Goal: Task Accomplishment & Management: Manage account settings

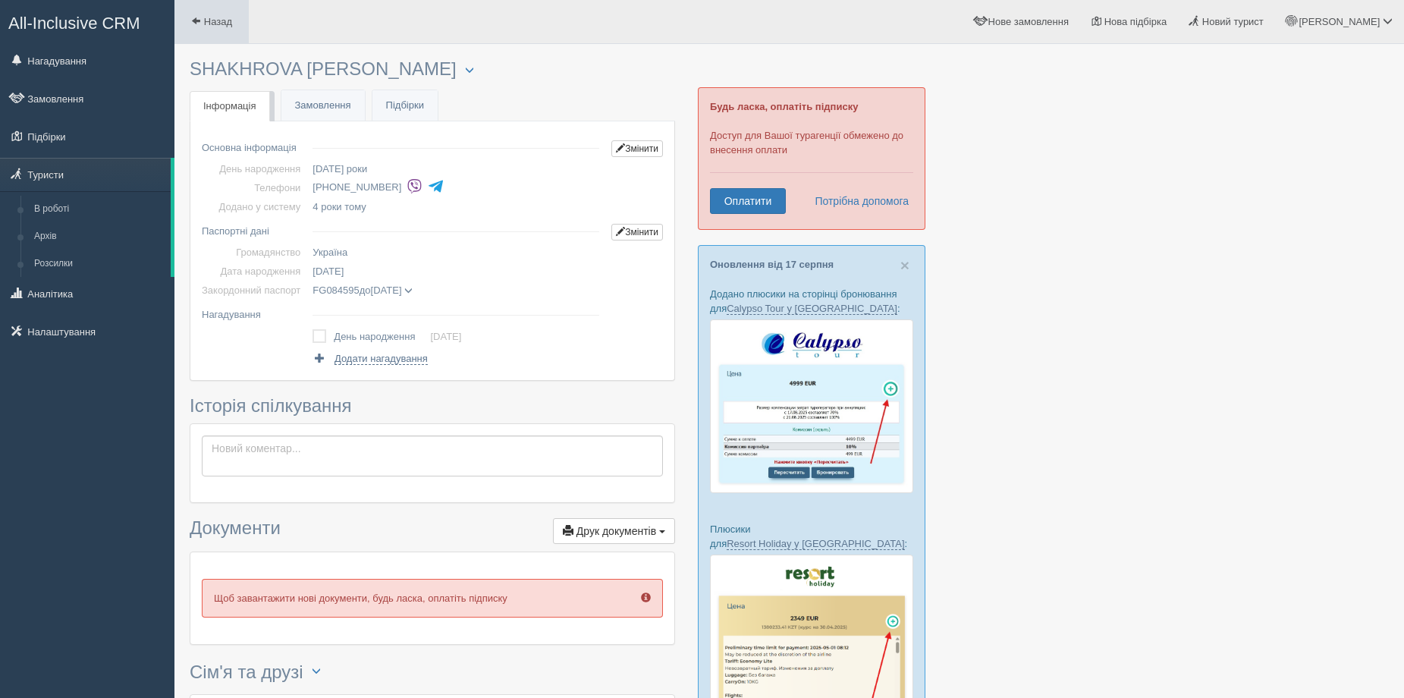
click at [196, 17] on span at bounding box center [196, 21] width 10 height 10
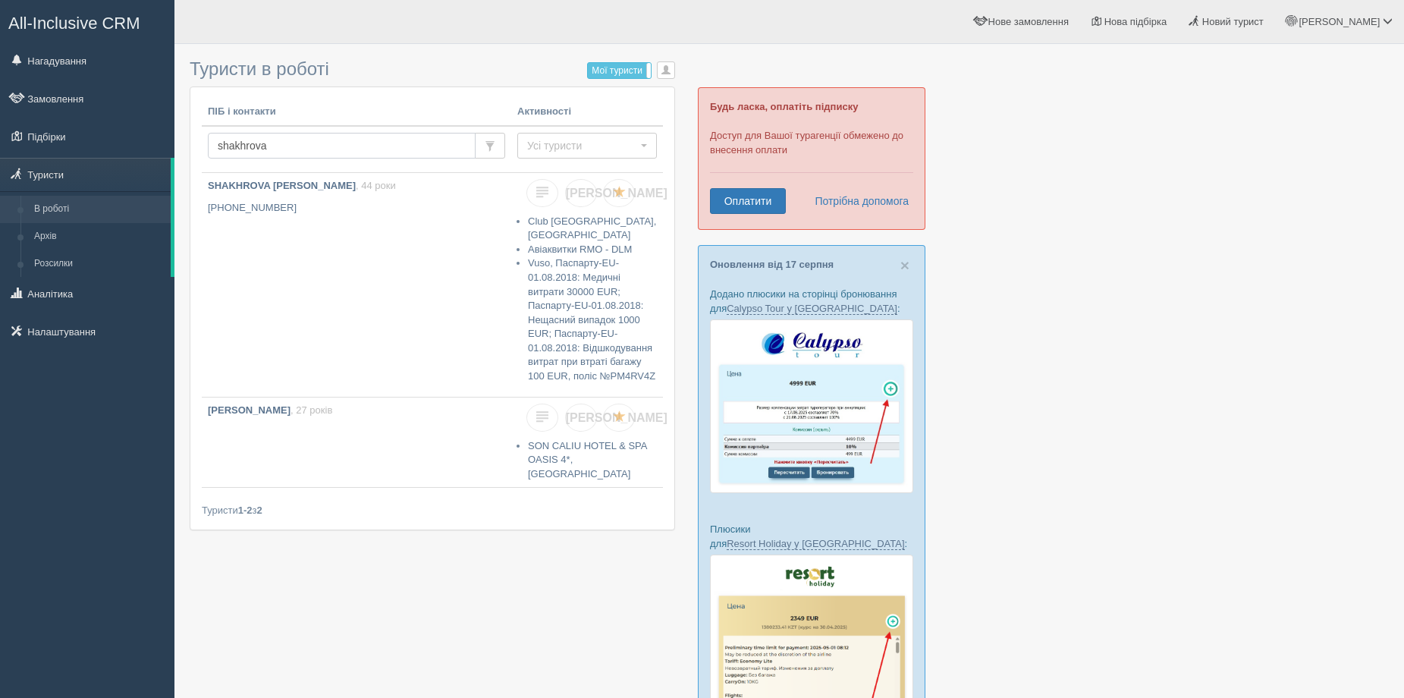
drag, startPoint x: 375, startPoint y: 140, endPoint x: 205, endPoint y: 157, distance: 171.5
click at [205, 157] on td "shakhrova" at bounding box center [356, 149] width 309 height 47
type input "ткач"
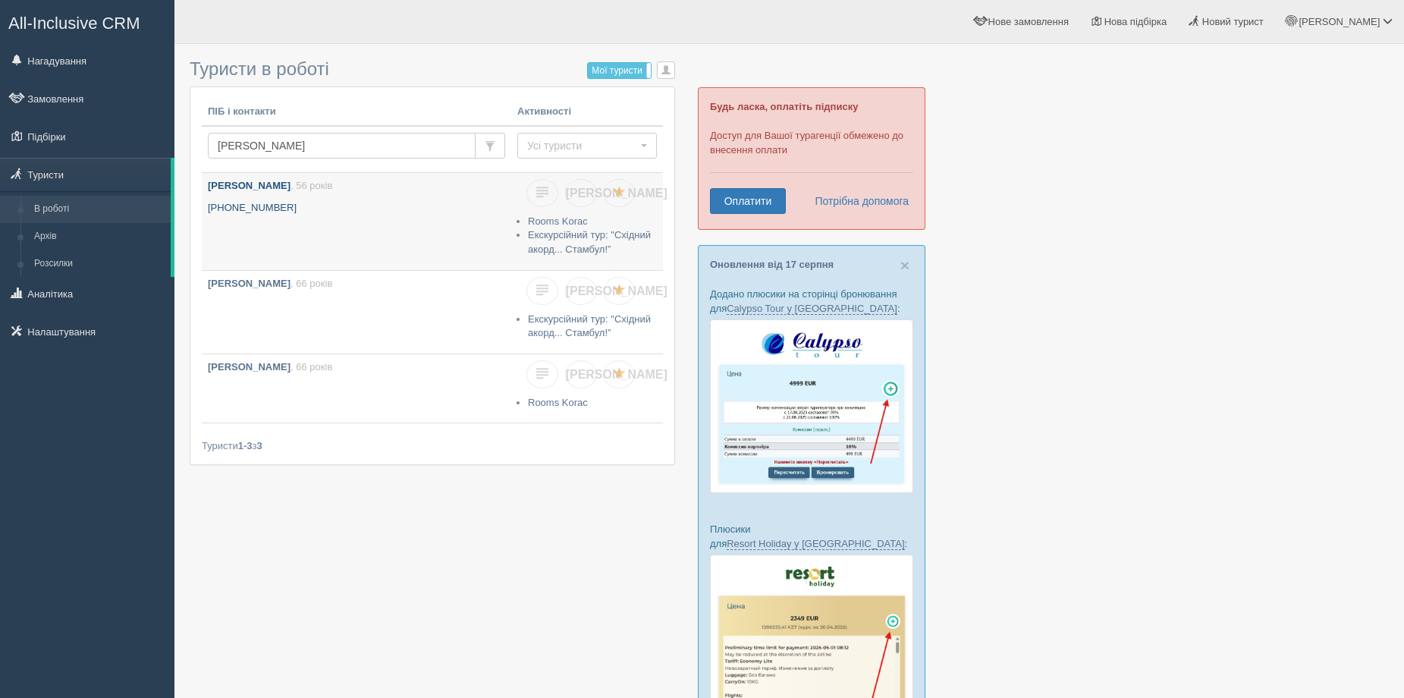
click at [300, 204] on p "+380 66 141 0943" at bounding box center [356, 208] width 297 height 14
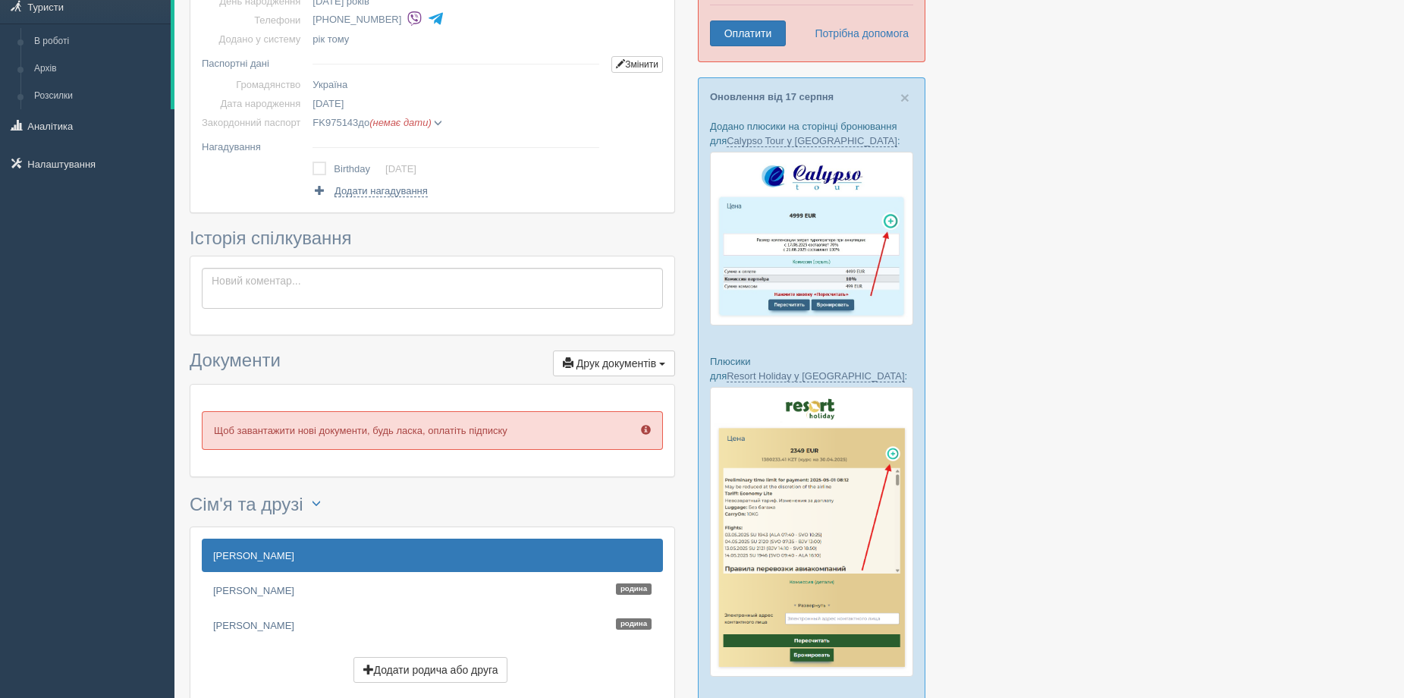
scroll to position [379, 0]
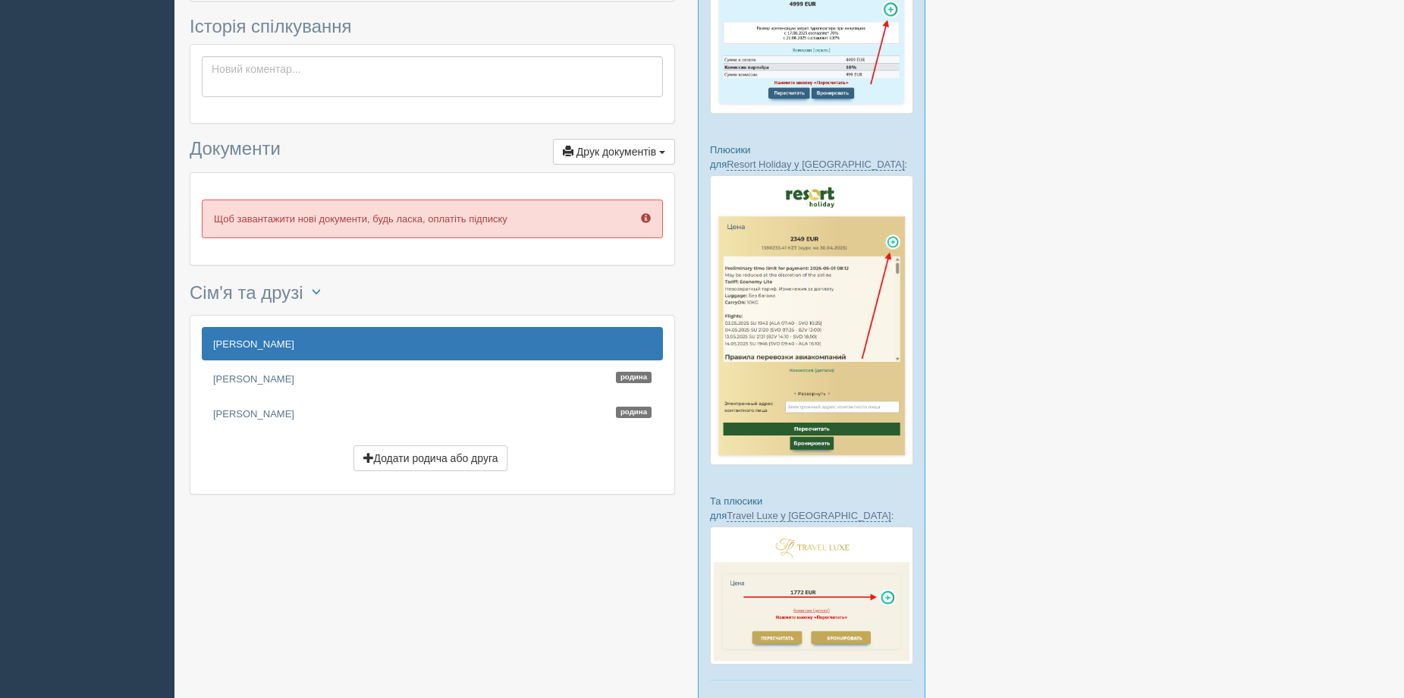
click at [306, 347] on link "[PERSON_NAME]" at bounding box center [432, 343] width 461 height 33
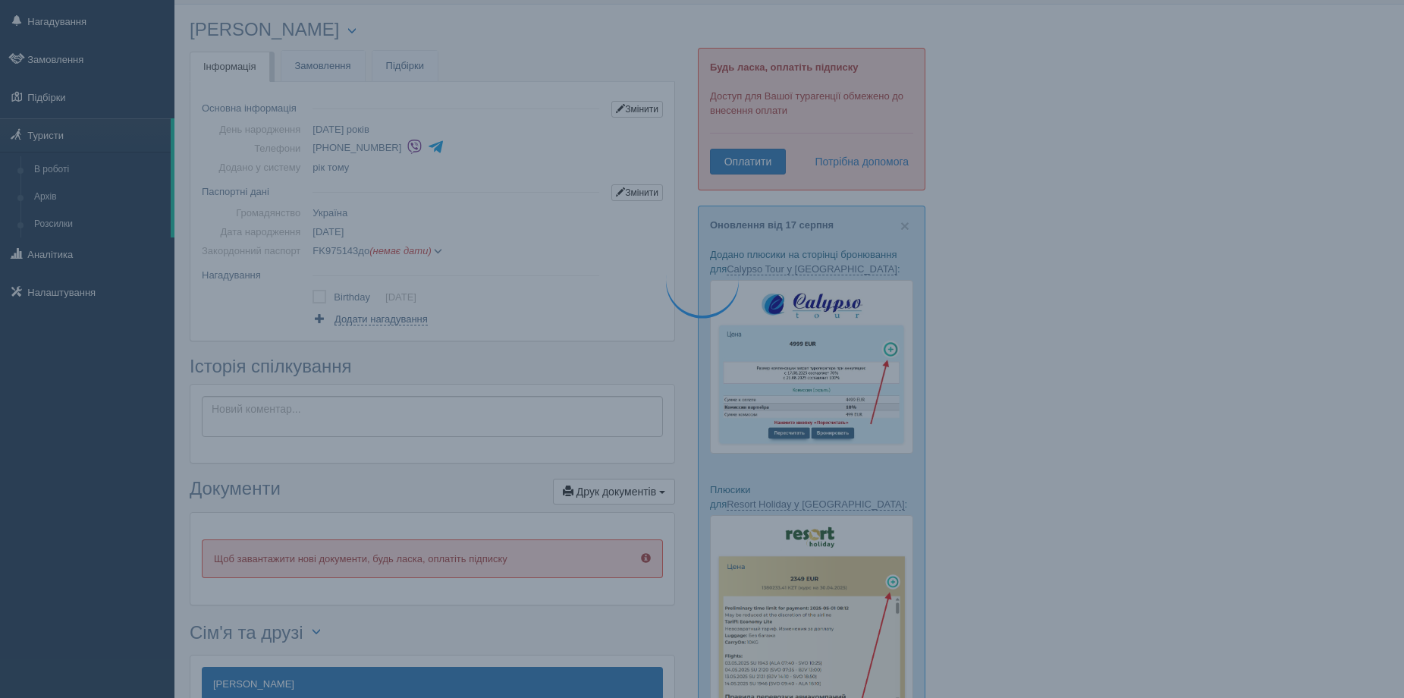
scroll to position [0, 0]
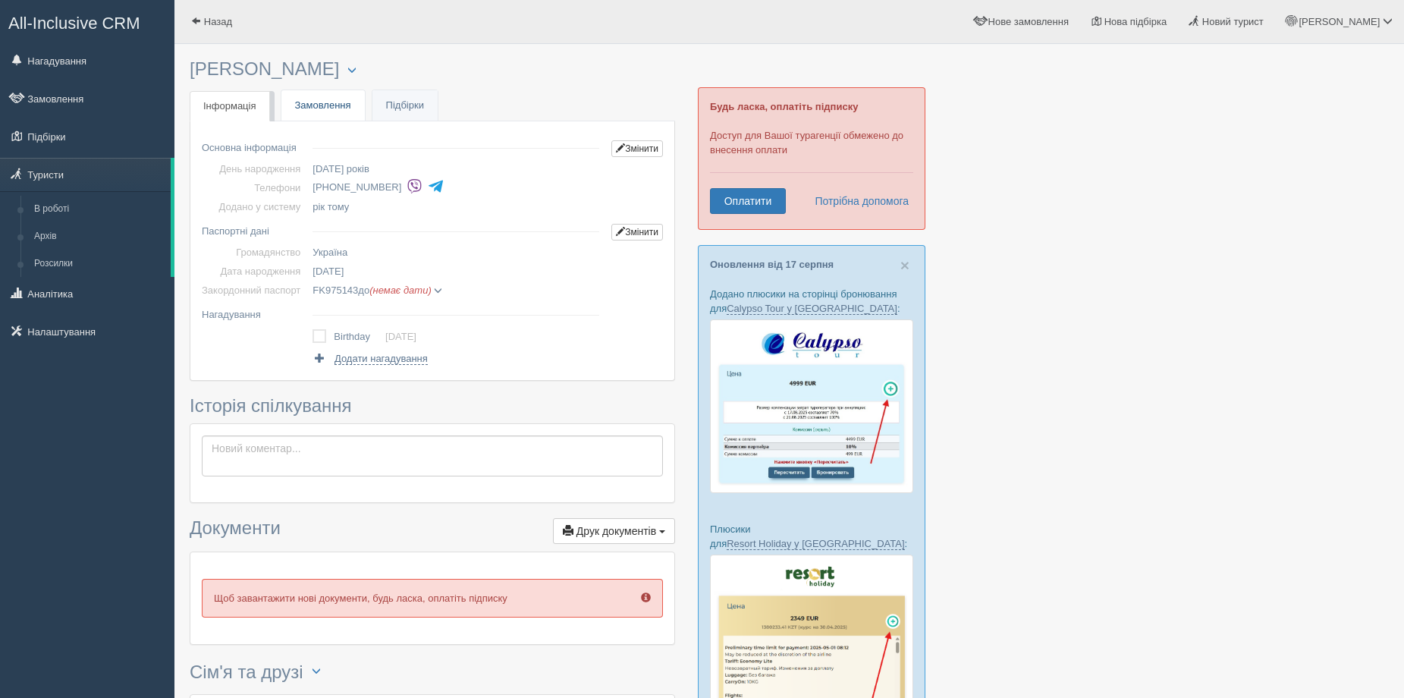
click at [306, 117] on link "Замовлення" at bounding box center [322, 105] width 83 height 31
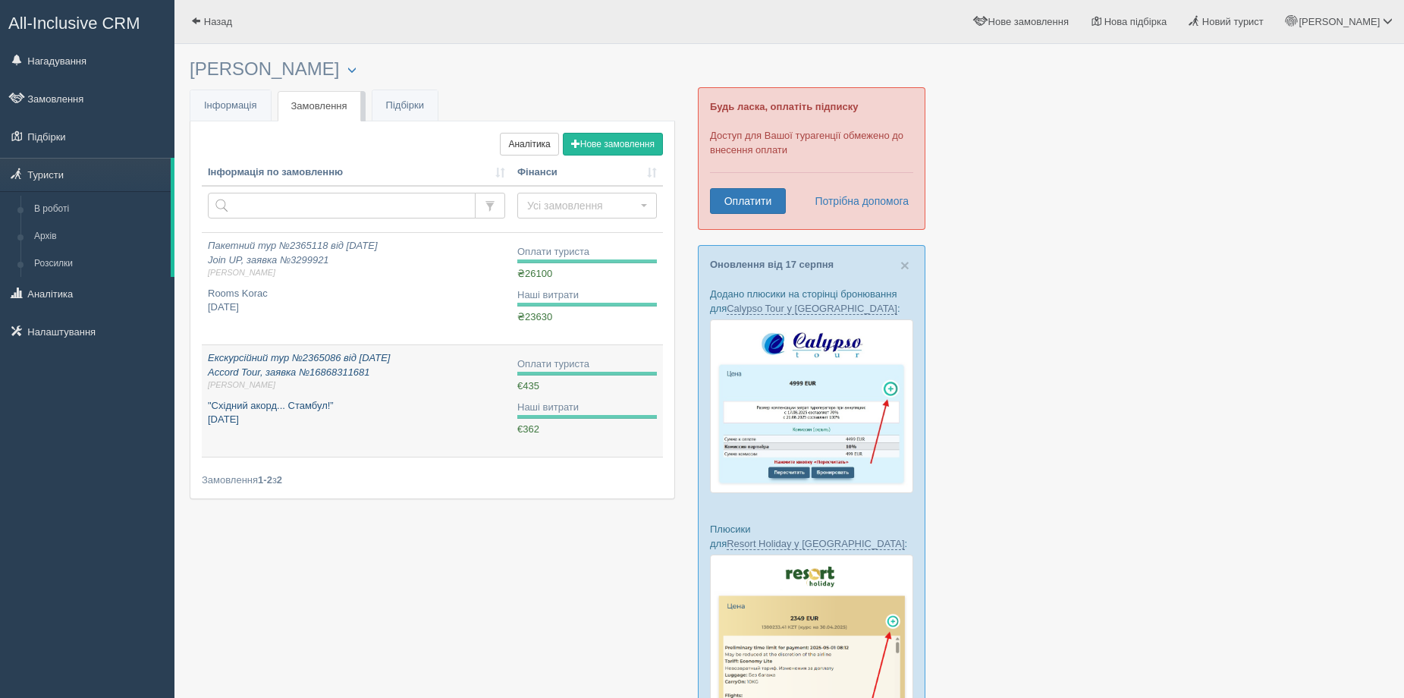
click at [430, 395] on div "Екскурсійний тур №2365086 від 19.10.2023 Accord Tour, заявка №16868311681 Жанна…" at bounding box center [356, 389] width 297 height 76
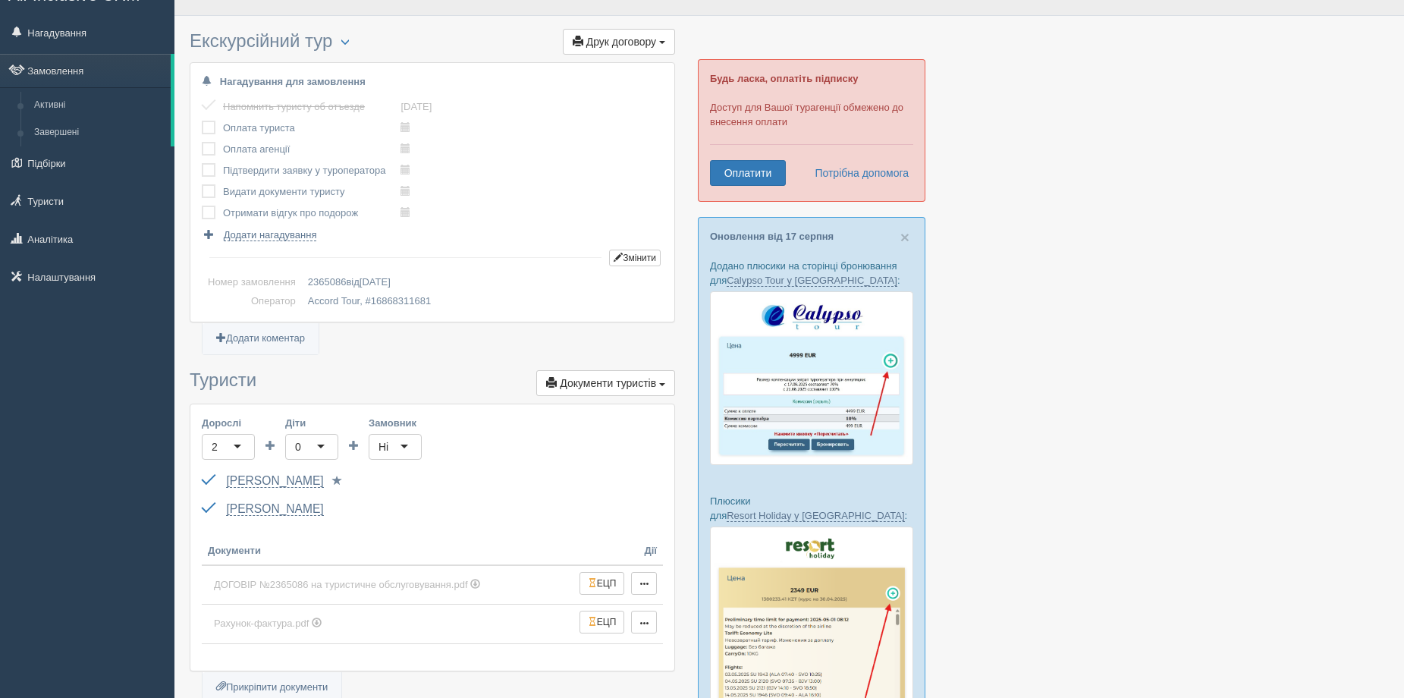
scroll to position [76, 0]
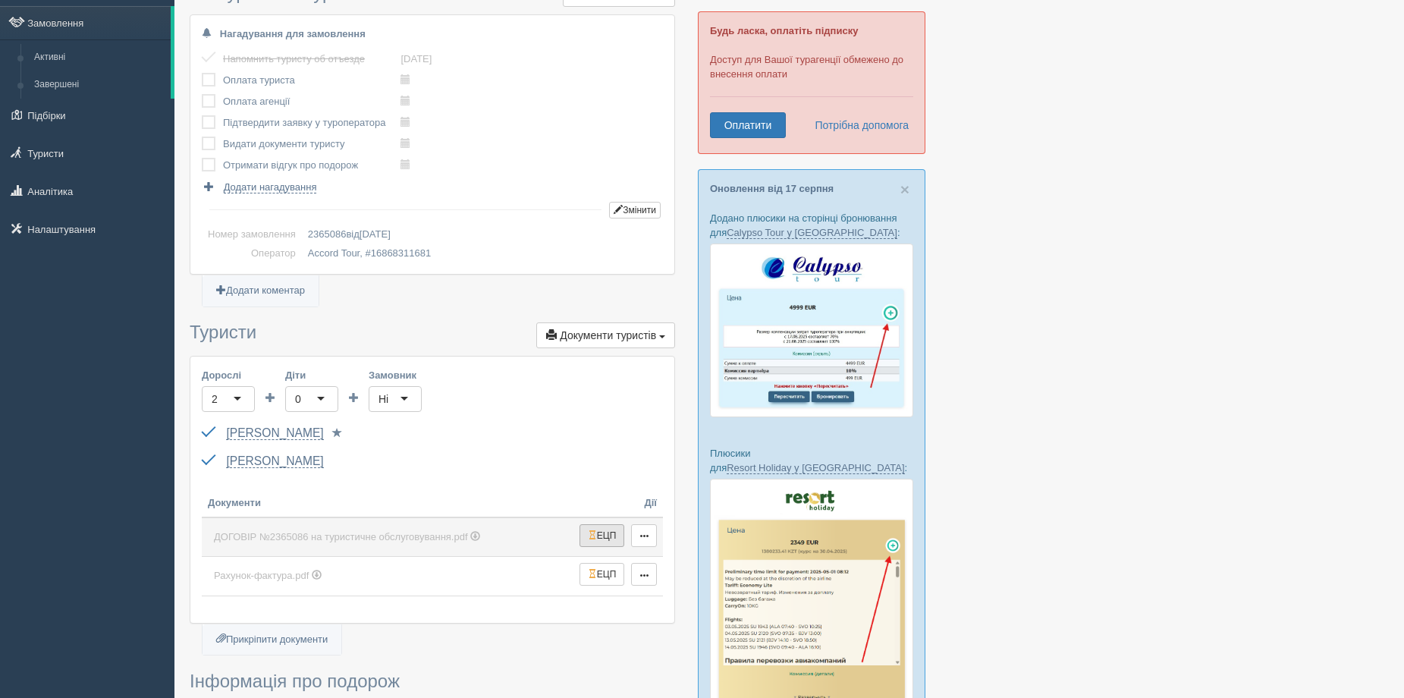
click at [599, 541] on button "ЕЦП" at bounding box center [601, 535] width 45 height 23
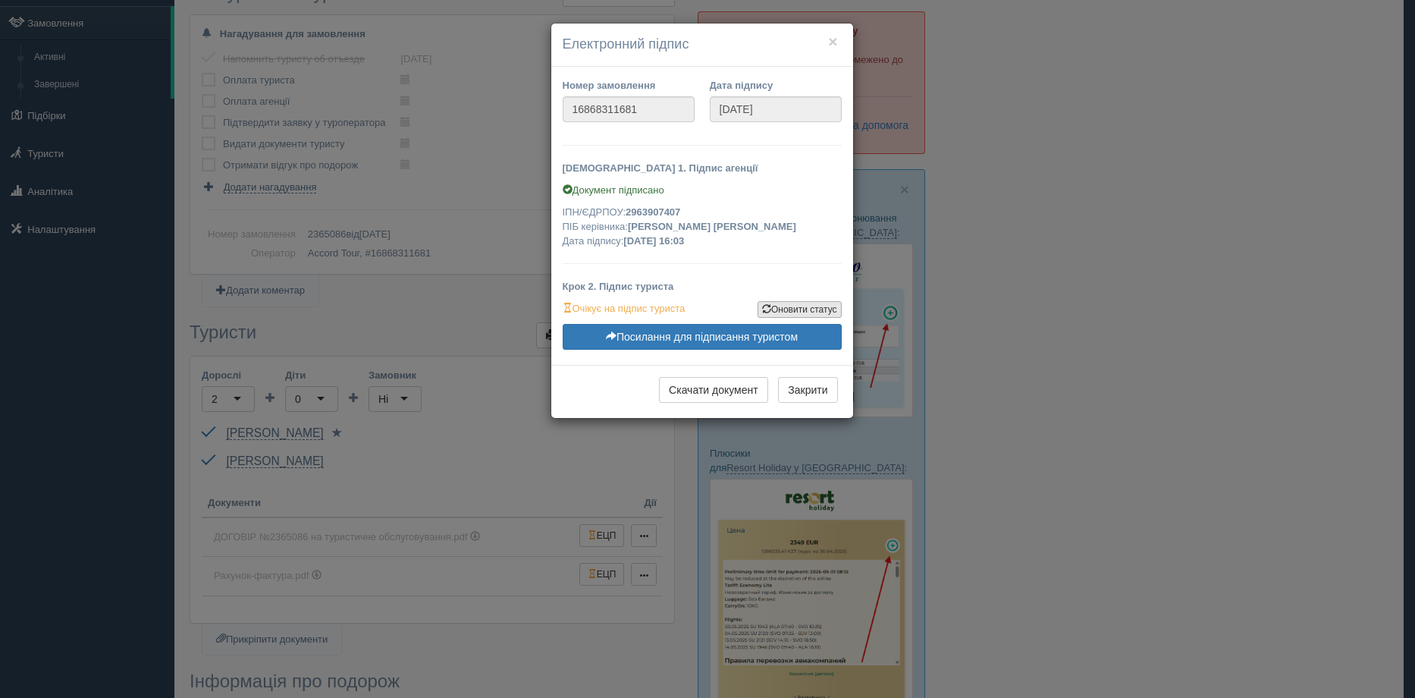
click at [800, 315] on link "Оновити статус" at bounding box center [800, 309] width 84 height 17
click at [832, 48] on button "×" at bounding box center [832, 41] width 9 height 16
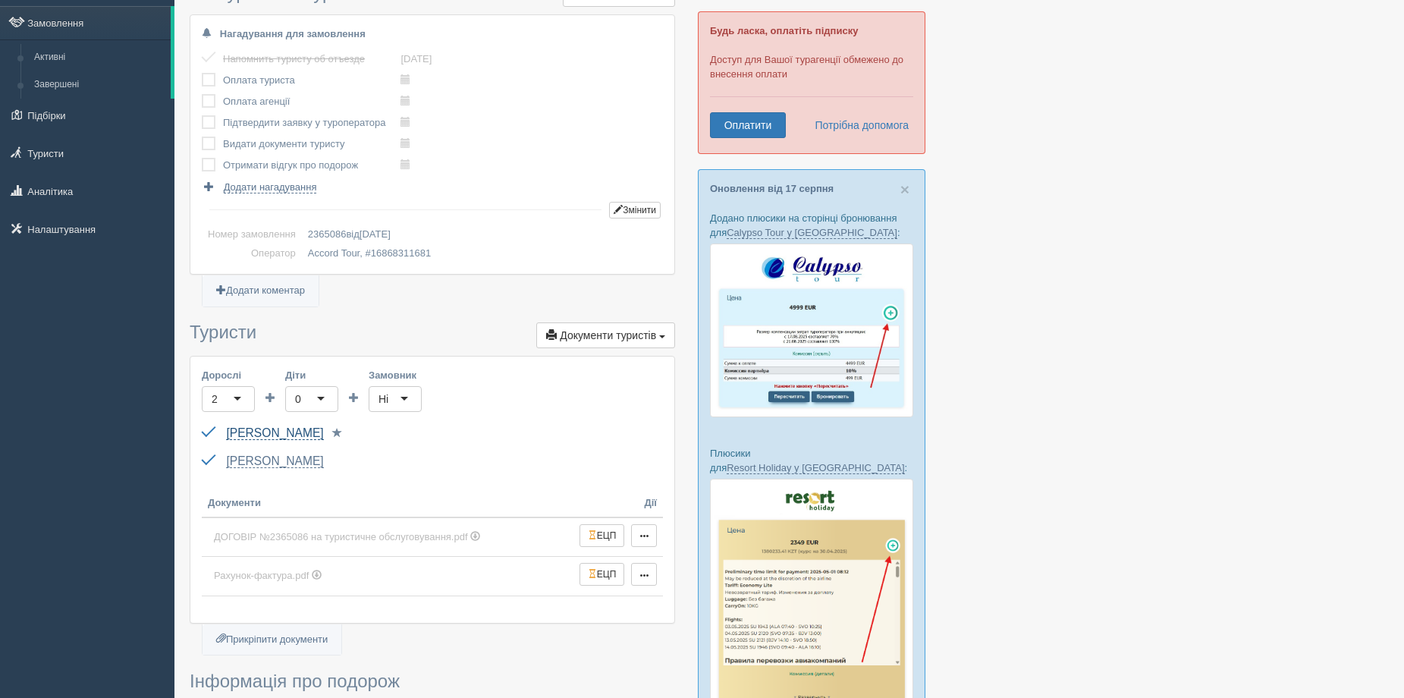
click at [272, 435] on link "Ткач [PERSON_NAME]" at bounding box center [274, 433] width 97 height 14
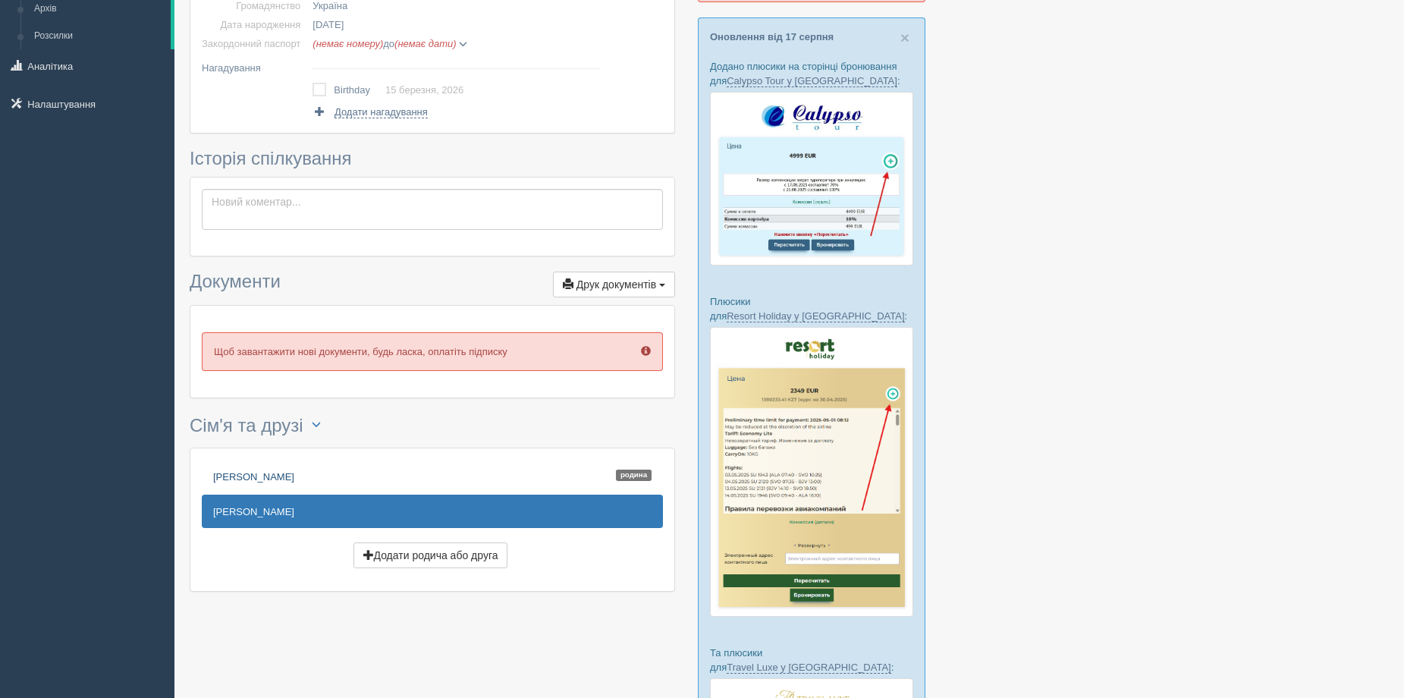
click at [306, 469] on link "Ткач Світлана Петрівна Родина" at bounding box center [432, 476] width 461 height 33
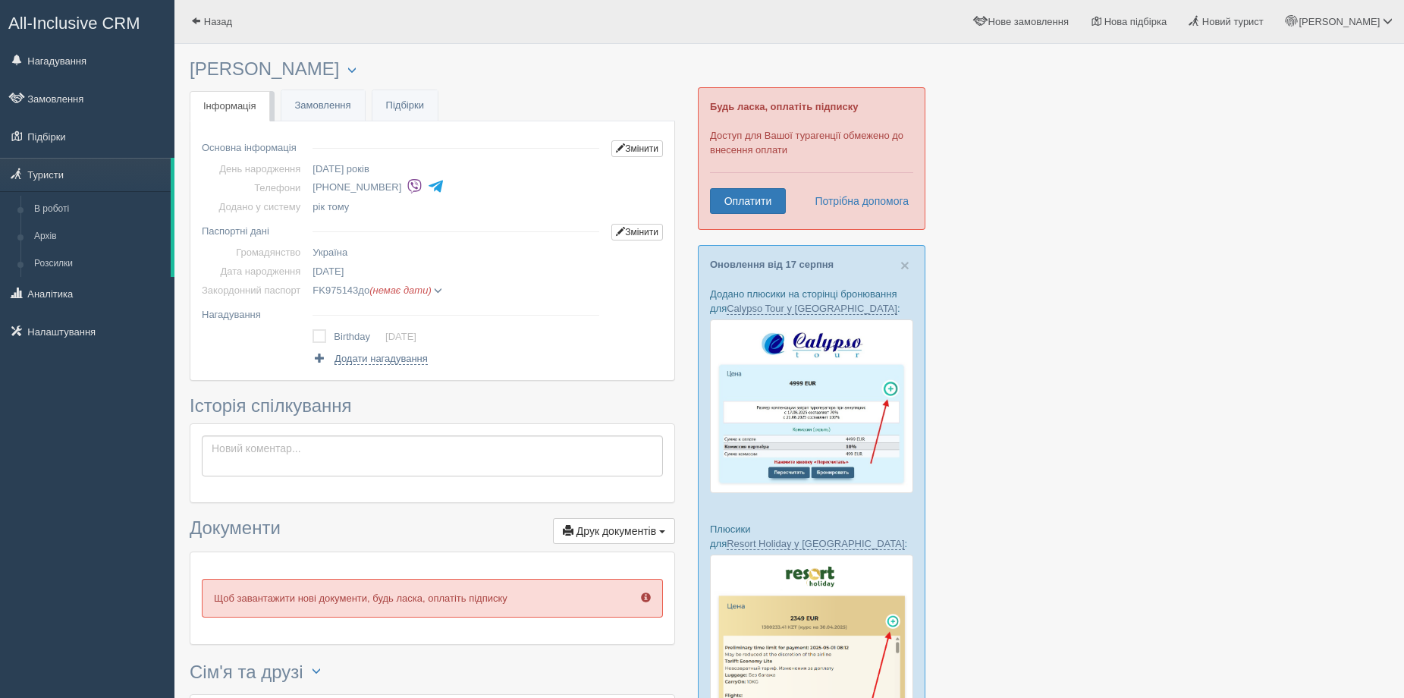
drag, startPoint x: 392, startPoint y: 184, endPoint x: 309, endPoint y: 181, distance: 83.4
click at [309, 181] on td "[PHONE_NUMBER]" at bounding box center [455, 187] width 299 height 19
copy li "[PHONE_NUMBER]"
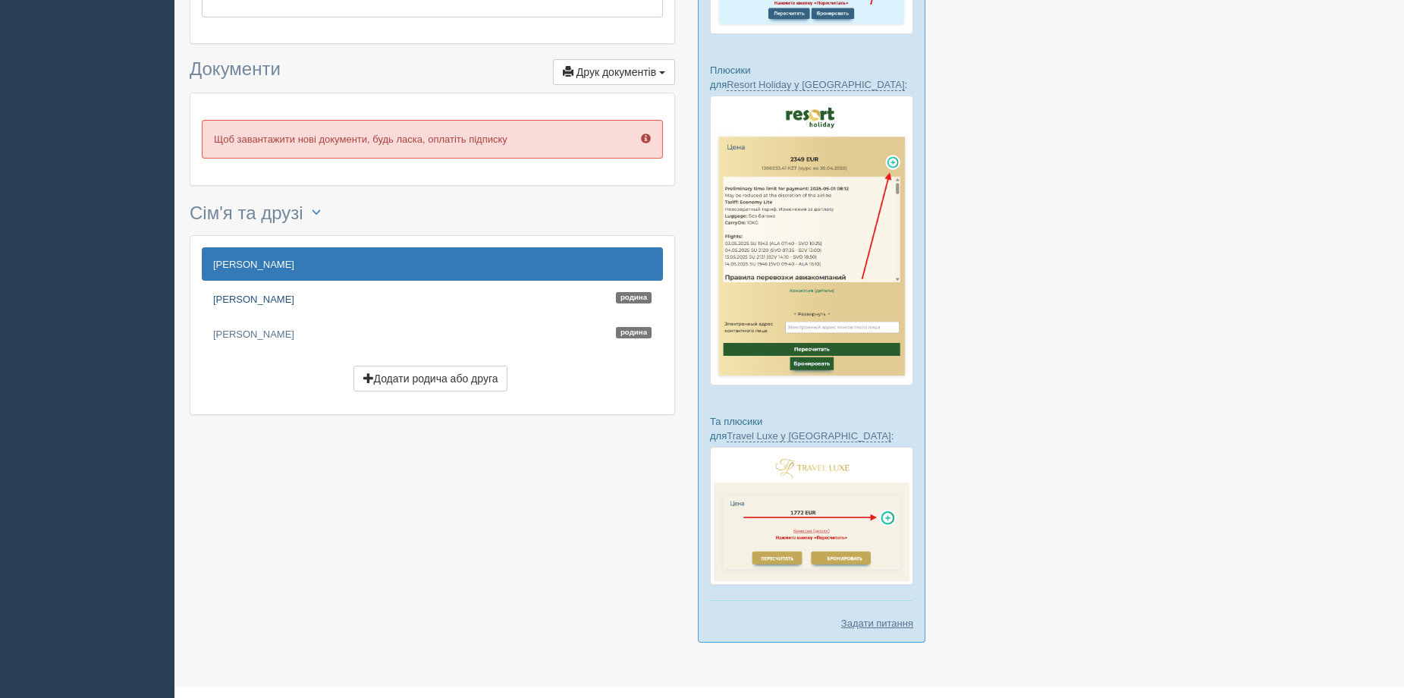
click at [261, 295] on link "[PERSON_NAME]" at bounding box center [432, 298] width 461 height 33
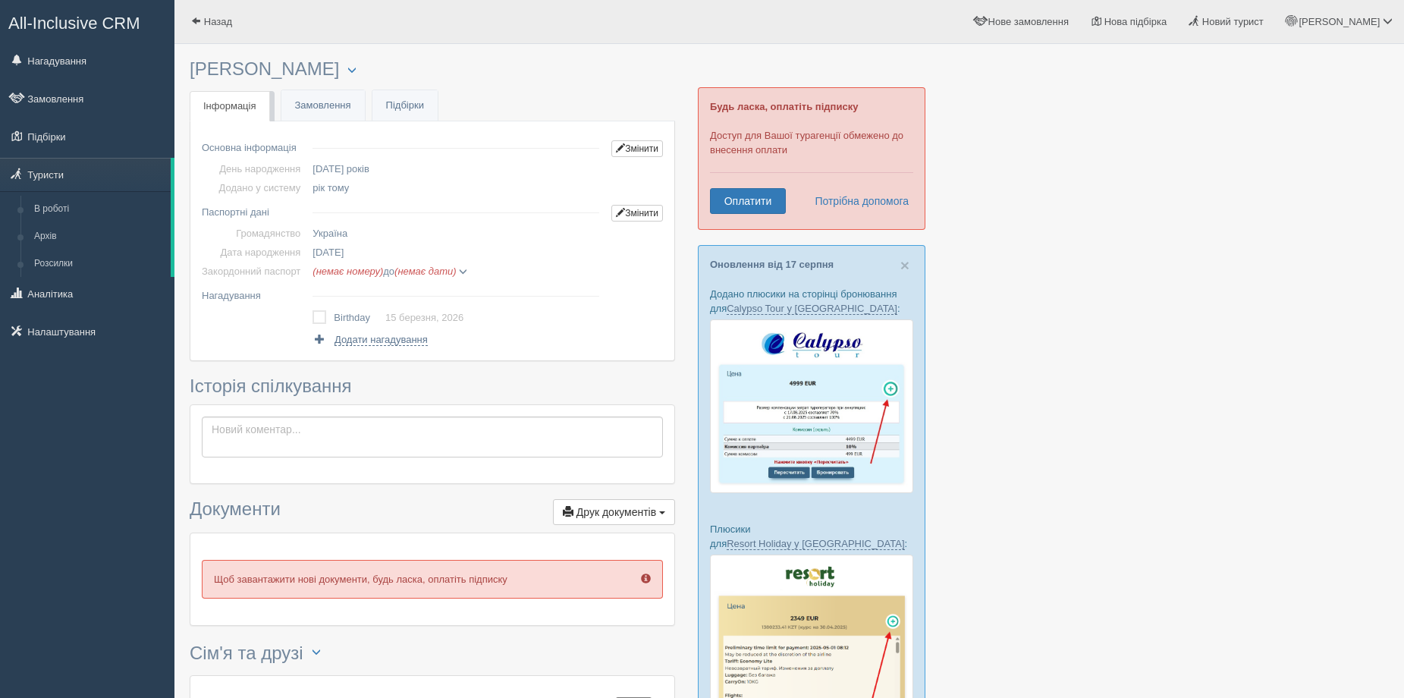
click at [467, 271] on span at bounding box center [463, 272] width 8 height 8
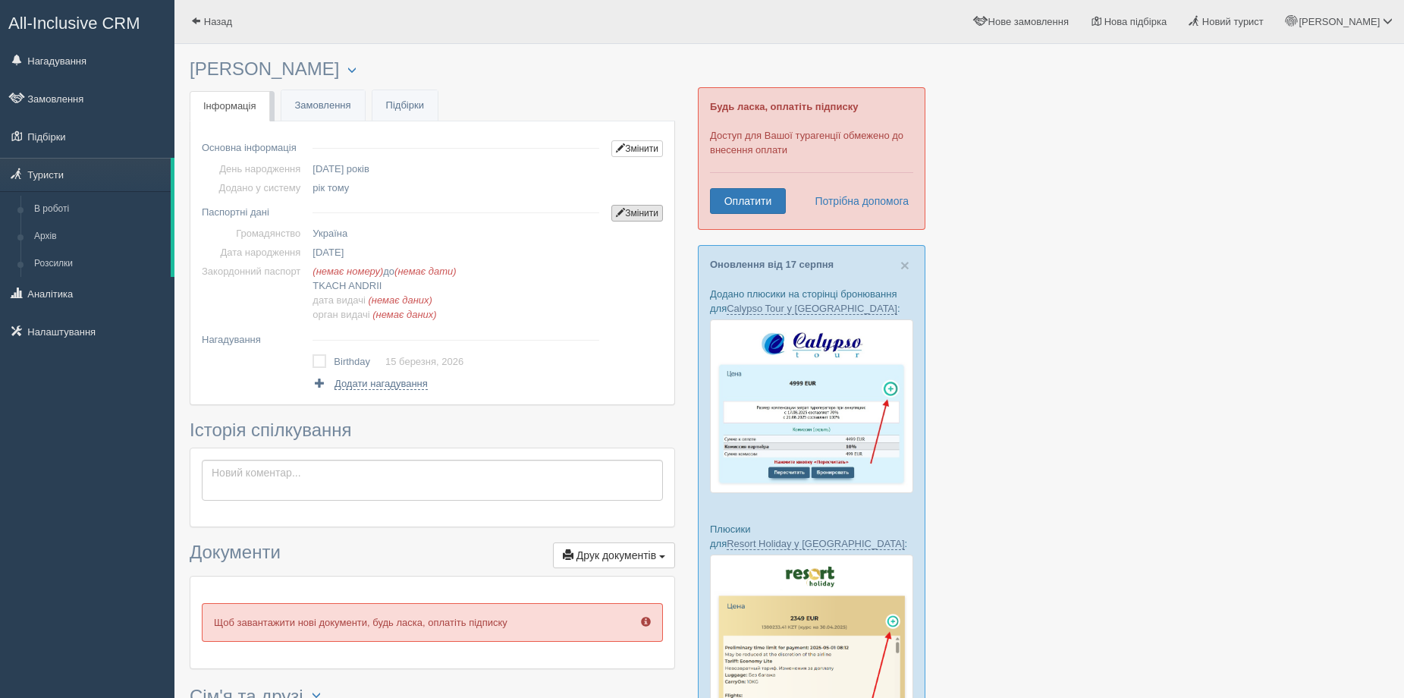
click at [650, 212] on link "Змінити" at bounding box center [637, 213] width 52 height 17
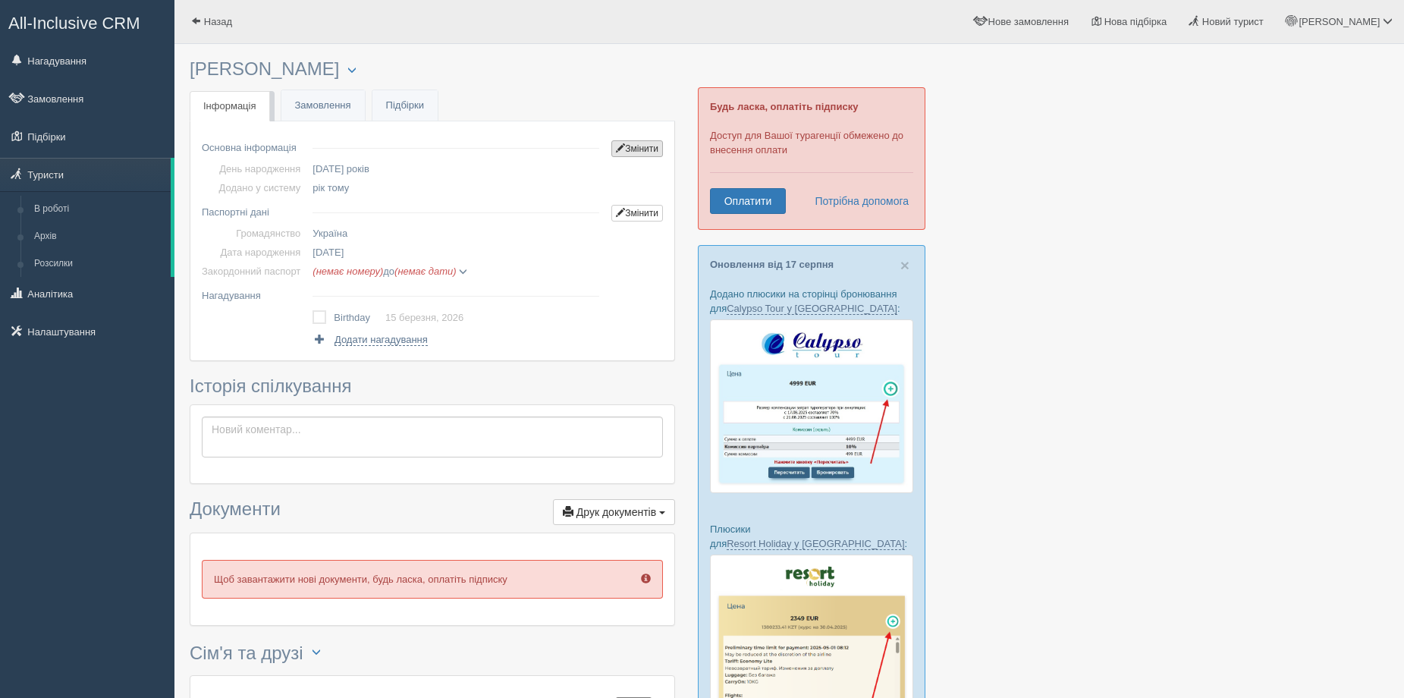
click at [624, 153] on link "Змінити" at bounding box center [637, 148] width 52 height 17
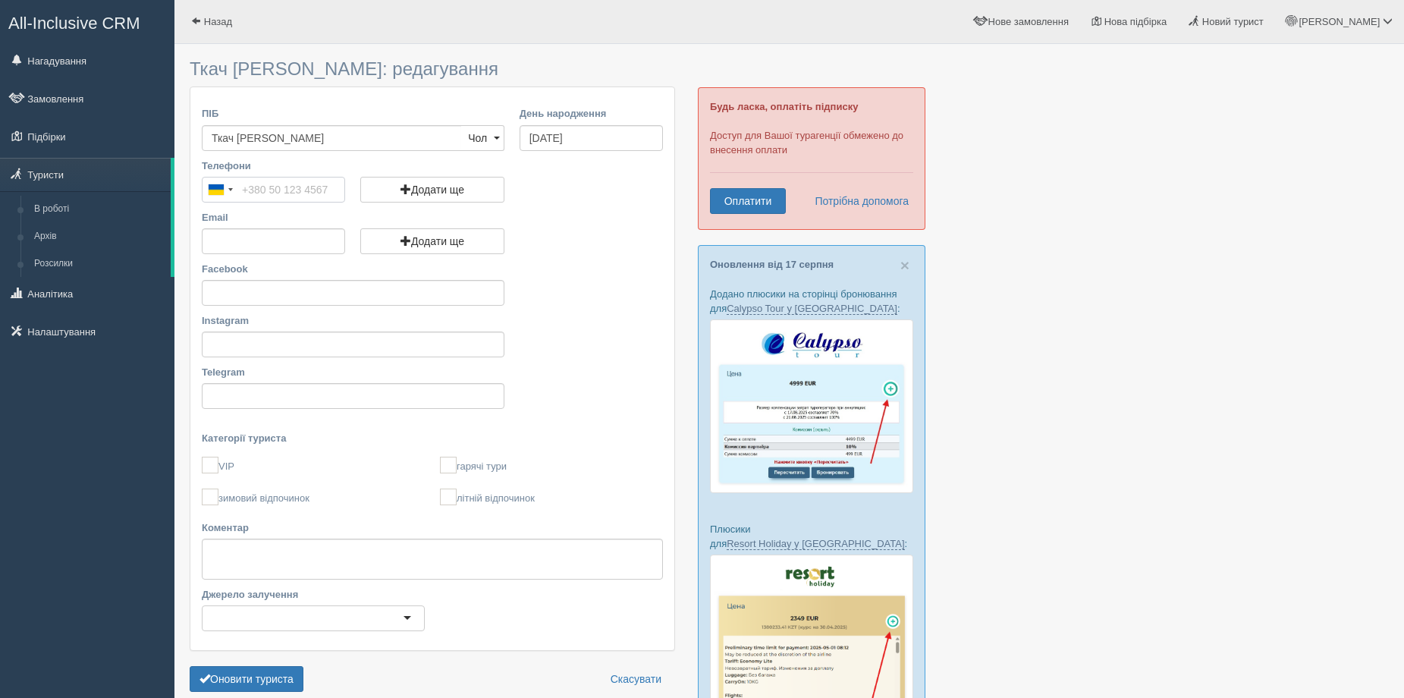
click at [311, 182] on input "Телефони" at bounding box center [273, 190] width 143 height 26
type input "[PHONE_NUMBER]"
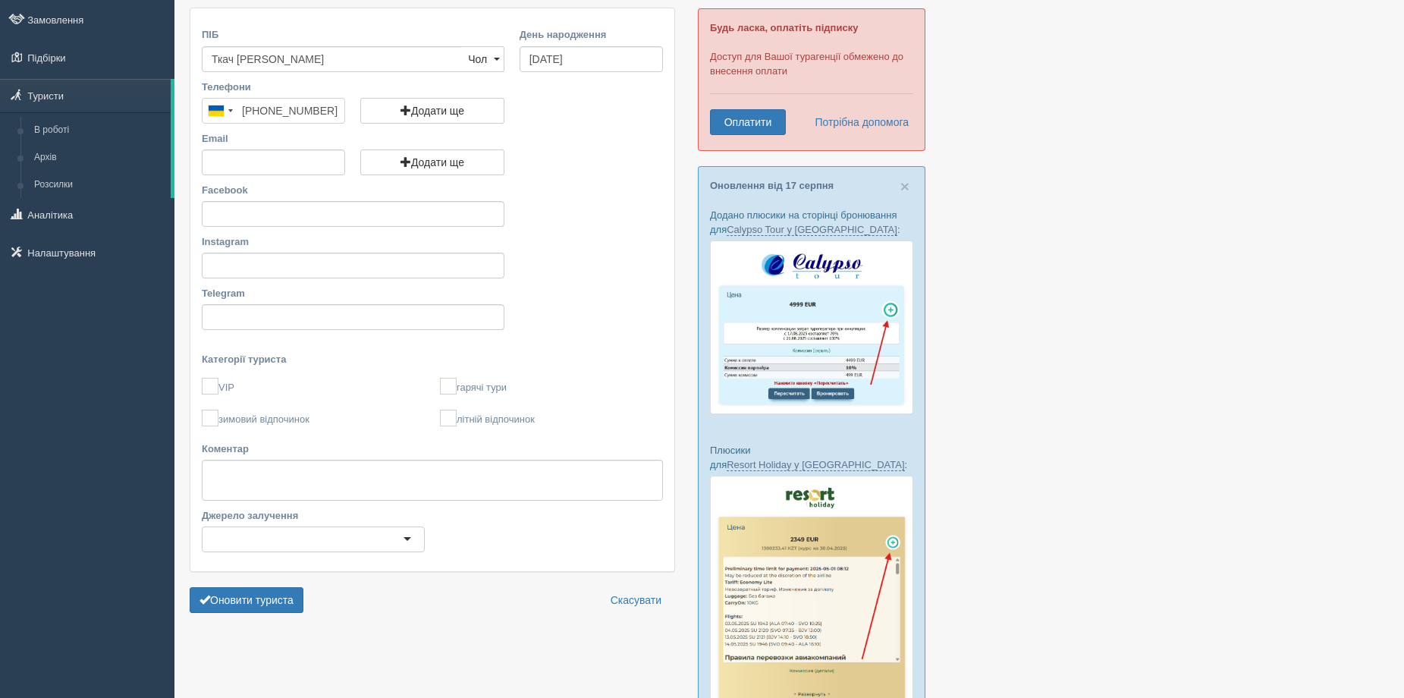
scroll to position [152, 0]
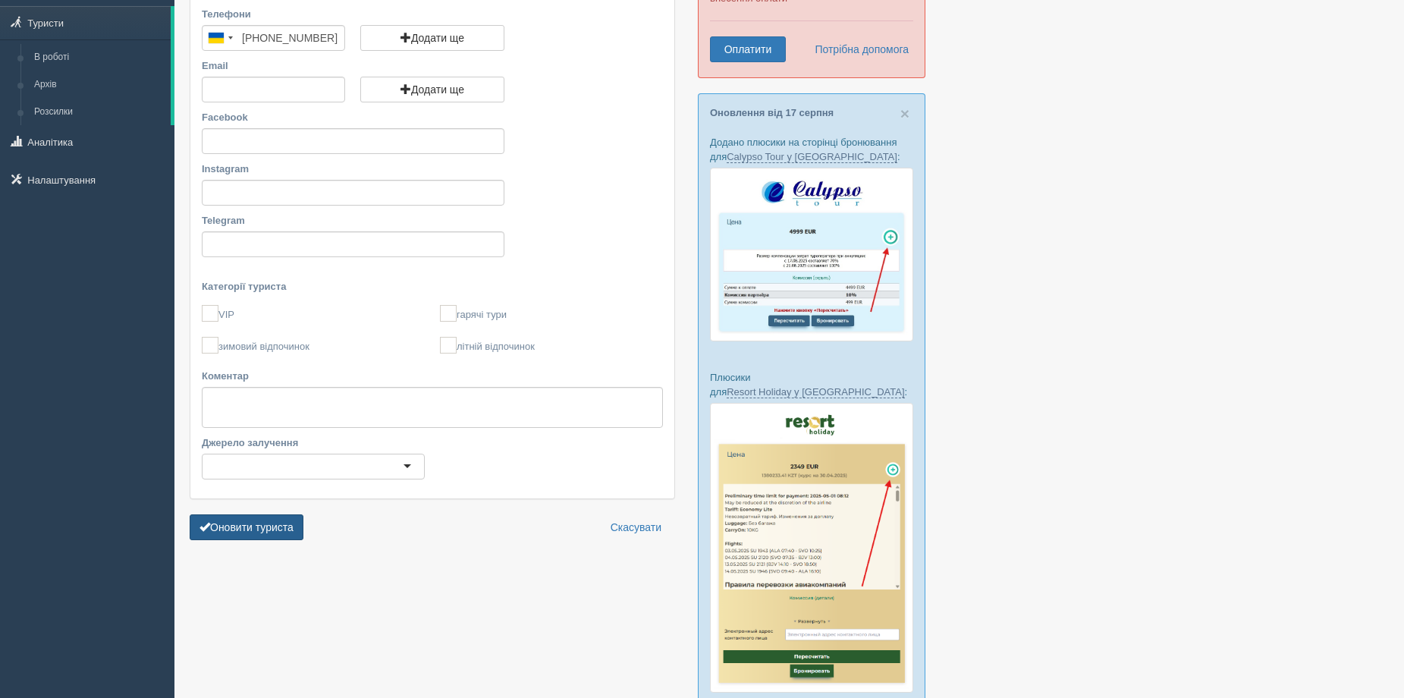
click at [231, 529] on button "Оновити туриста" at bounding box center [247, 527] width 114 height 26
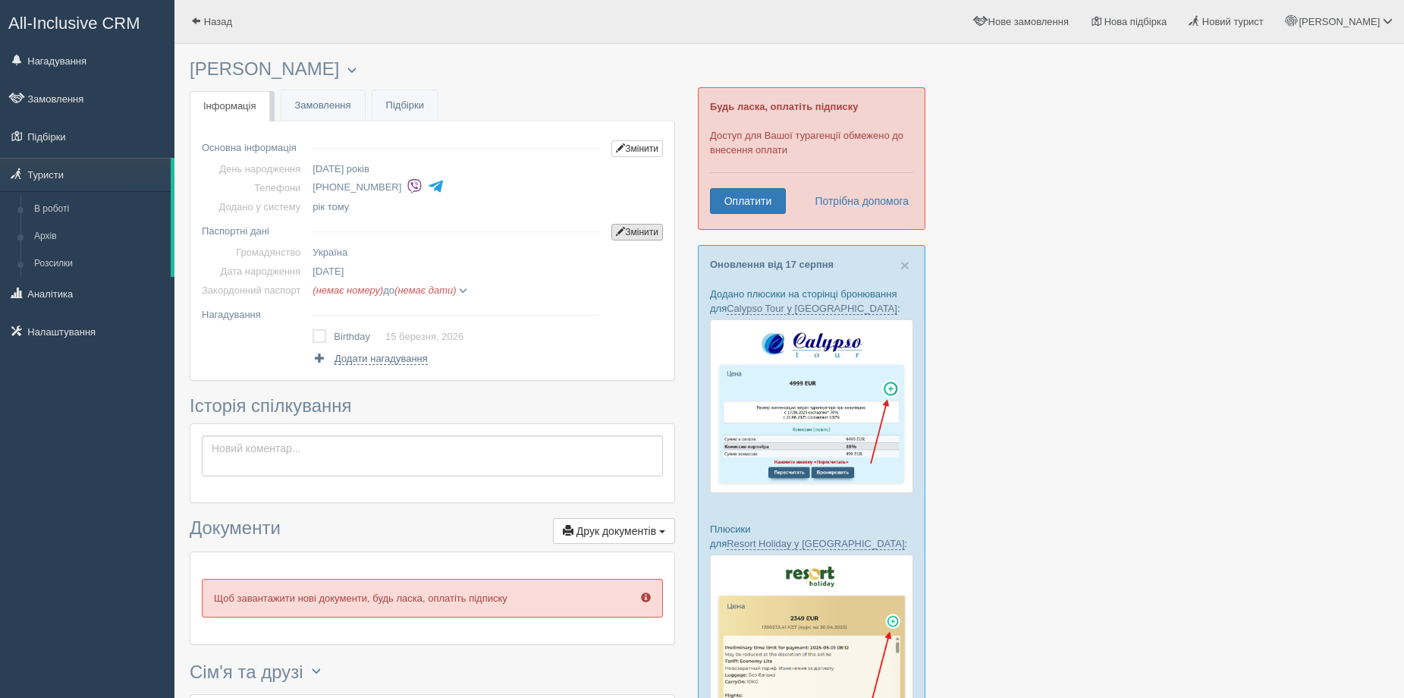
click at [641, 233] on link "Змінити" at bounding box center [637, 232] width 52 height 17
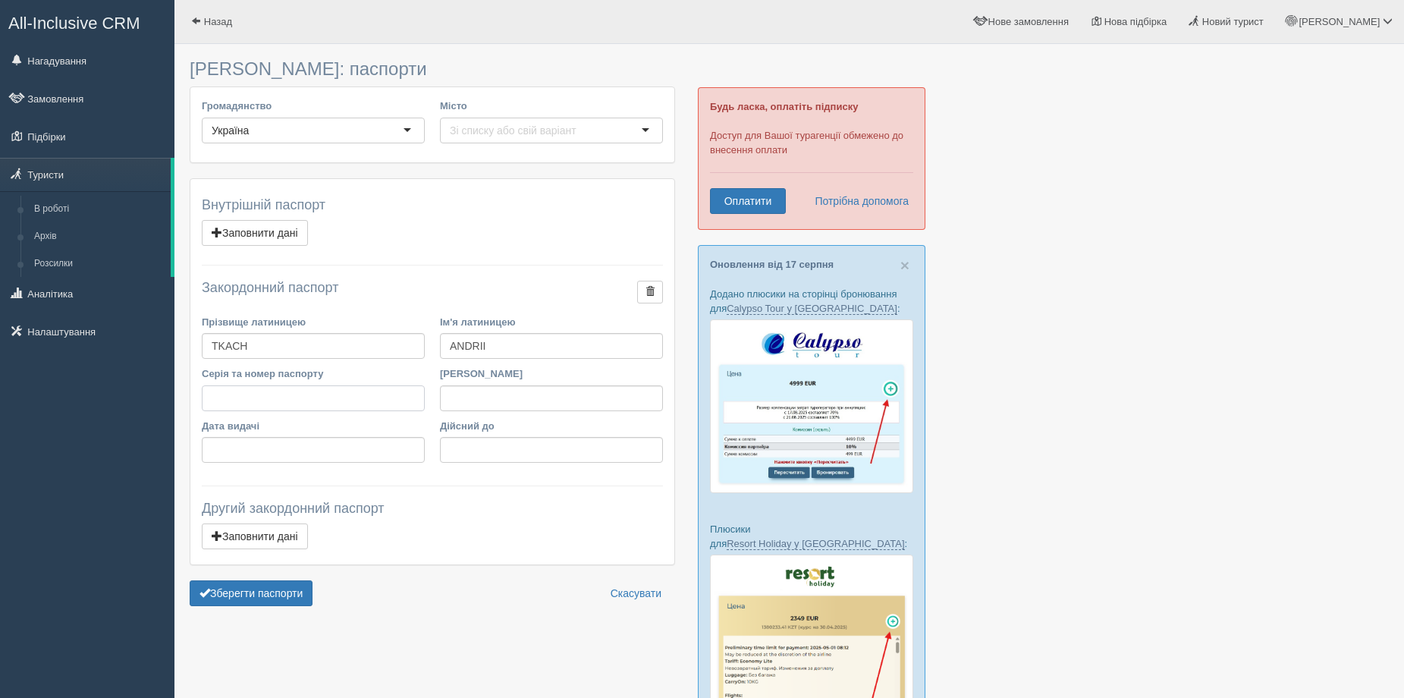
click at [358, 403] on input "Серія та номер паспорту" at bounding box center [313, 398] width 223 height 26
click at [519, 140] on div at bounding box center [551, 131] width 223 height 26
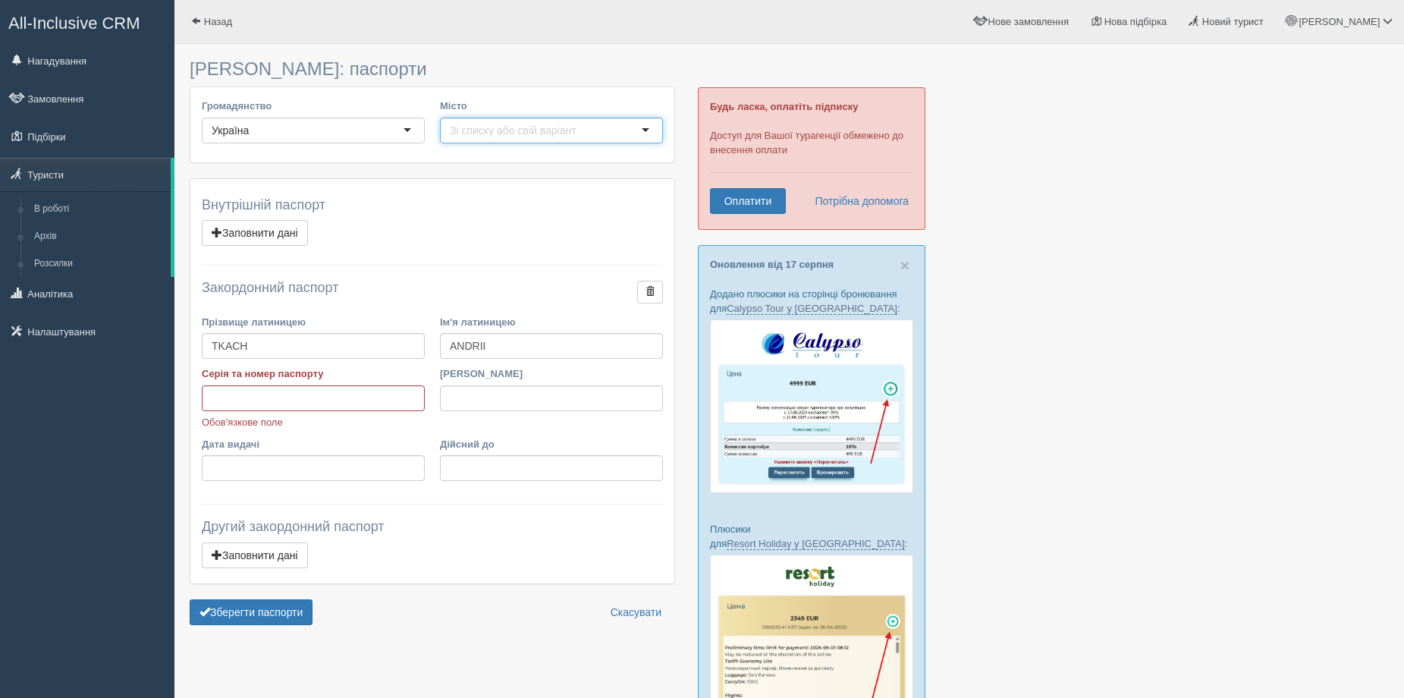
click at [641, 133] on div at bounding box center [551, 131] width 223 height 26
click at [233, 394] on input "Серія та номер паспорту" at bounding box center [313, 398] width 223 height 26
type input "П"
type input "GG230586"
click at [484, 397] on input "Ким виданий" at bounding box center [551, 398] width 223 height 26
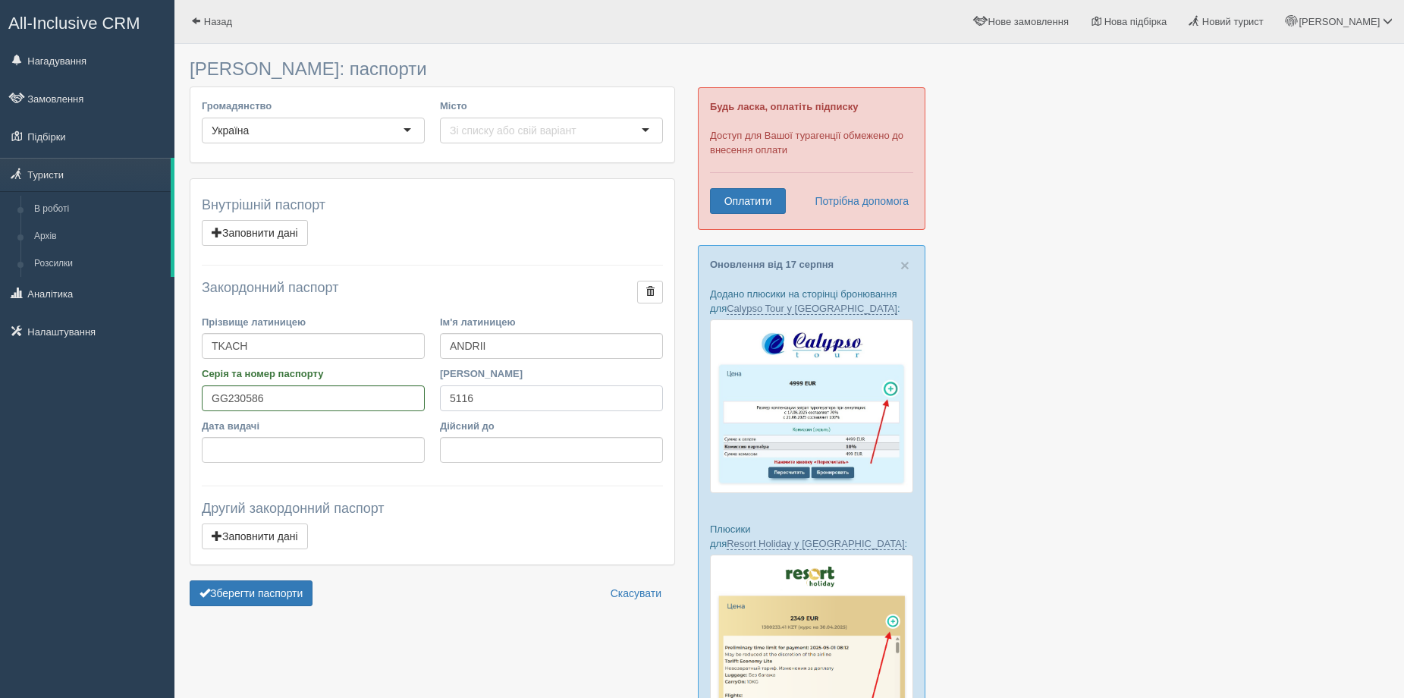
type input "5116"
click at [359, 455] on input "Дата видачі" at bounding box center [313, 450] width 223 height 26
type input "07.07.2033"
click at [528, 454] on input "Дійсний до" at bounding box center [551, 450] width 223 height 26
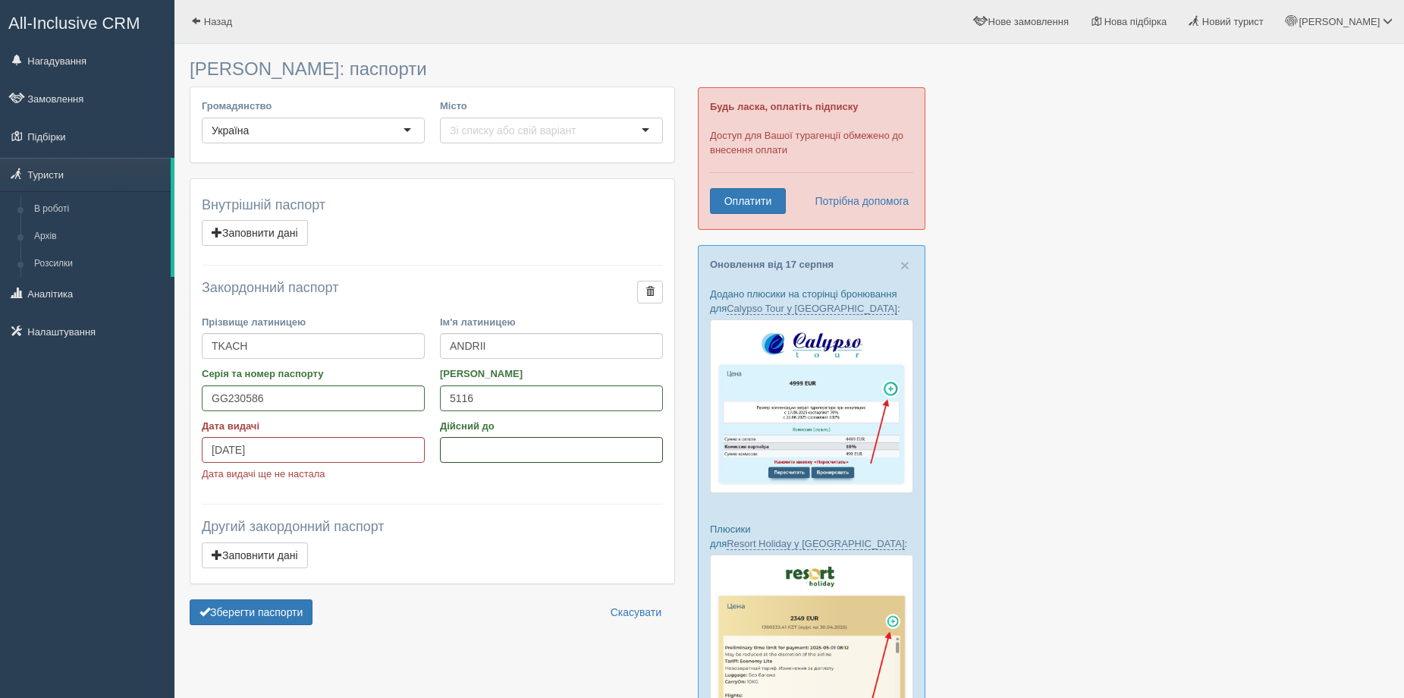
type input "07.07.2043"
click at [281, 443] on input "07.07.2033" at bounding box center [313, 450] width 223 height 26
type input "07.07.2023"
click at [581, 455] on input "07.07.2043" at bounding box center [551, 450] width 223 height 26
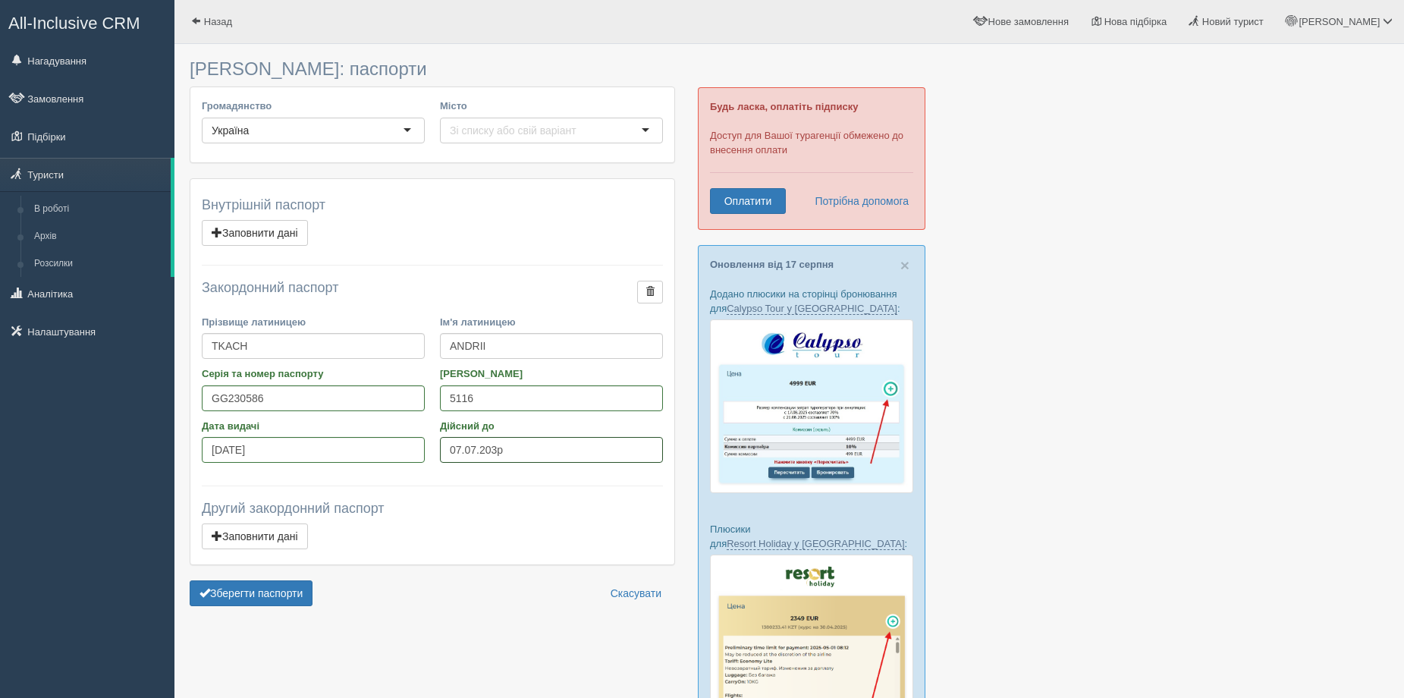
type input "07.07.2033"
click at [221, 593] on button "Зберегти паспорти" at bounding box center [251, 593] width 123 height 26
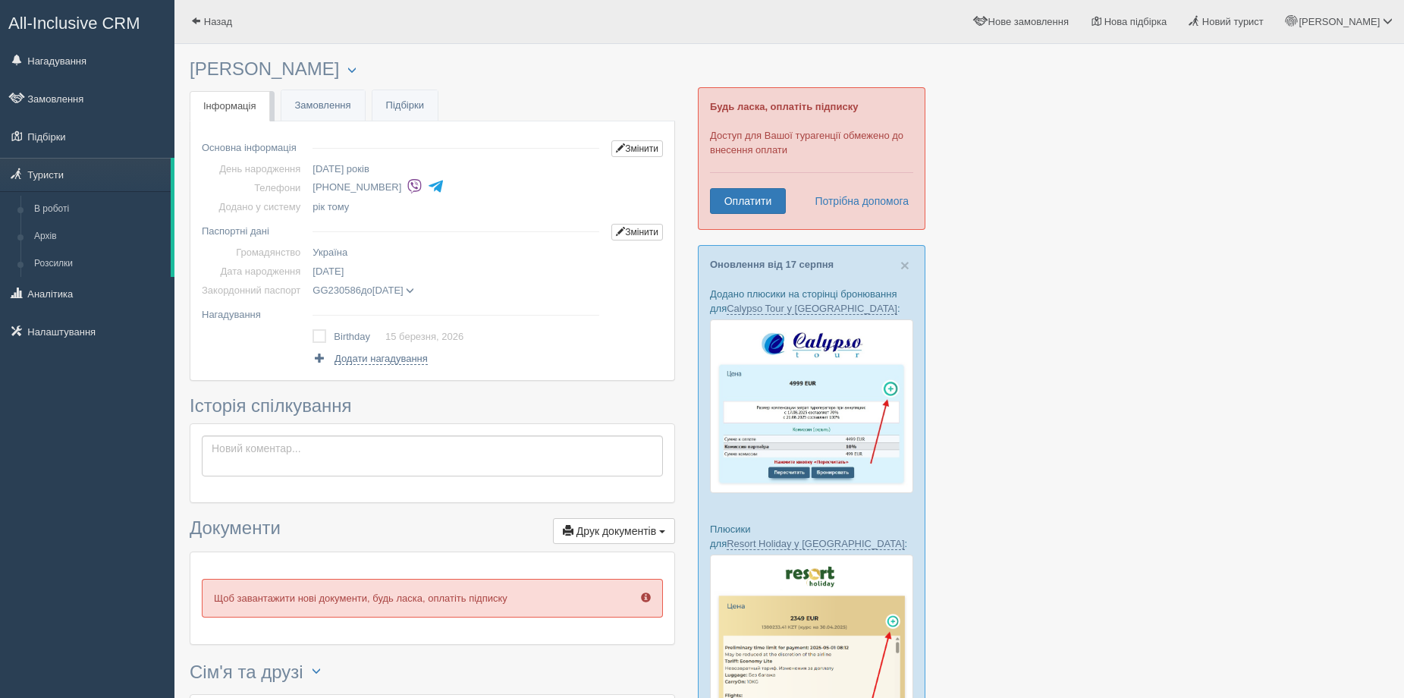
click at [80, 25] on span "All-Inclusive CRM" at bounding box center [74, 23] width 132 height 19
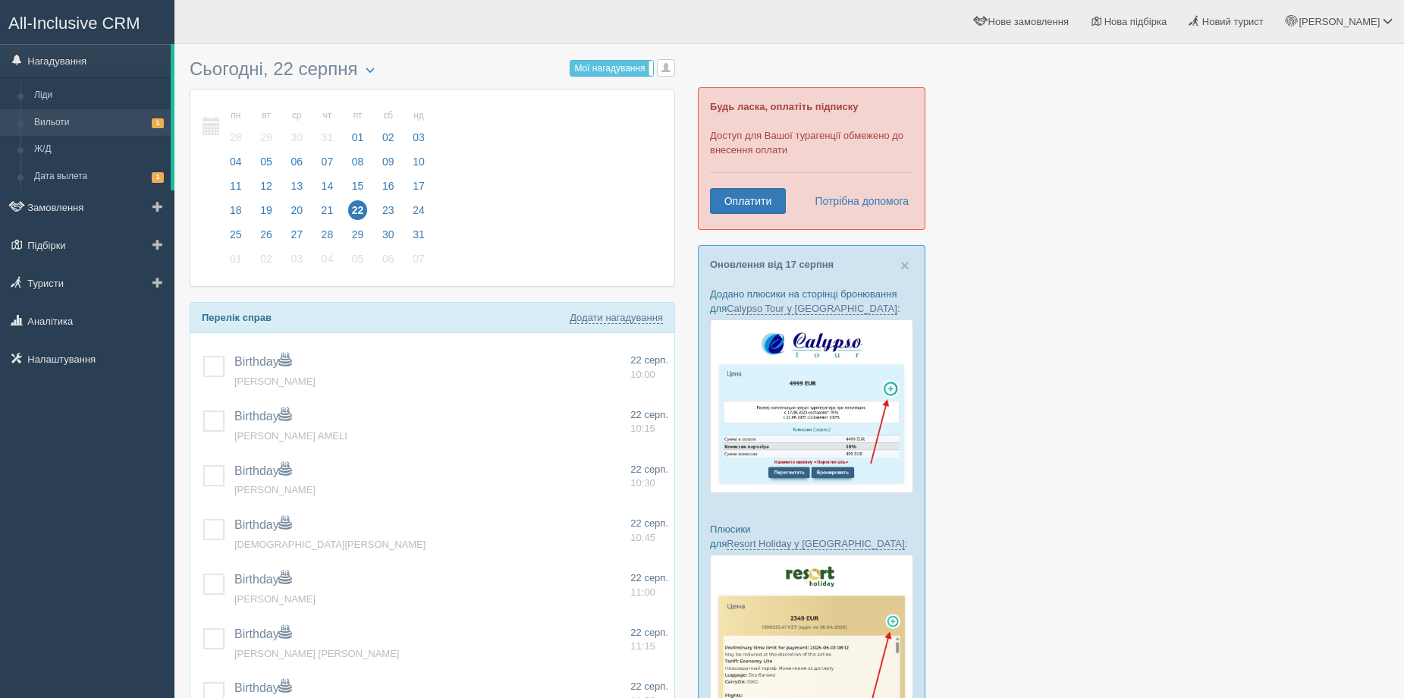
click at [123, 134] on link "Вильоти 1" at bounding box center [98, 122] width 143 height 27
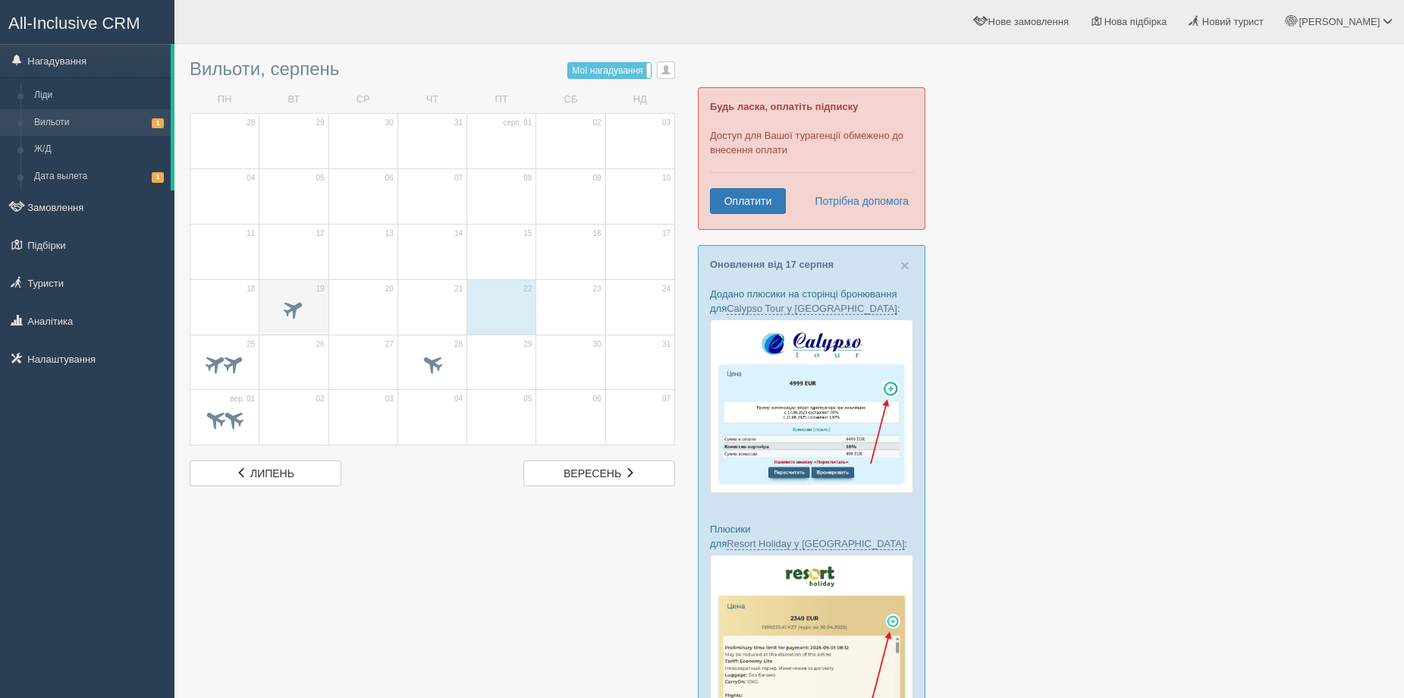
click at [296, 301] on span at bounding box center [293, 308] width 25 height 25
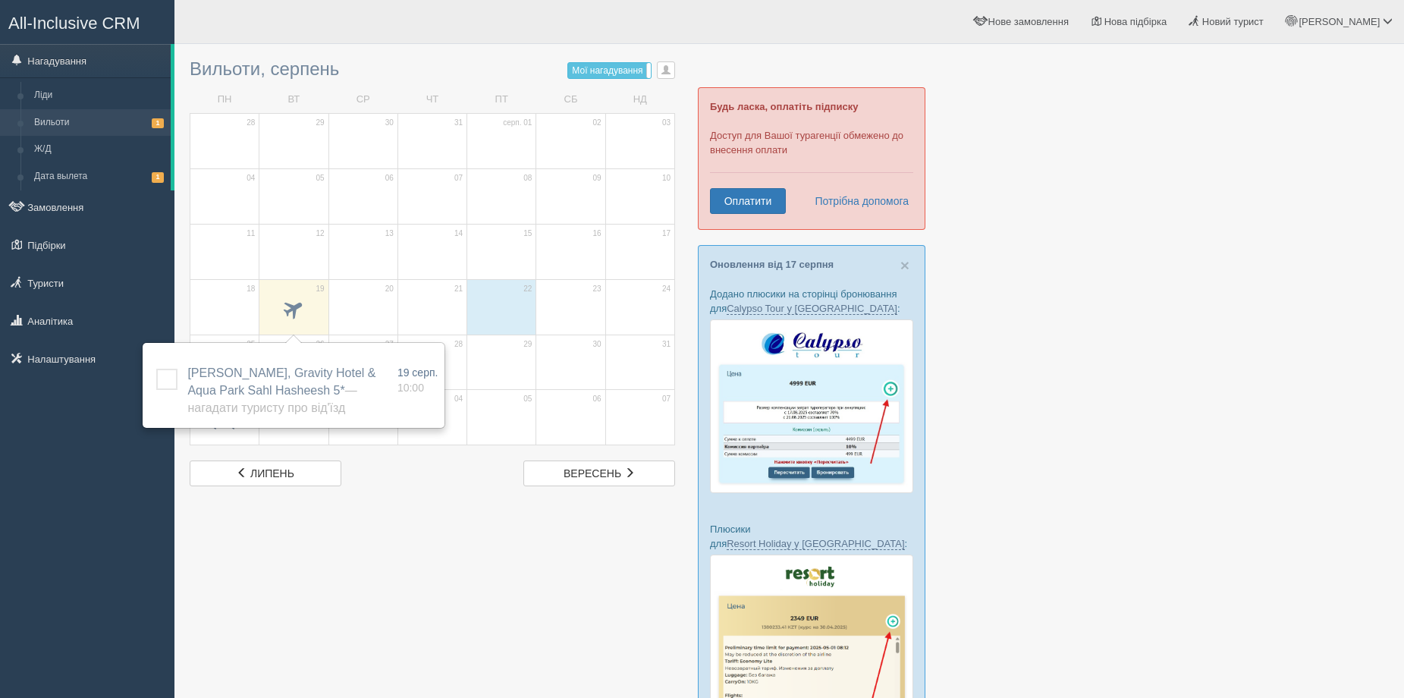
click at [465, 584] on div at bounding box center [789, 584] width 1199 height 1065
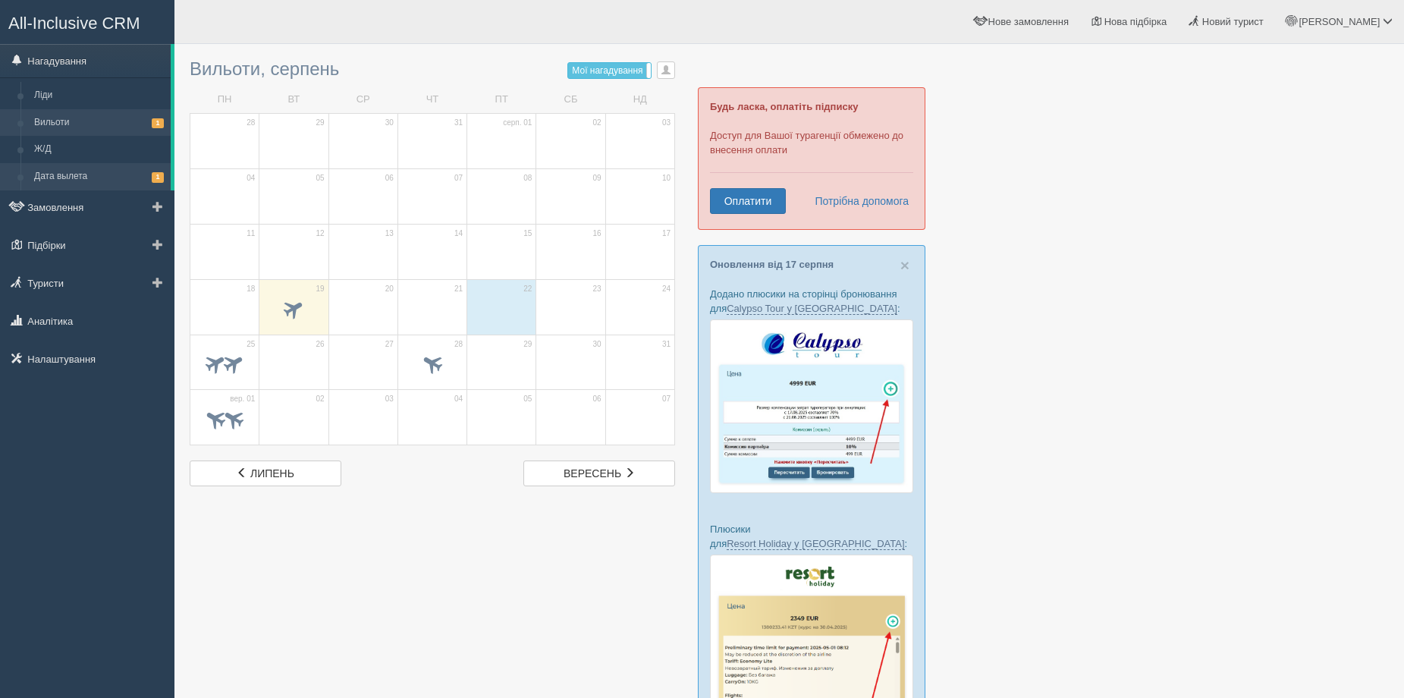
click at [139, 183] on link "Дата вылета 1" at bounding box center [98, 176] width 143 height 27
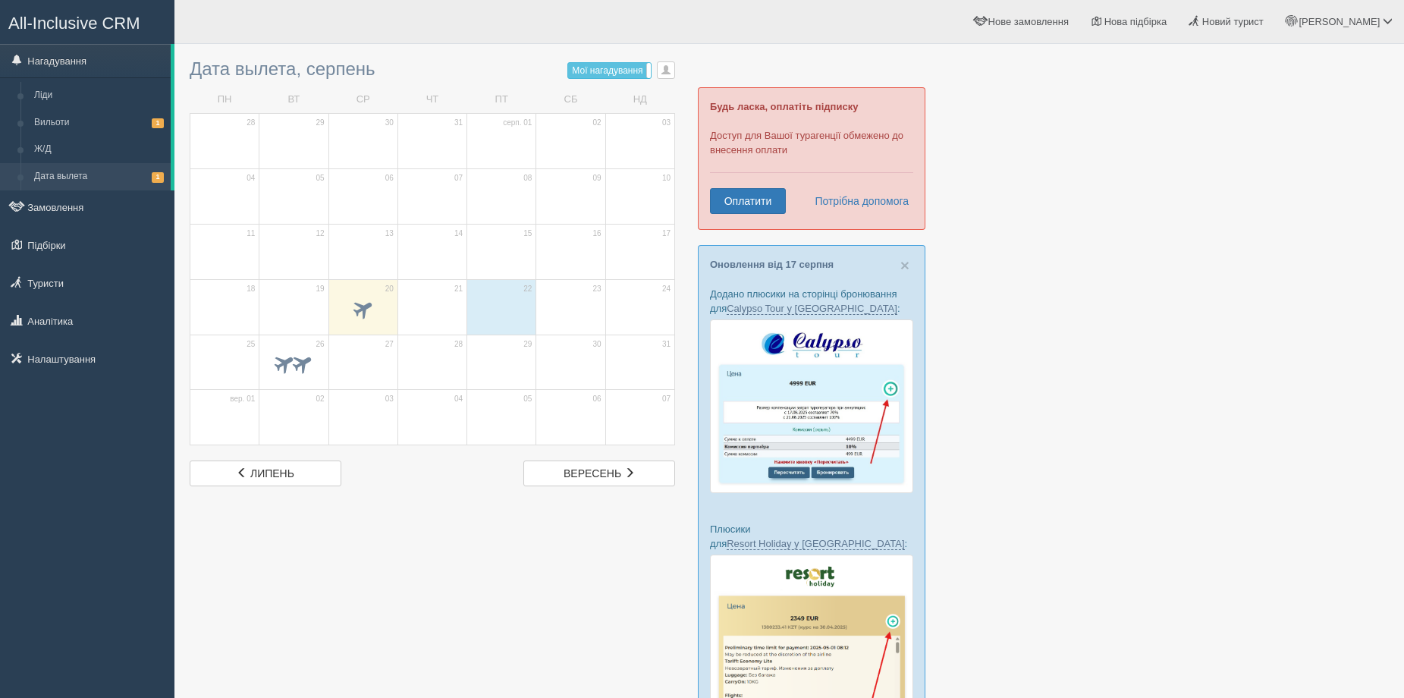
click at [484, 319] on span at bounding box center [501, 310] width 53 height 26
click at [495, 315] on span at bounding box center [501, 310] width 53 height 26
click at [121, 21] on span "All-Inclusive CRM" at bounding box center [74, 23] width 132 height 19
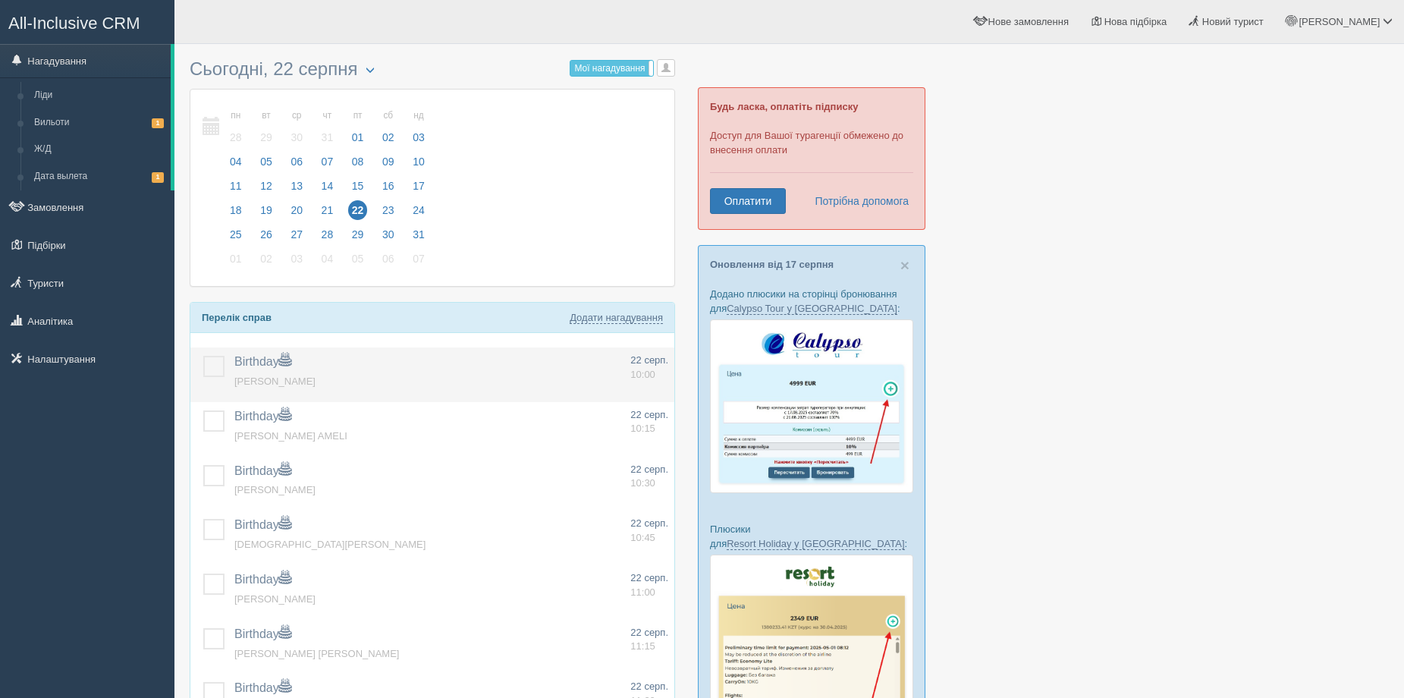
click at [203, 356] on label at bounding box center [203, 356] width 0 height 0
click at [0, 0] on input "checkbox" at bounding box center [0, 0] width 0 height 0
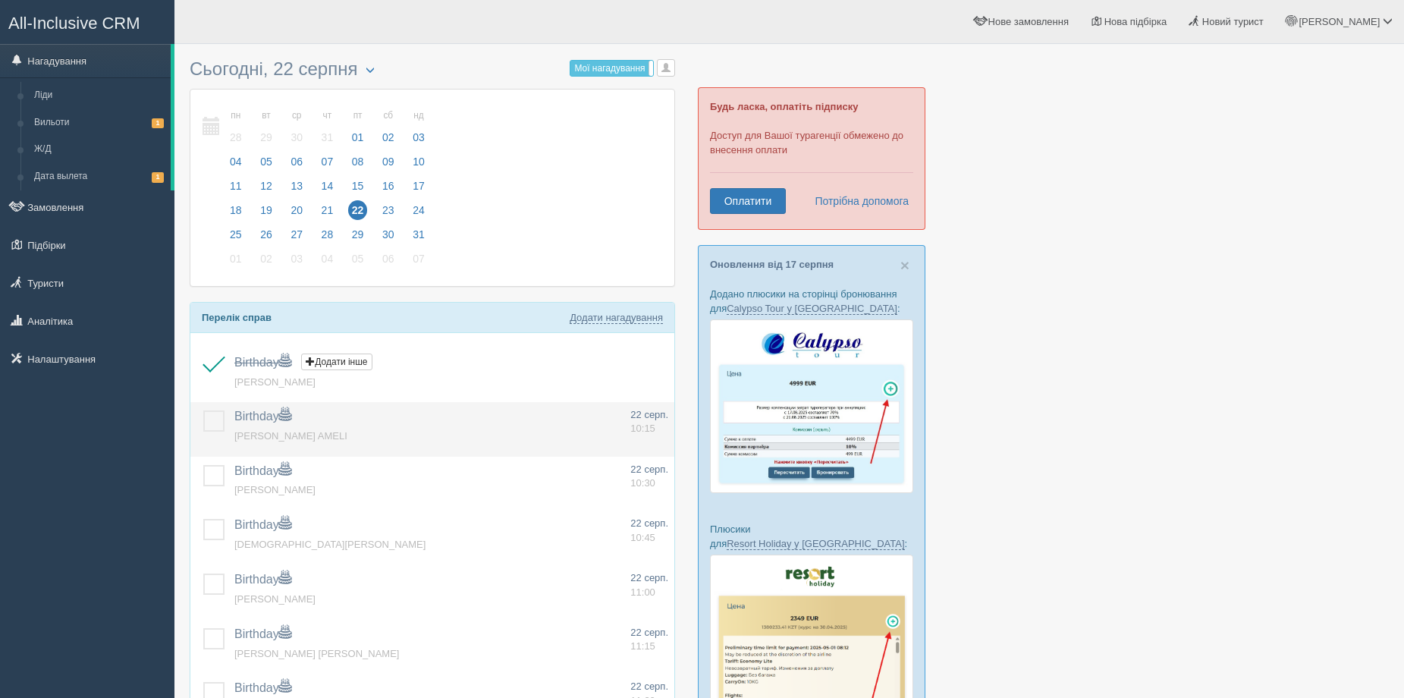
click at [203, 410] on label at bounding box center [203, 410] width 0 height 0
click at [0, 0] on input "checkbox" at bounding box center [0, 0] width 0 height 0
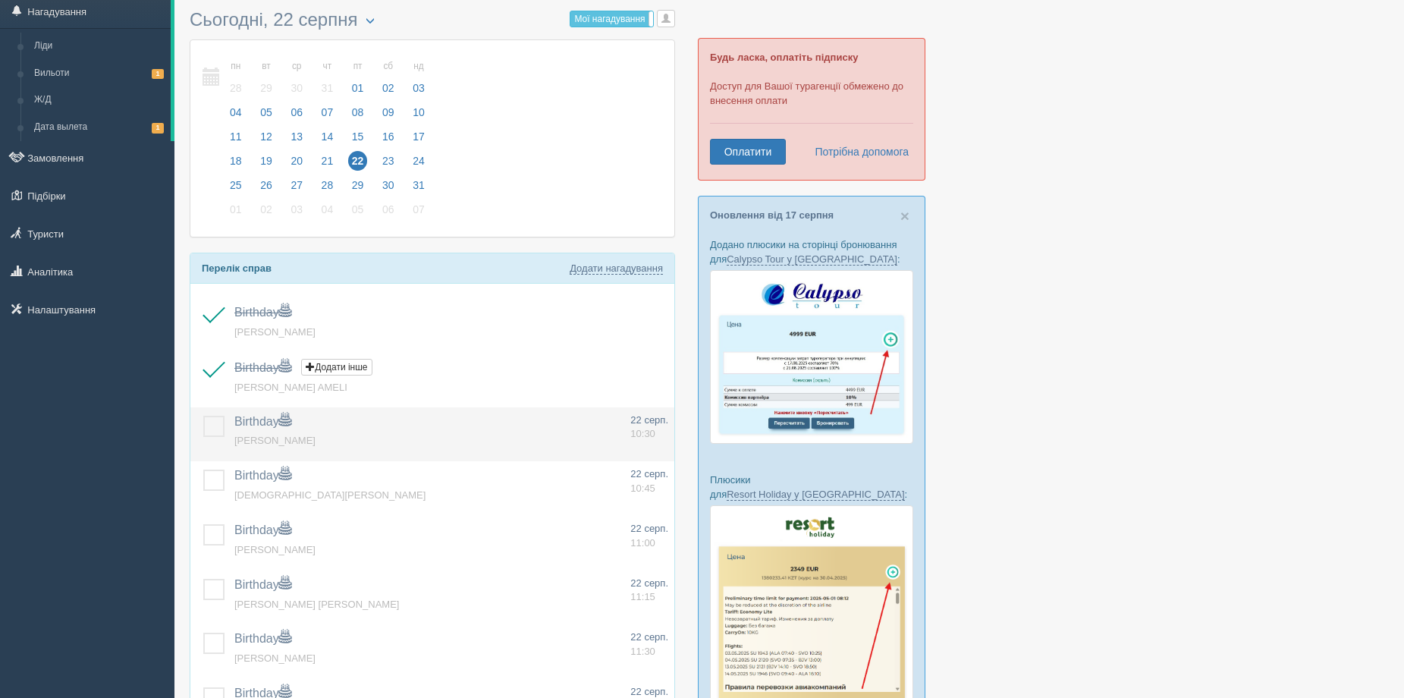
scroll to position [76, 0]
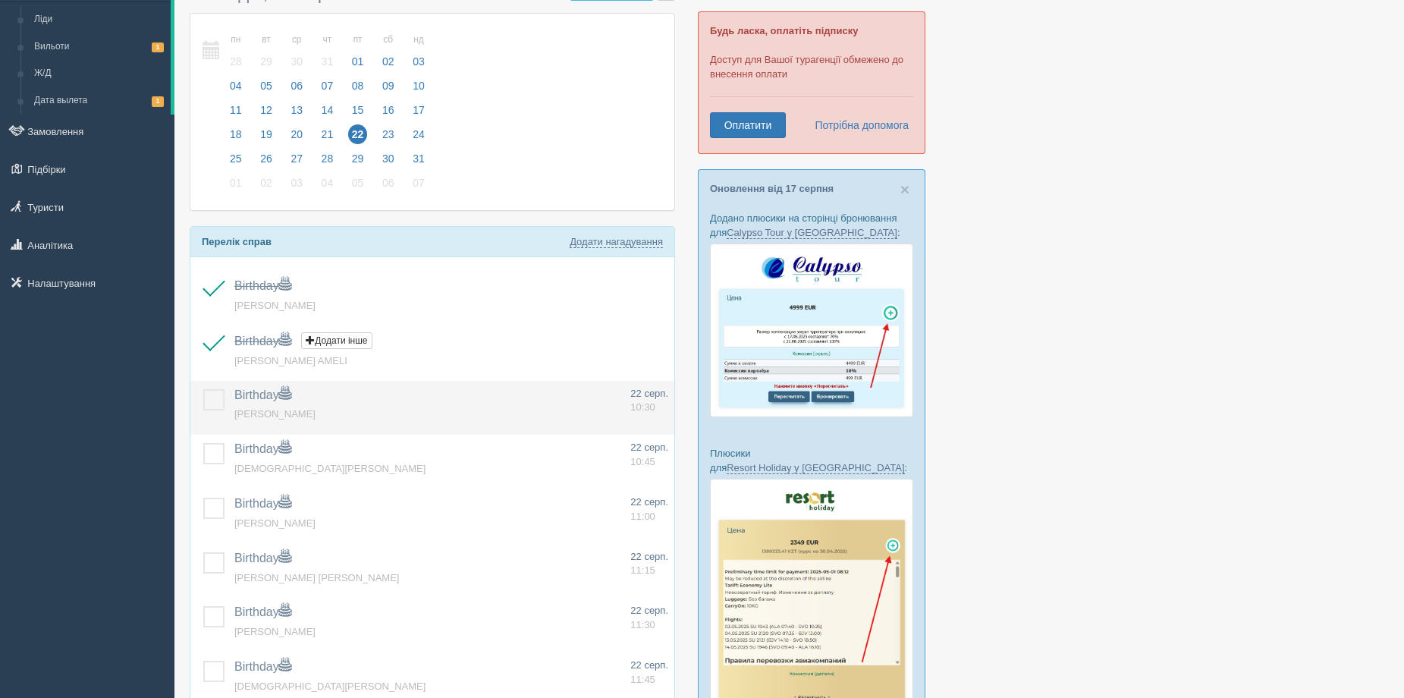
click at [203, 389] on label at bounding box center [203, 389] width 0 height 0
click at [0, 0] on input "checkbox" at bounding box center [0, 0] width 0 height 0
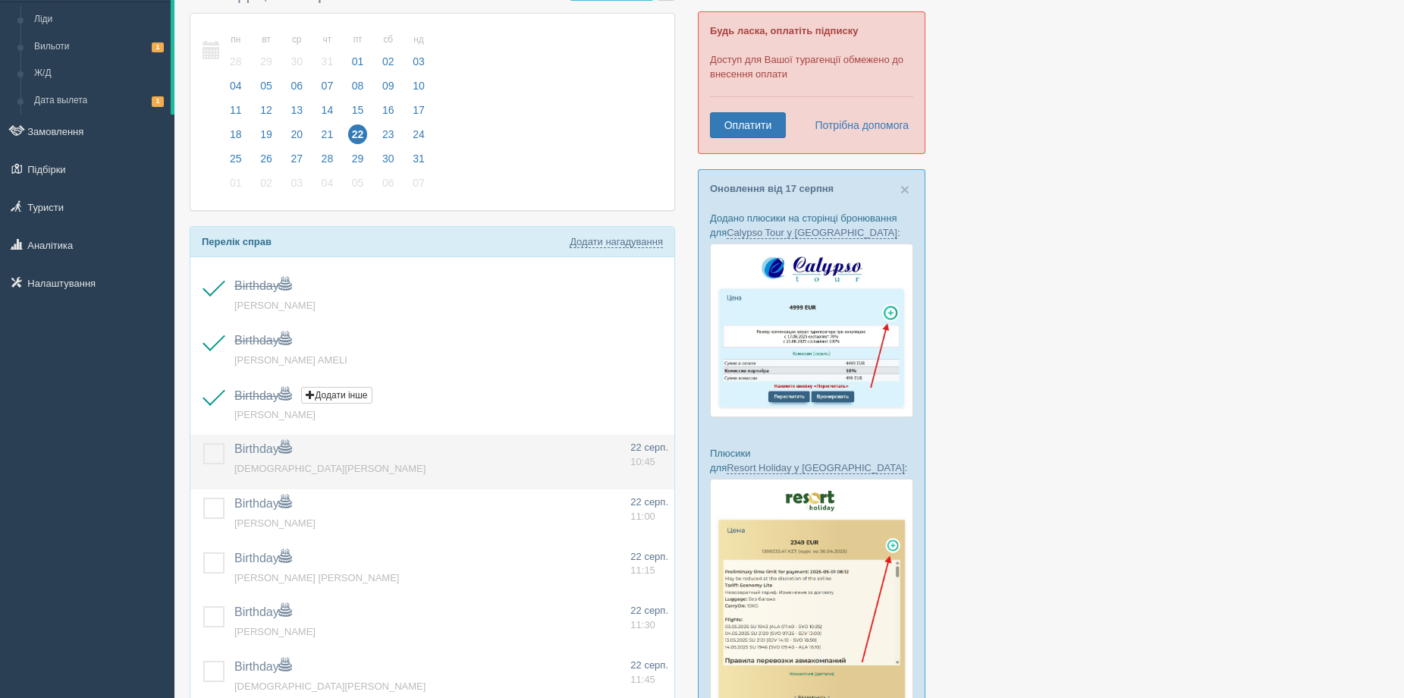
click at [203, 443] on label at bounding box center [203, 443] width 0 height 0
click at [0, 0] on input "checkbox" at bounding box center [0, 0] width 0 height 0
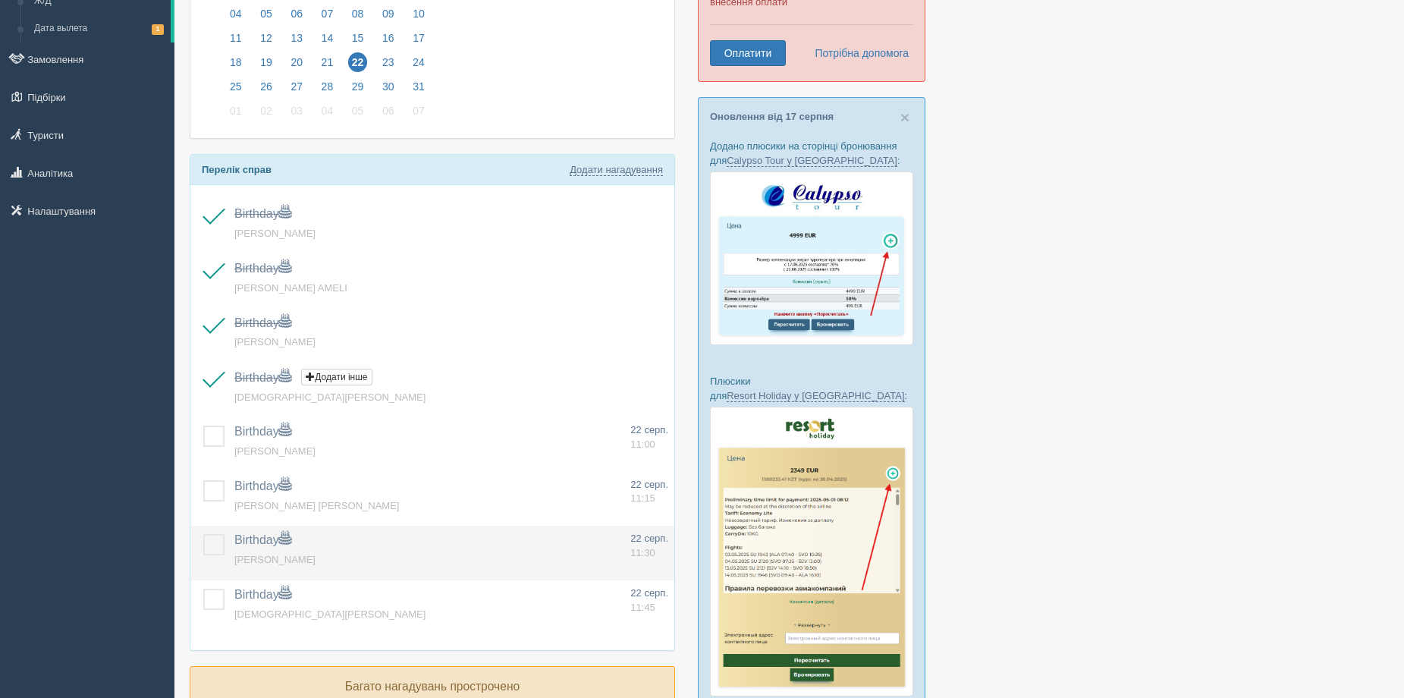
scroll to position [227, 0]
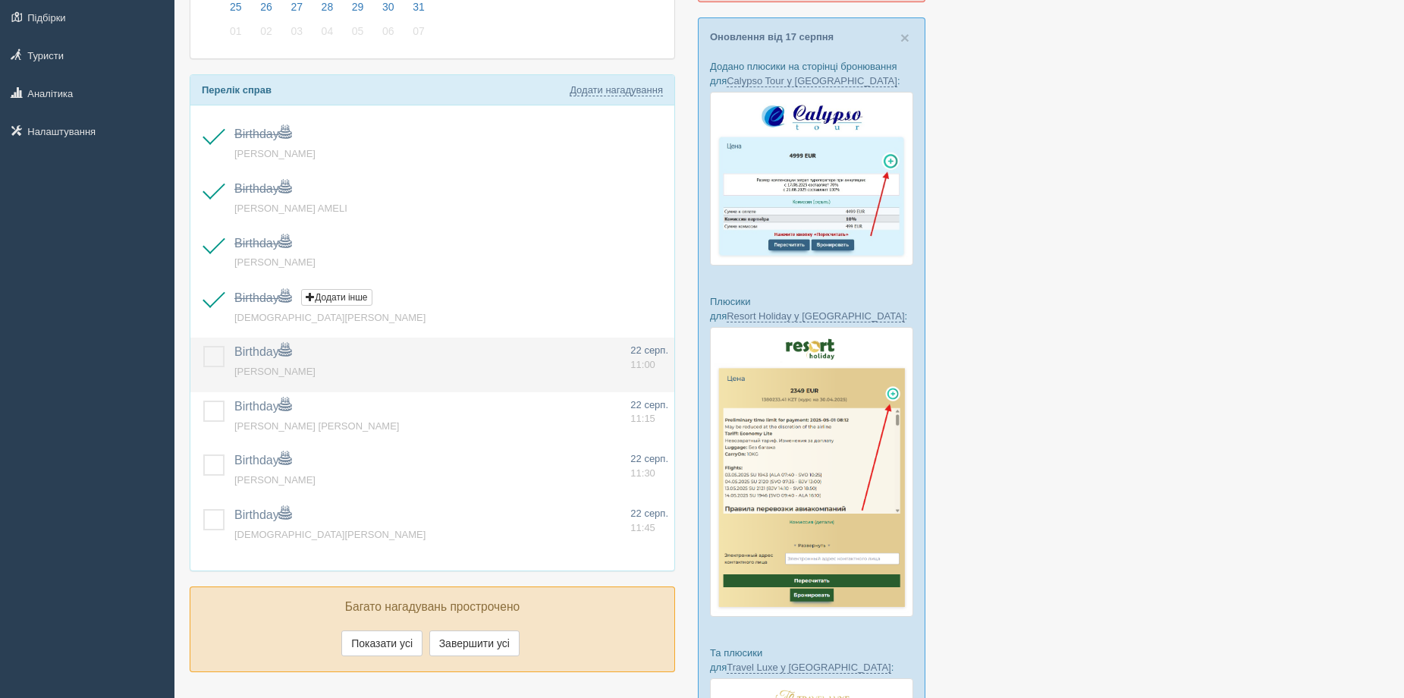
click at [212, 340] on td at bounding box center [209, 364] width 38 height 55
click at [203, 346] on label at bounding box center [203, 346] width 0 height 0
click at [0, 0] on input "checkbox" at bounding box center [0, 0] width 0 height 0
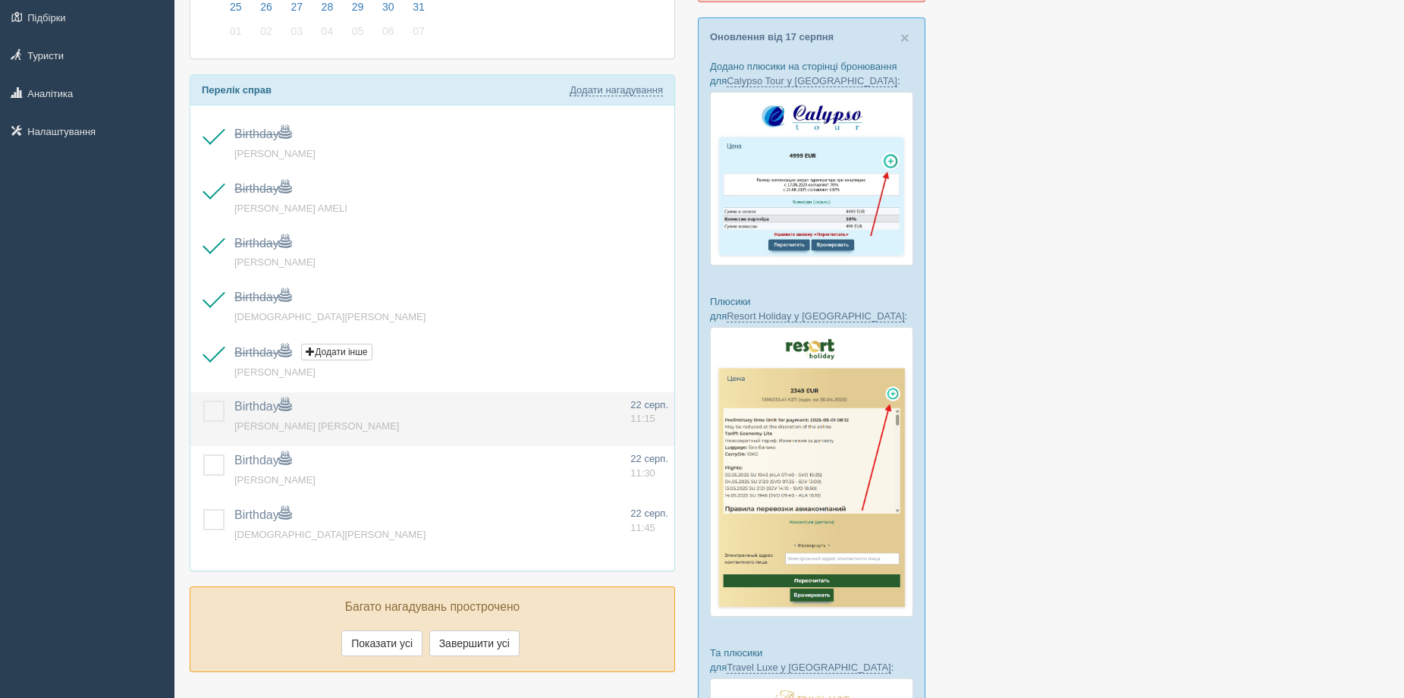
click at [203, 400] on label at bounding box center [203, 400] width 0 height 0
click at [0, 0] on input "checkbox" at bounding box center [0, 0] width 0 height 0
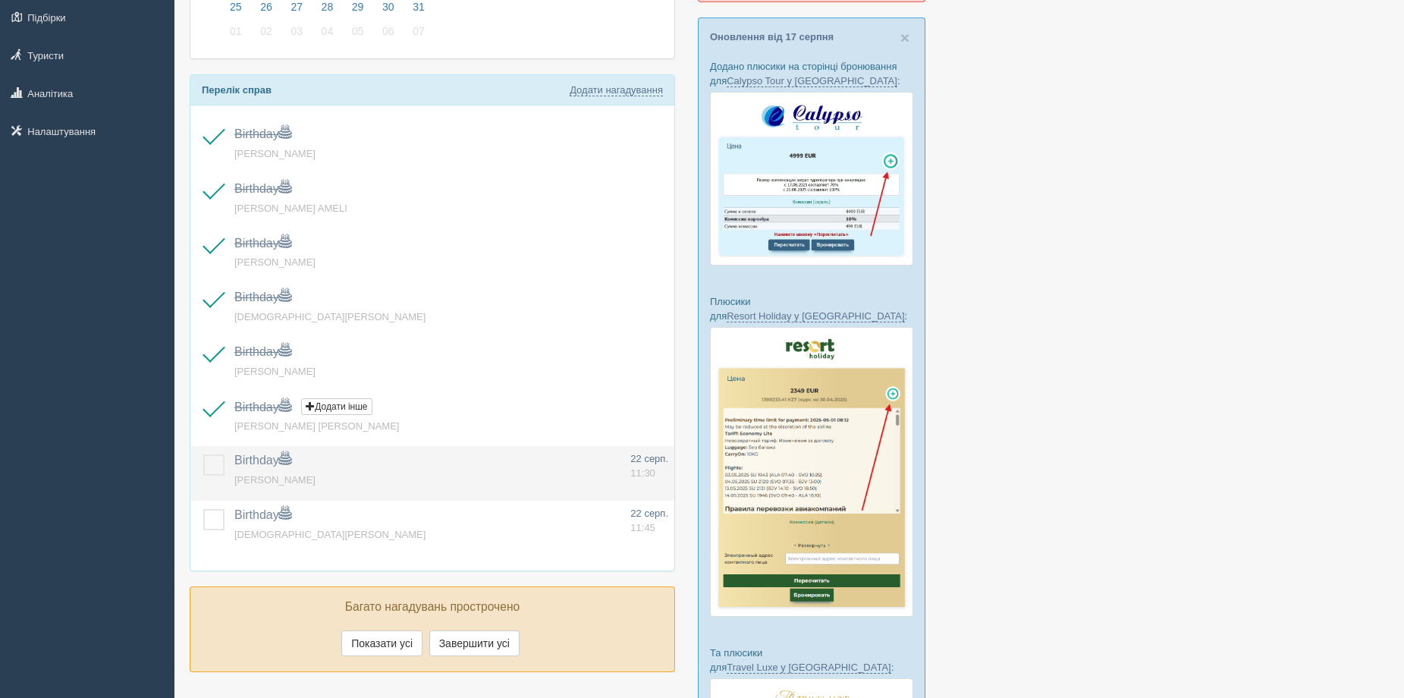
click at [203, 454] on label at bounding box center [203, 454] width 0 height 0
click at [0, 0] on input "checkbox" at bounding box center [0, 0] width 0 height 0
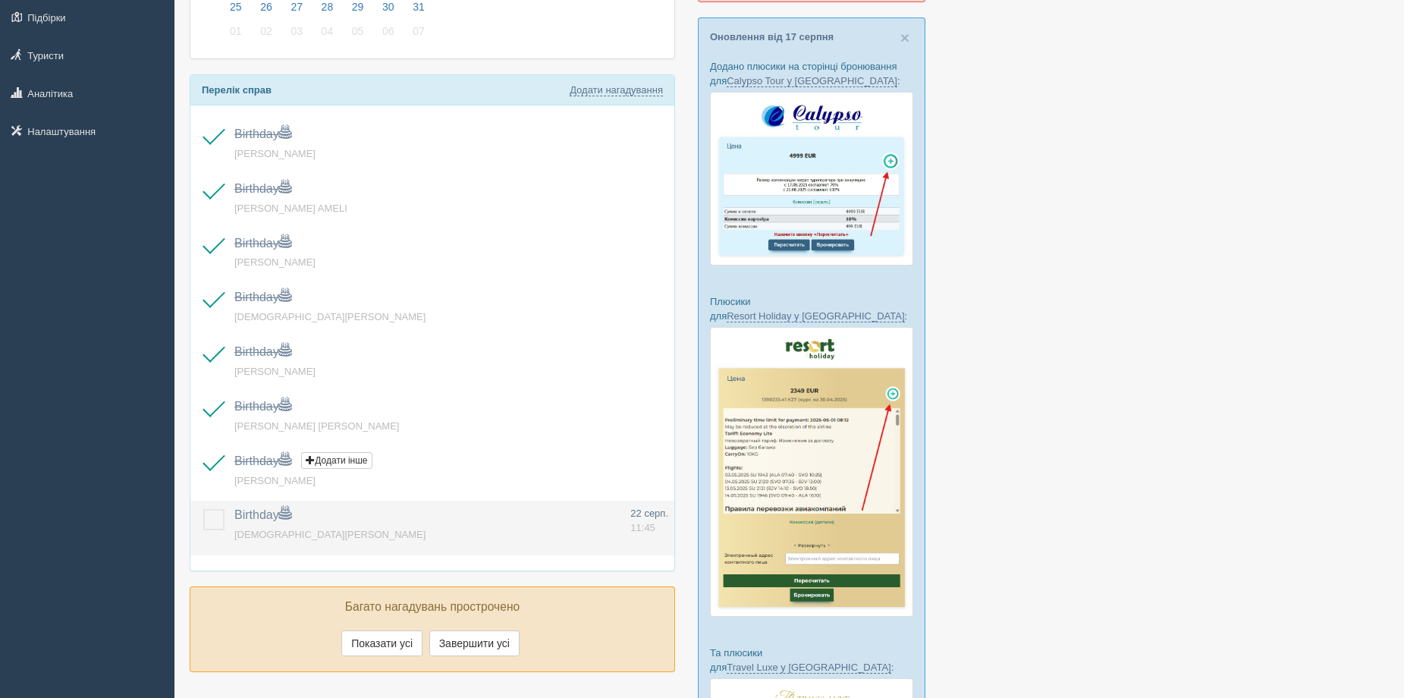
click at [203, 509] on label at bounding box center [203, 509] width 0 height 0
click at [0, 0] on input "checkbox" at bounding box center [0, 0] width 0 height 0
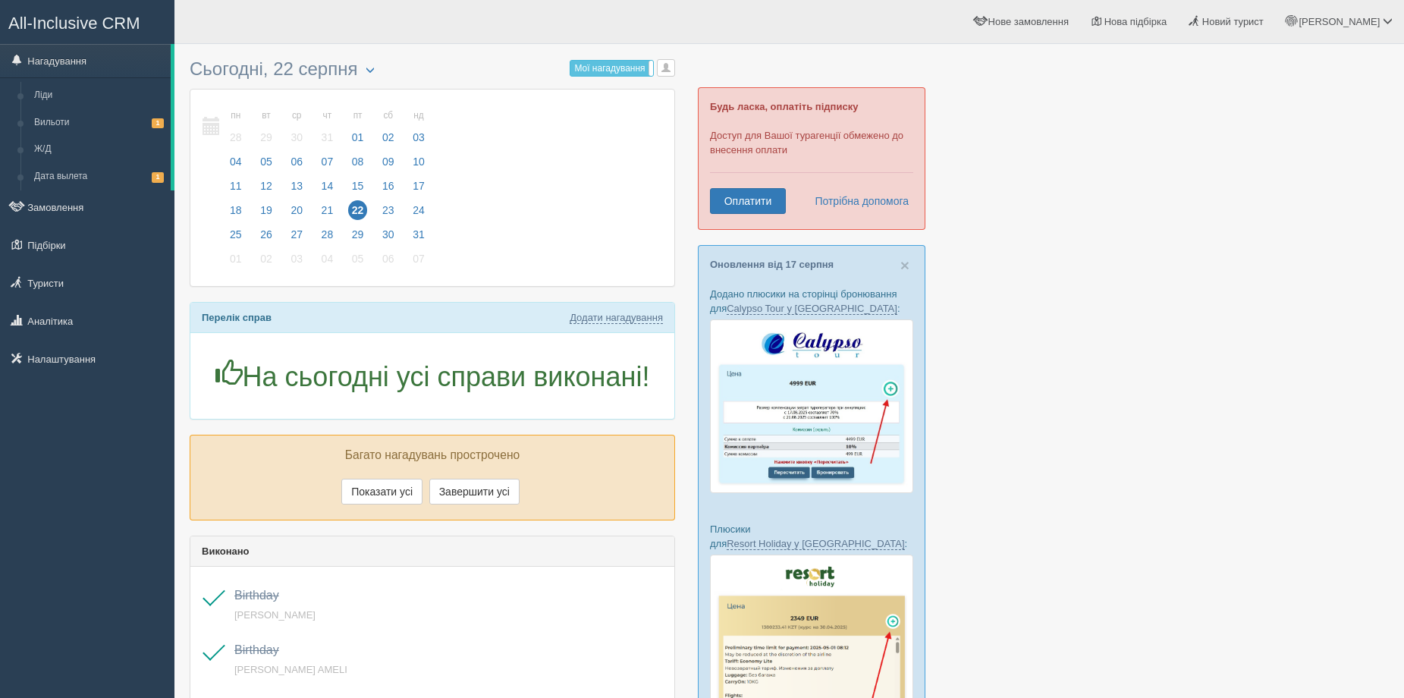
scroll to position [227, 0]
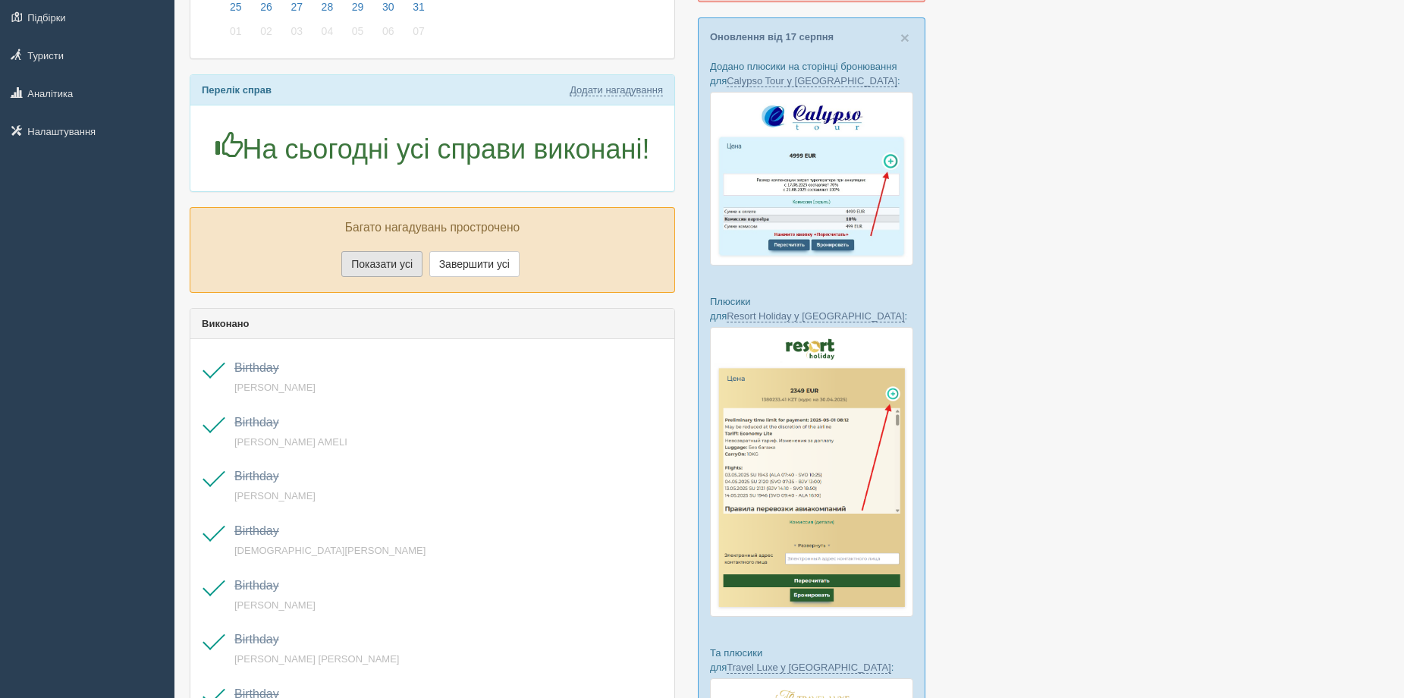
click at [385, 268] on button "Показати усі" at bounding box center [381, 264] width 81 height 26
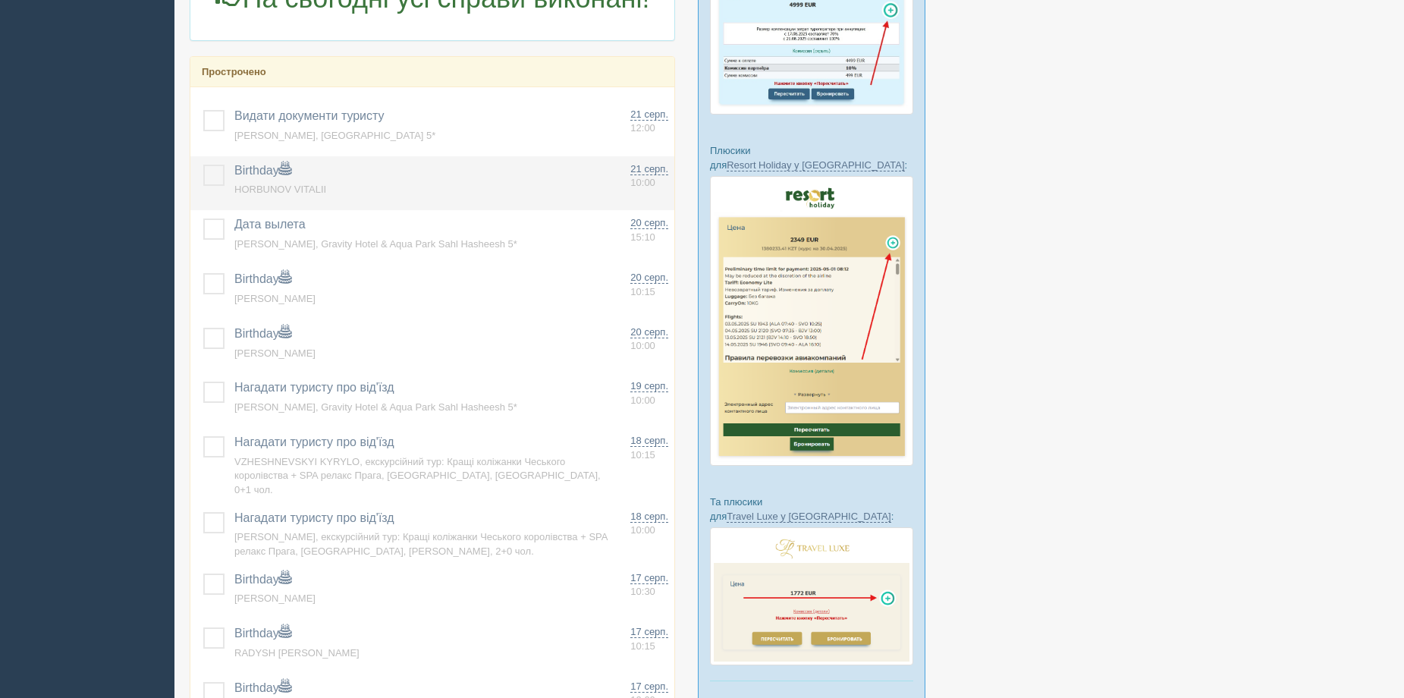
scroll to position [379, 0]
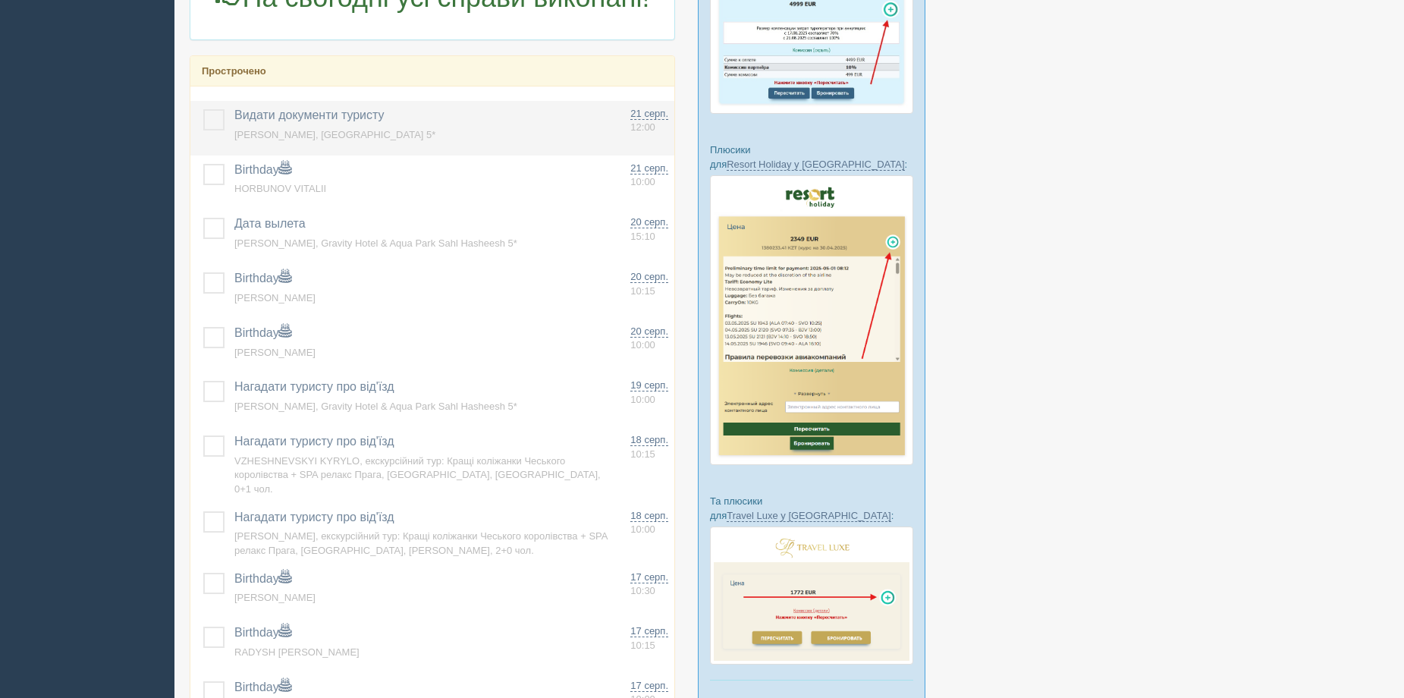
click at [203, 109] on label at bounding box center [203, 109] width 0 height 0
click at [0, 0] on input "checkbox" at bounding box center [0, 0] width 0 height 0
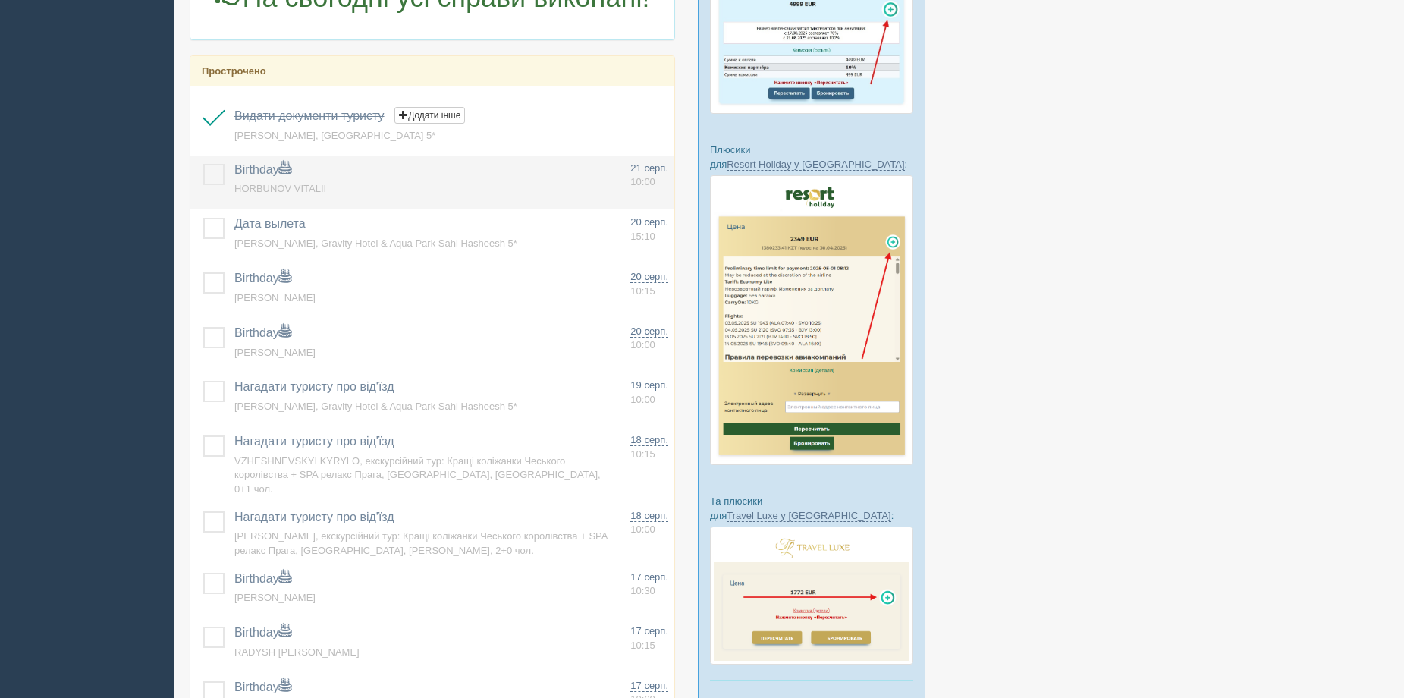
click at [203, 164] on label at bounding box center [203, 164] width 0 height 0
click at [0, 0] on input "checkbox" at bounding box center [0, 0] width 0 height 0
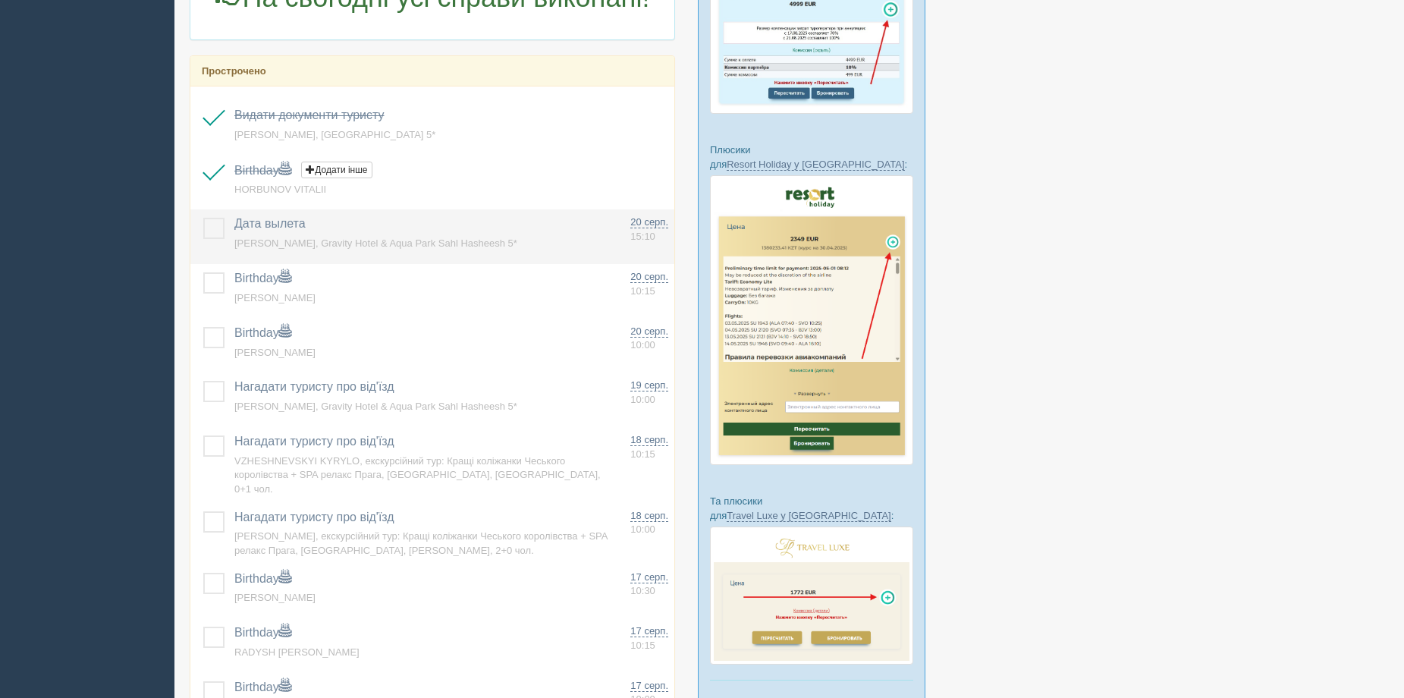
click at [203, 218] on label at bounding box center [203, 218] width 0 height 0
click at [0, 0] on input "checkbox" at bounding box center [0, 0] width 0 height 0
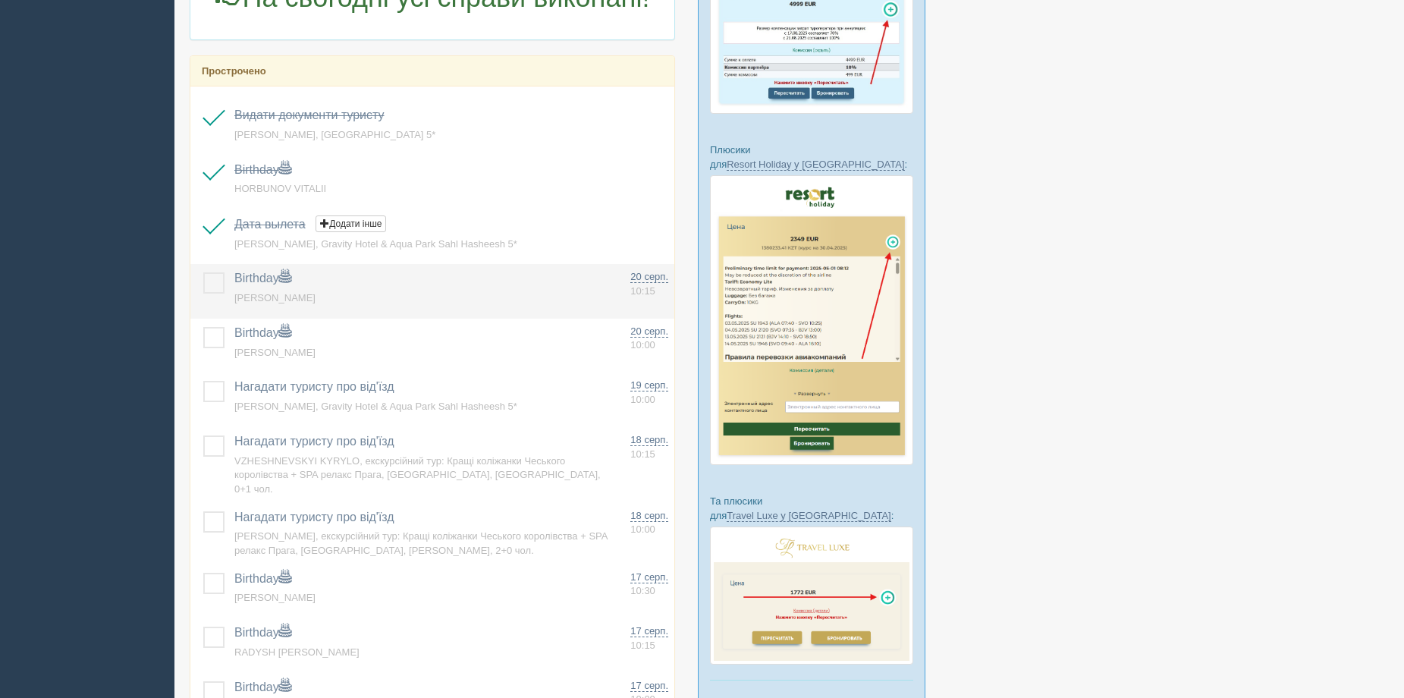
click at [202, 274] on td at bounding box center [209, 291] width 38 height 55
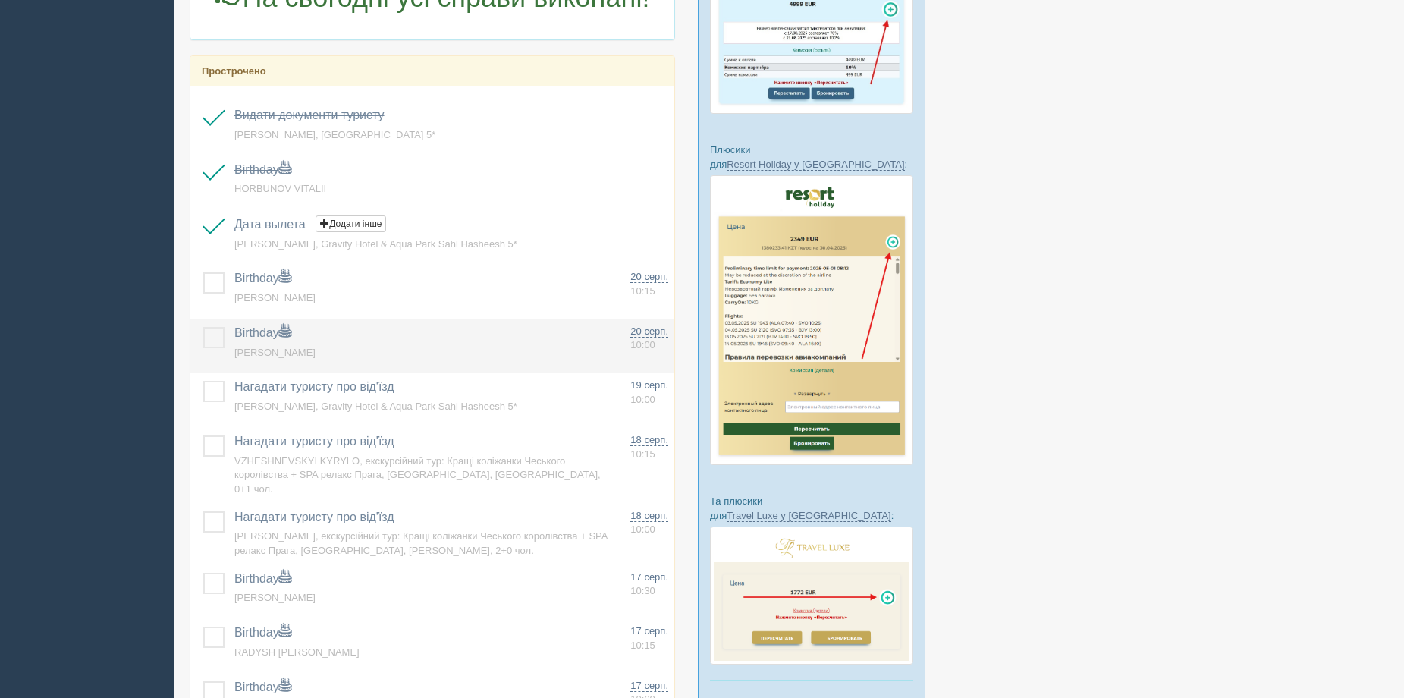
click at [203, 327] on label at bounding box center [203, 327] width 0 height 0
click at [0, 0] on input "checkbox" at bounding box center [0, 0] width 0 height 0
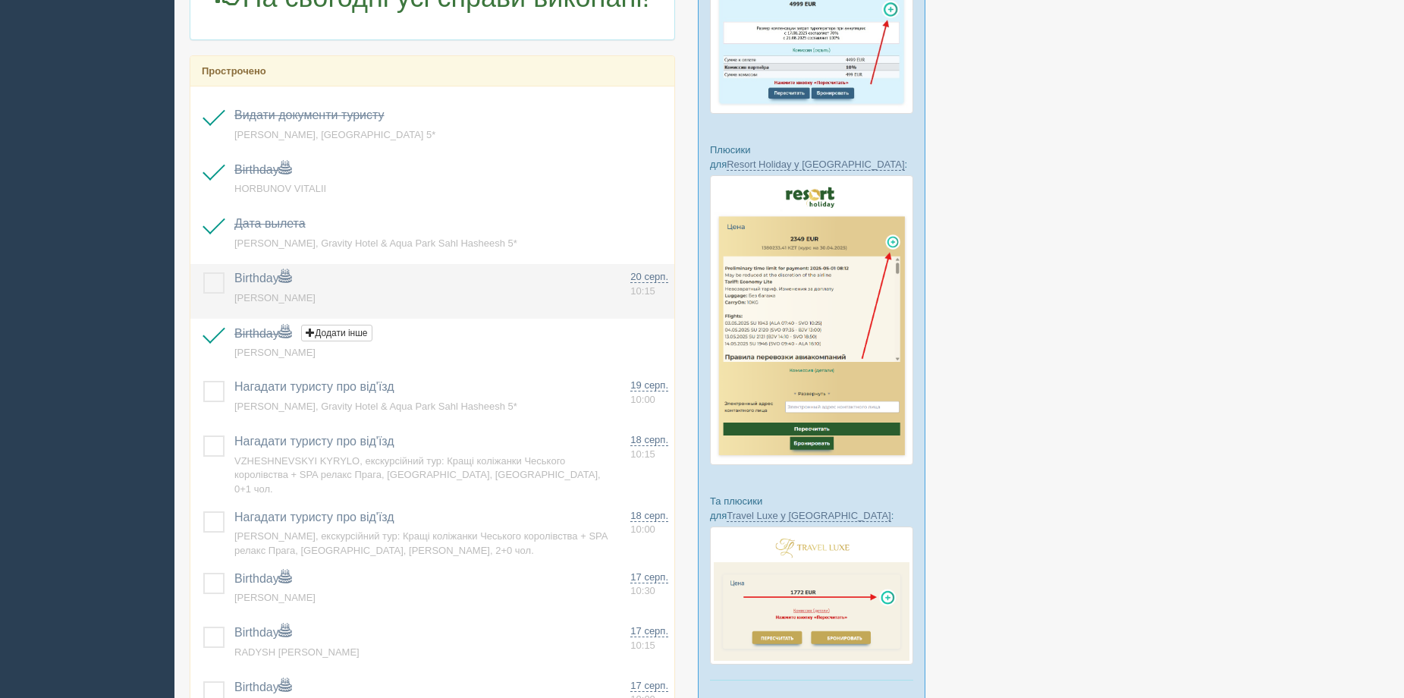
click at [203, 272] on label at bounding box center [203, 272] width 0 height 0
click at [0, 0] on input "checkbox" at bounding box center [0, 0] width 0 height 0
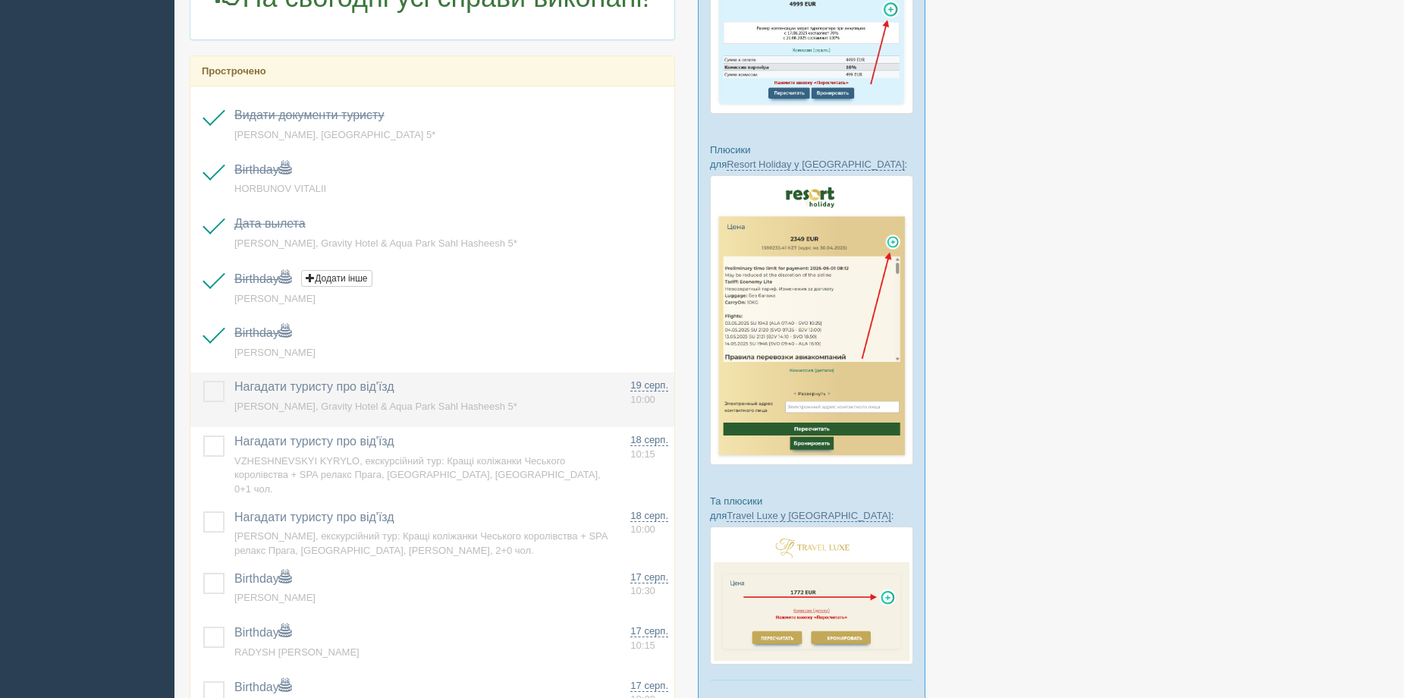
click at [203, 381] on label at bounding box center [203, 381] width 0 height 0
click at [0, 0] on input "checkbox" at bounding box center [0, 0] width 0 height 0
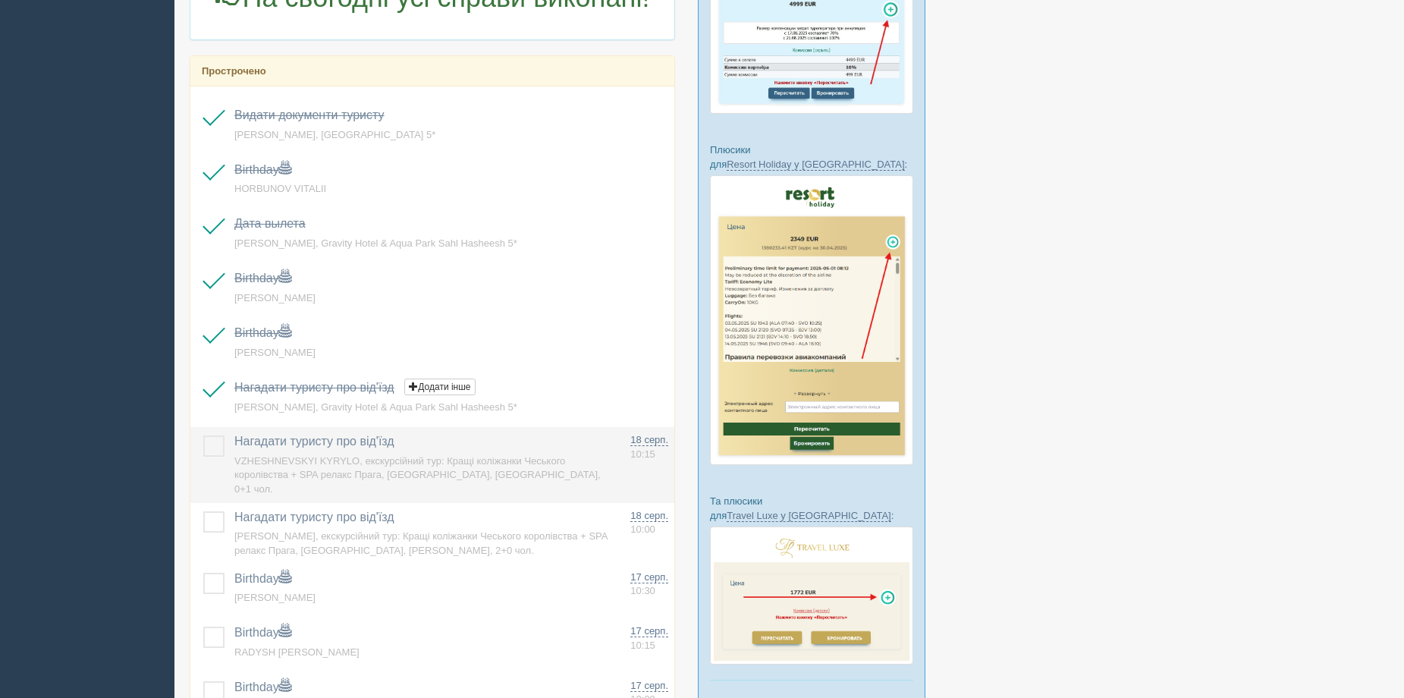
click at [203, 435] on label at bounding box center [203, 435] width 0 height 0
click at [0, 0] on input "checkbox" at bounding box center [0, 0] width 0 height 0
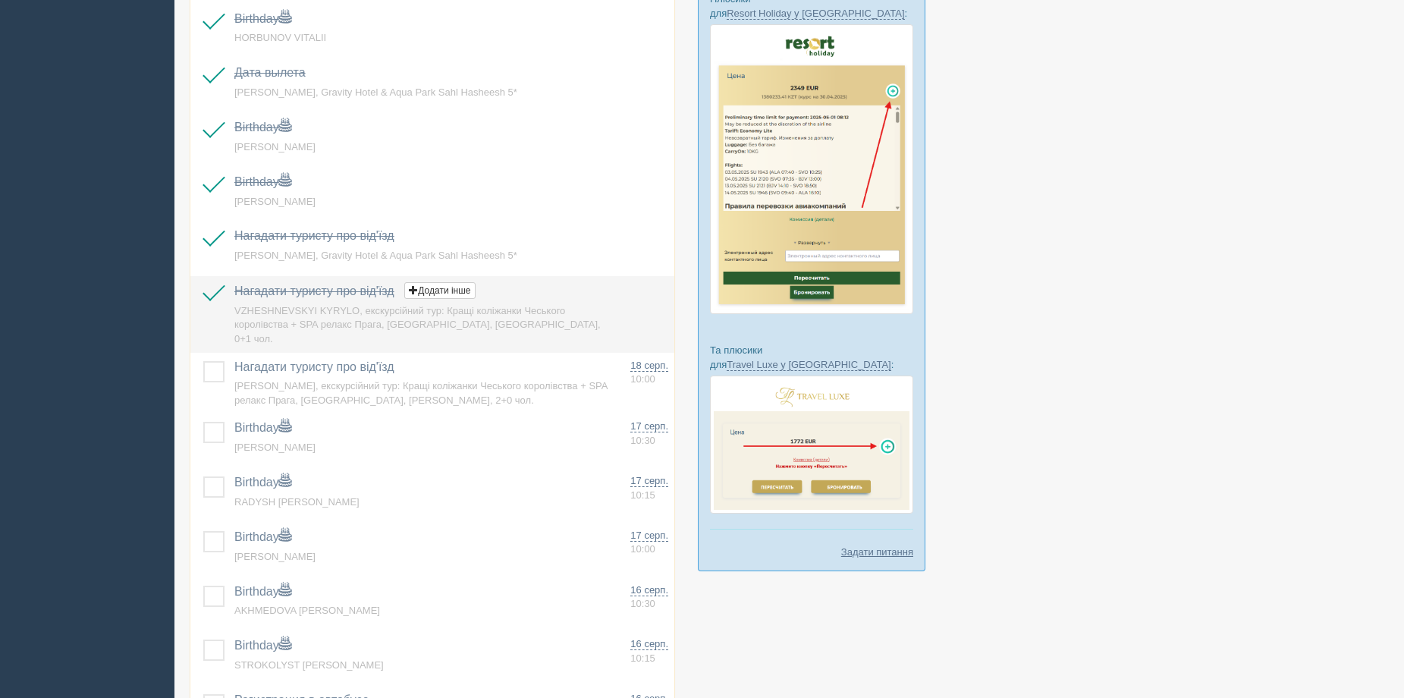
scroll to position [531, 0]
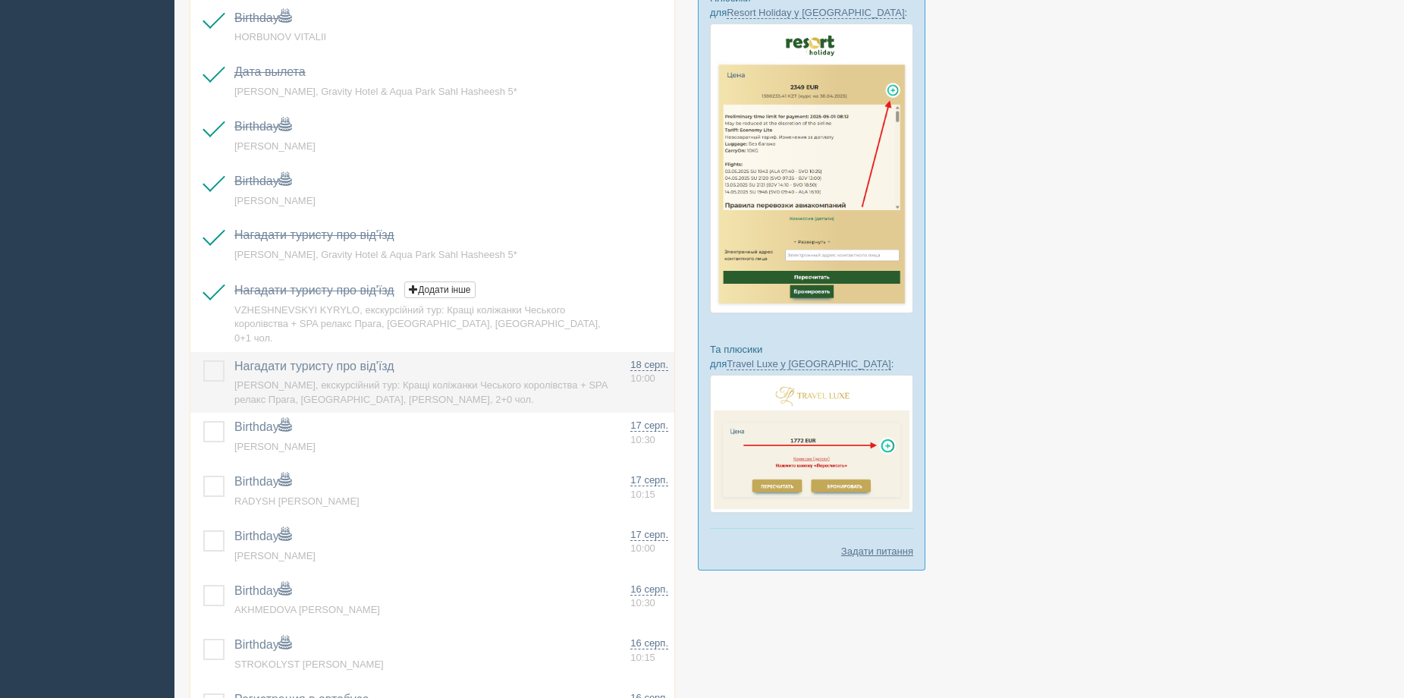
click at [203, 360] on label at bounding box center [203, 360] width 0 height 0
click at [0, 0] on input "checkbox" at bounding box center [0, 0] width 0 height 0
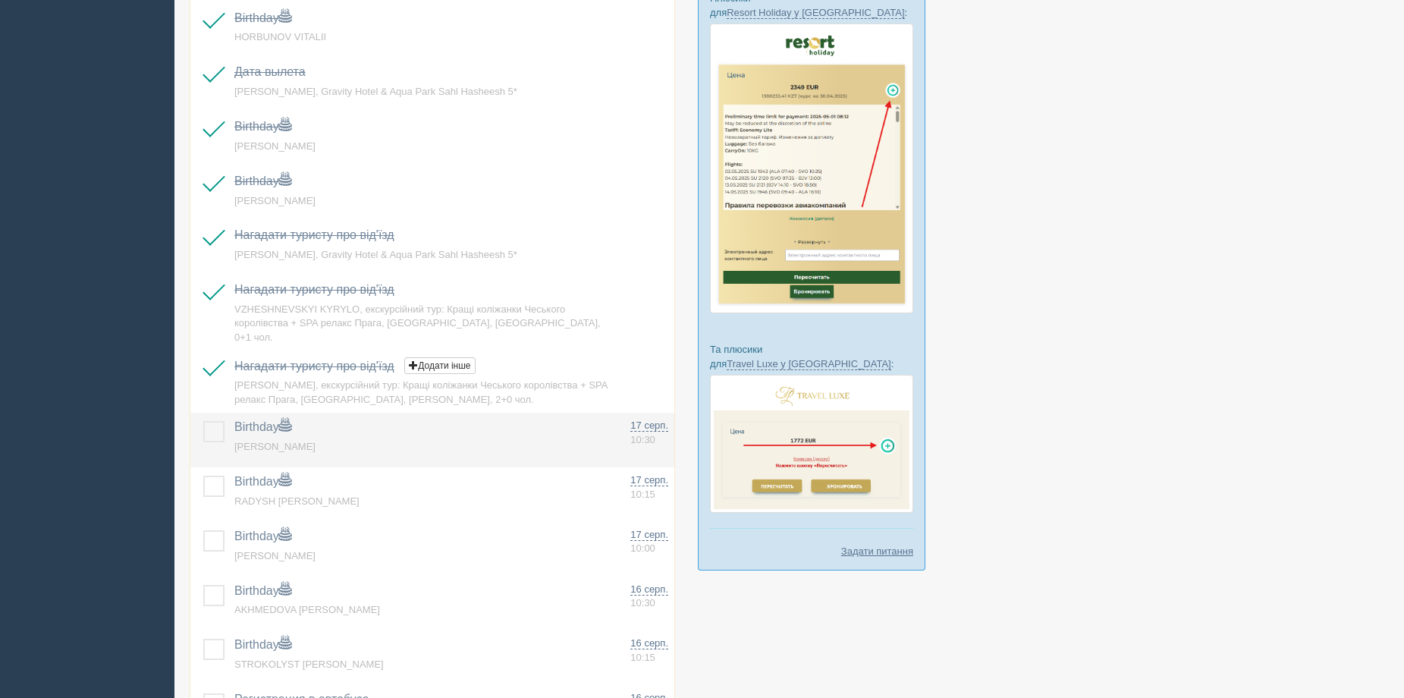
click at [203, 421] on label at bounding box center [203, 421] width 0 height 0
click at [0, 0] on input "checkbox" at bounding box center [0, 0] width 0 height 0
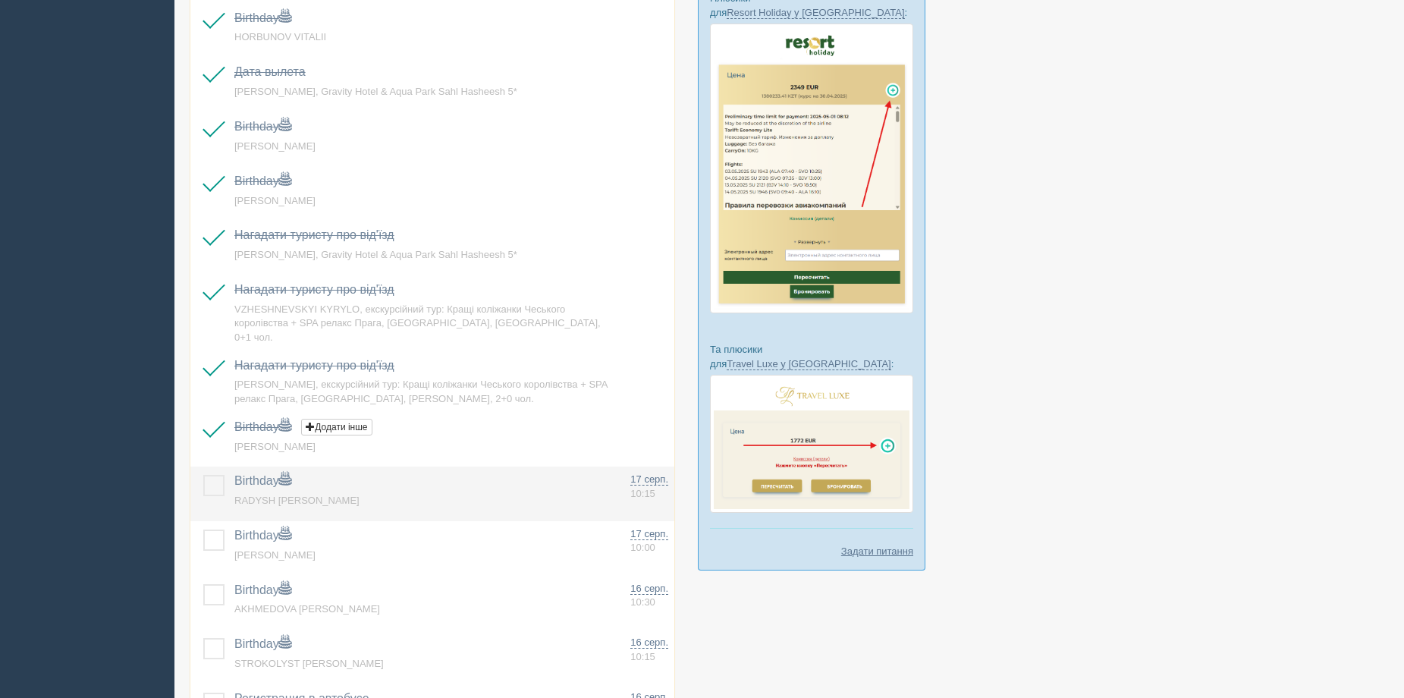
click at [203, 475] on label at bounding box center [203, 475] width 0 height 0
click at [0, 0] on input "checkbox" at bounding box center [0, 0] width 0 height 0
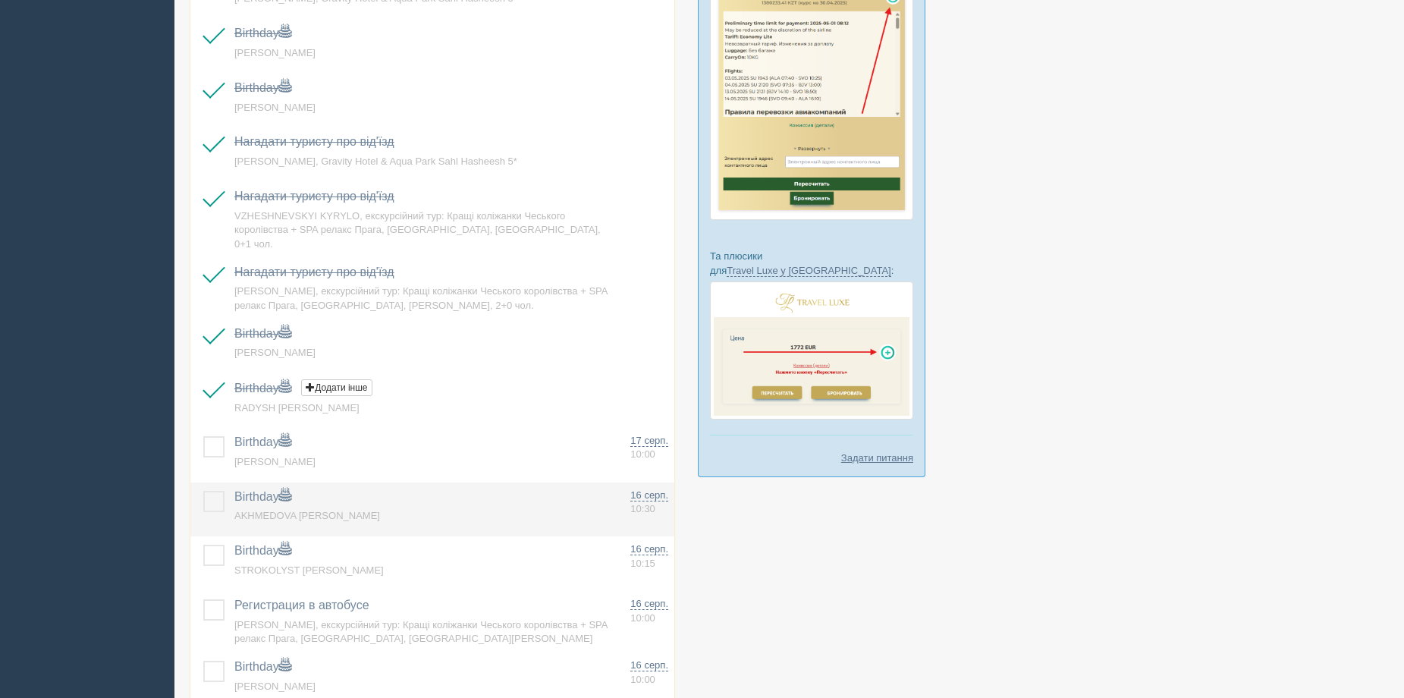
scroll to position [682, 0]
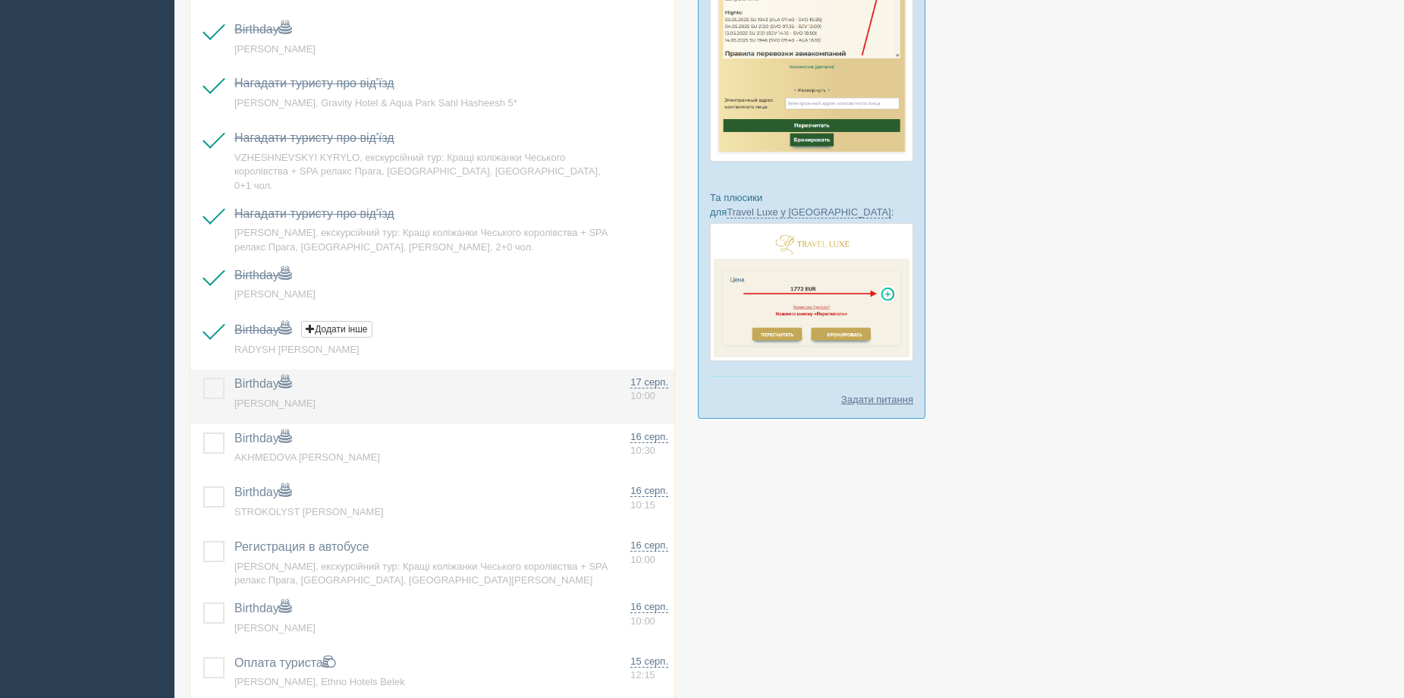
click at [215, 390] on td at bounding box center [209, 396] width 38 height 55
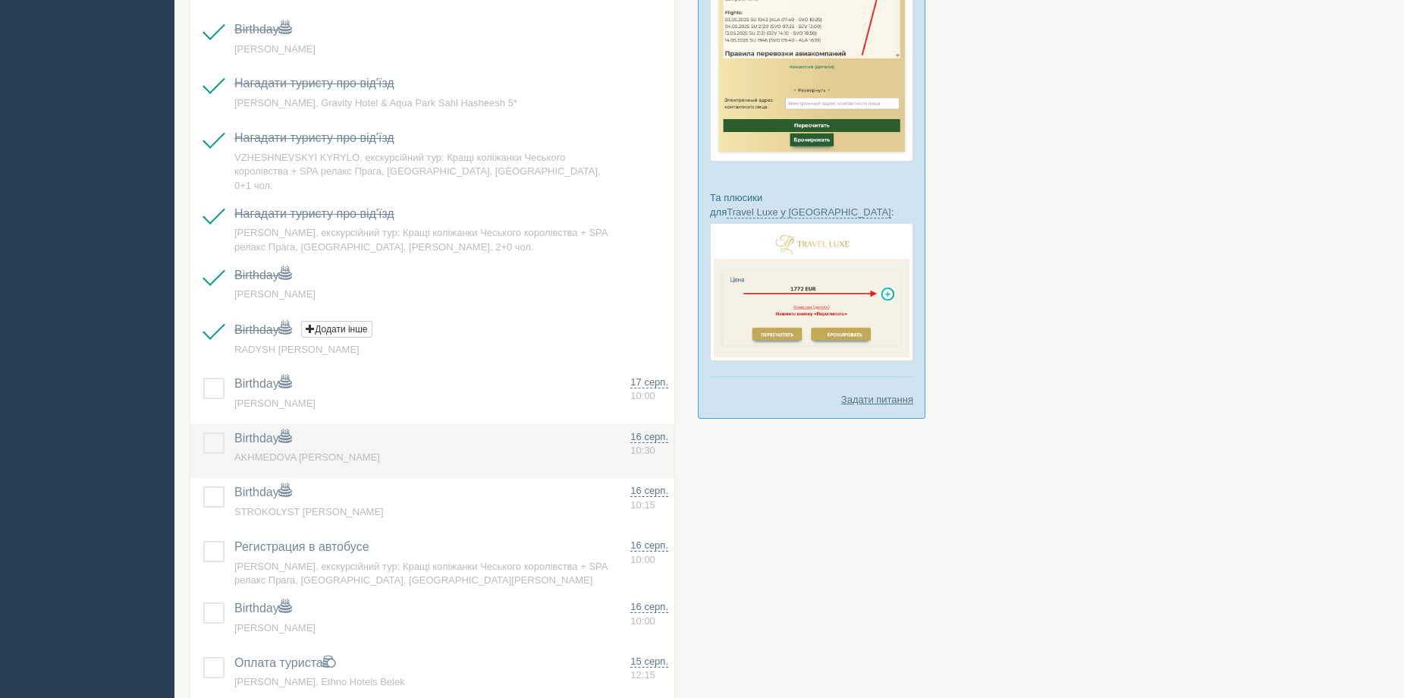
click at [203, 432] on label at bounding box center [203, 432] width 0 height 0
click at [0, 0] on input "checkbox" at bounding box center [0, 0] width 0 height 0
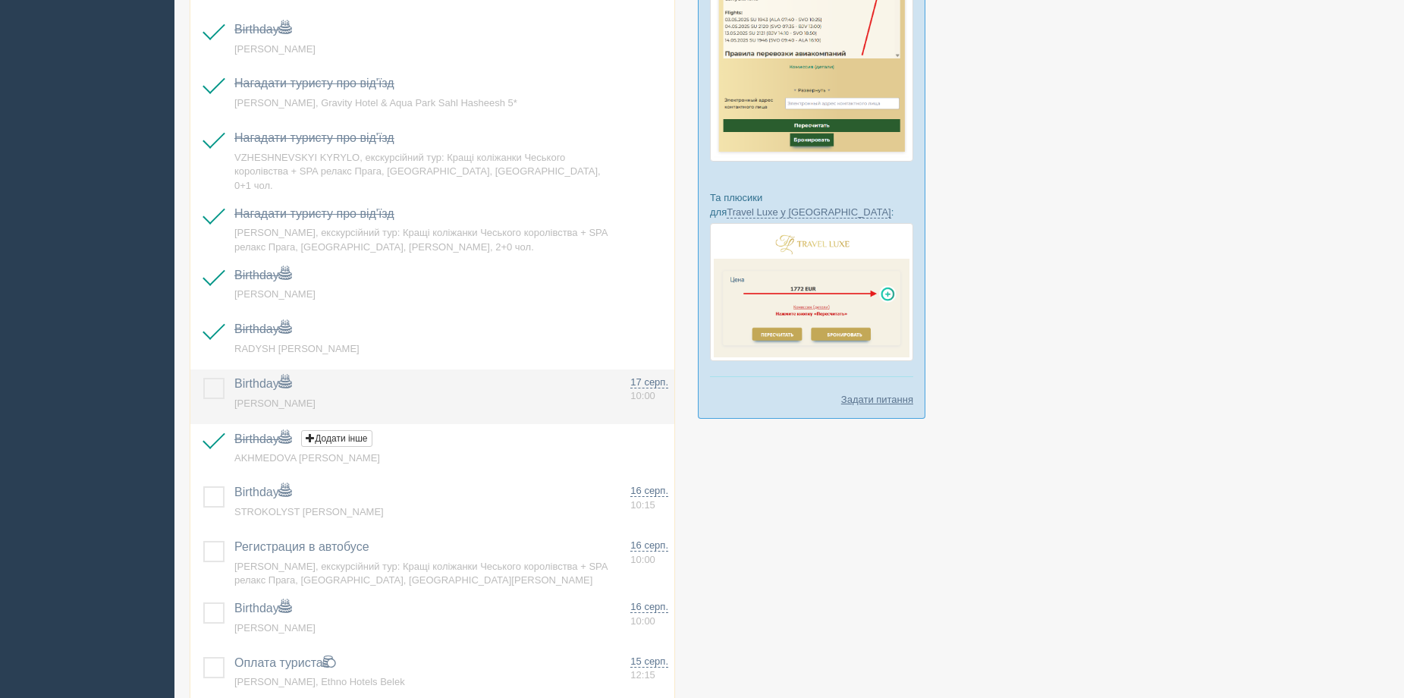
click at [203, 378] on label at bounding box center [203, 378] width 0 height 0
click at [0, 0] on input "checkbox" at bounding box center [0, 0] width 0 height 0
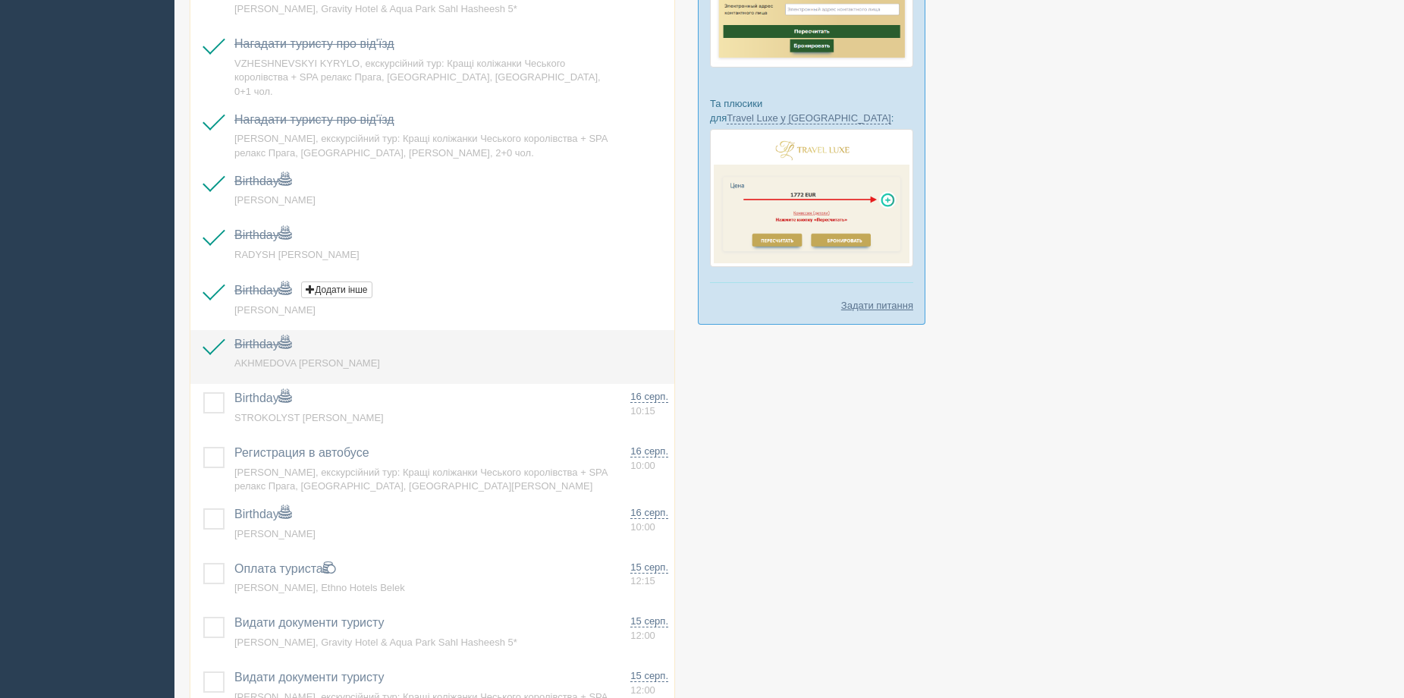
scroll to position [910, 0]
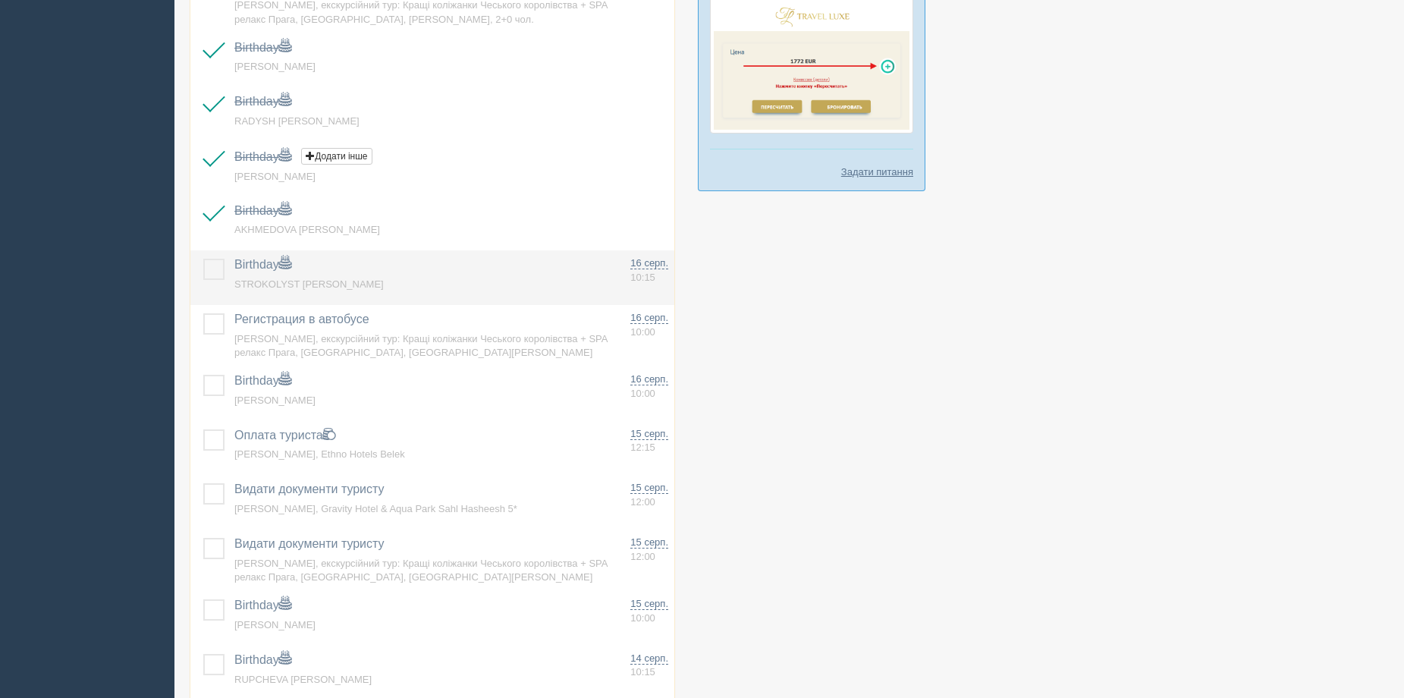
click at [203, 259] on label at bounding box center [203, 259] width 0 height 0
click at [0, 0] on input "checkbox" at bounding box center [0, 0] width 0 height 0
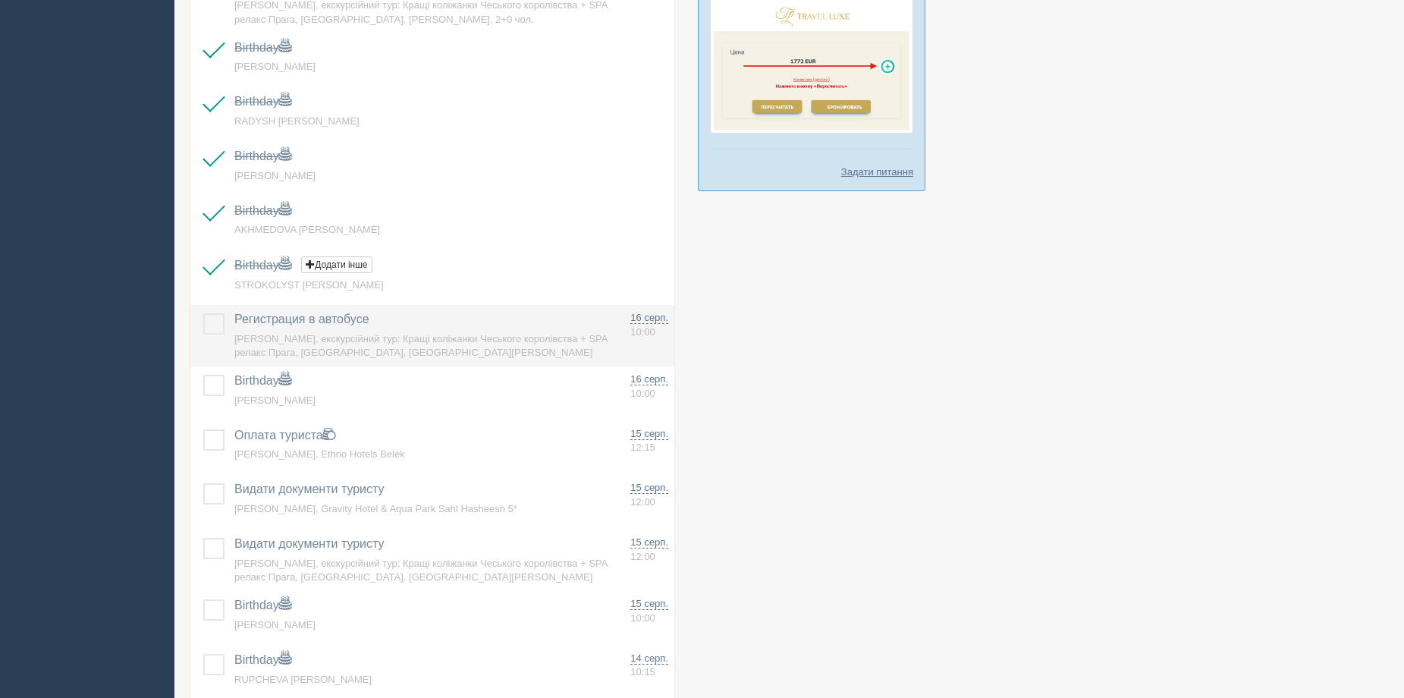
click at [203, 313] on label at bounding box center [203, 313] width 0 height 0
click at [0, 0] on input "checkbox" at bounding box center [0, 0] width 0 height 0
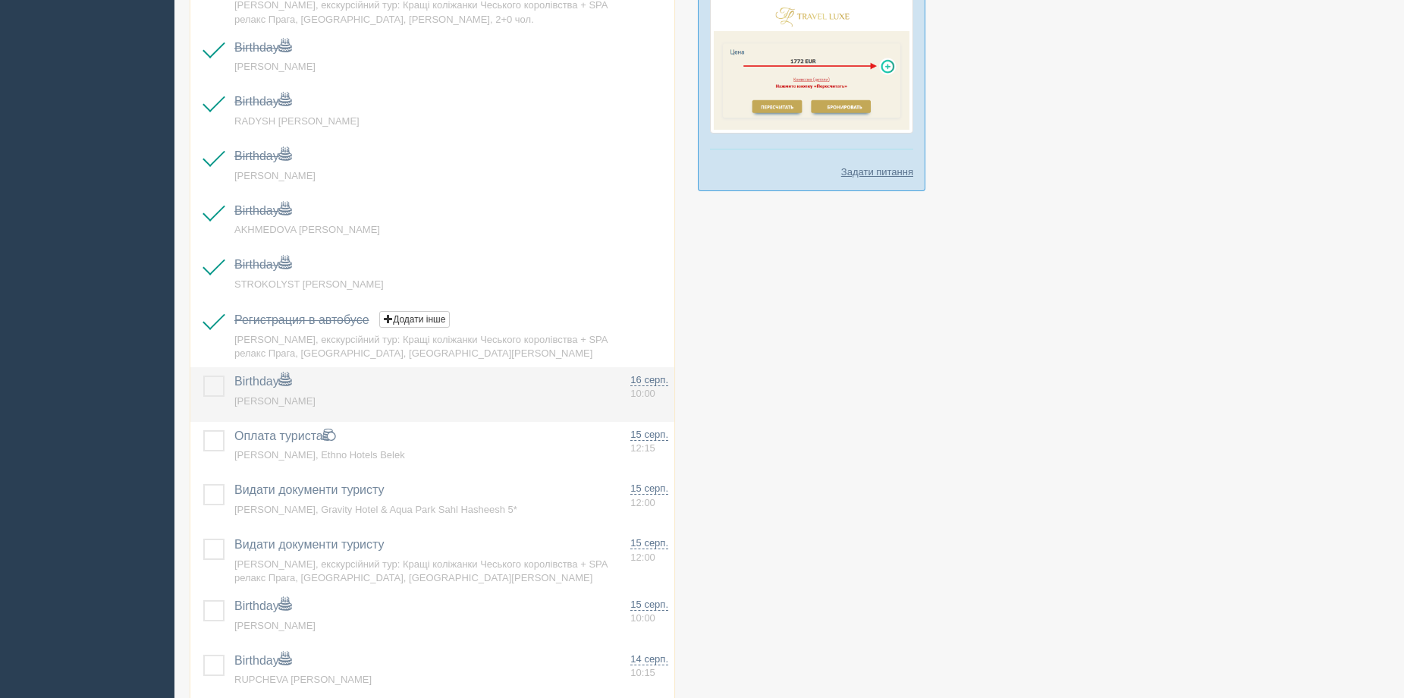
click at [203, 375] on label at bounding box center [203, 375] width 0 height 0
click at [0, 0] on input "checkbox" at bounding box center [0, 0] width 0 height 0
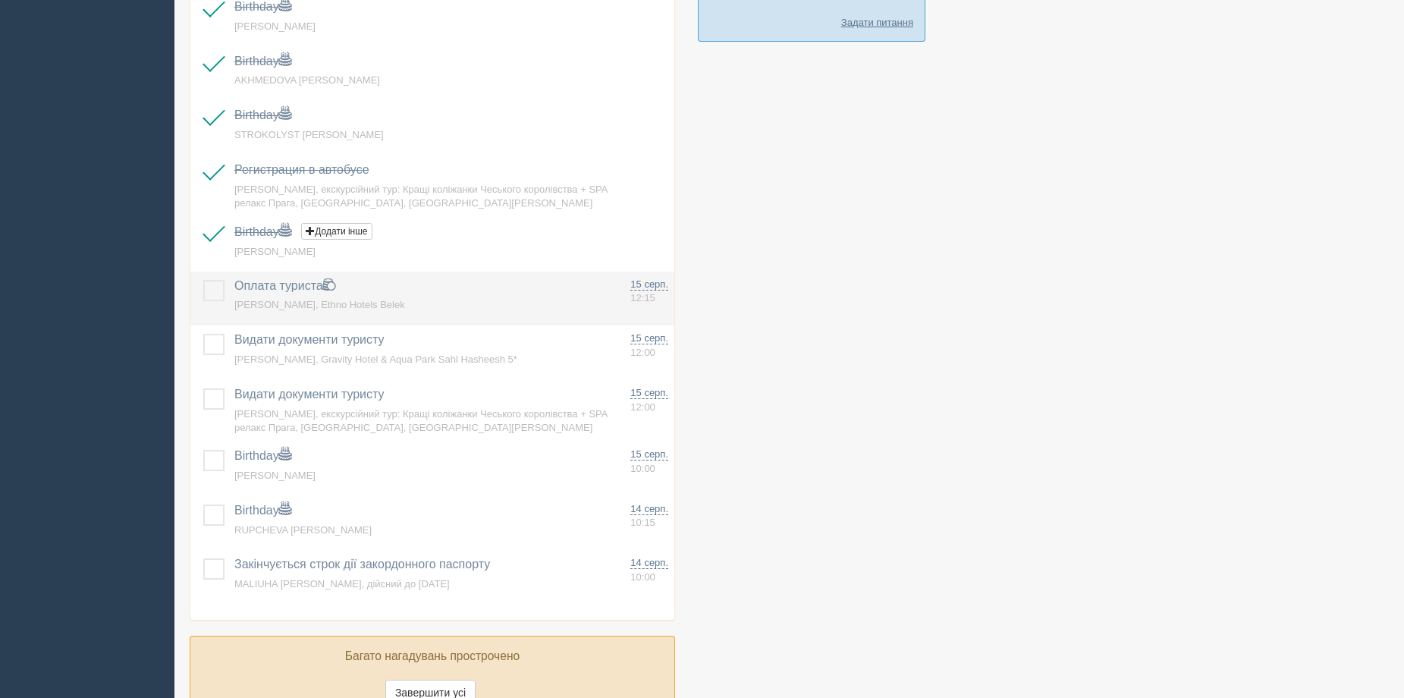
scroll to position [1062, 0]
click at [203, 278] on label at bounding box center [203, 278] width 0 height 0
click at [0, 0] on input "checkbox" at bounding box center [0, 0] width 0 height 0
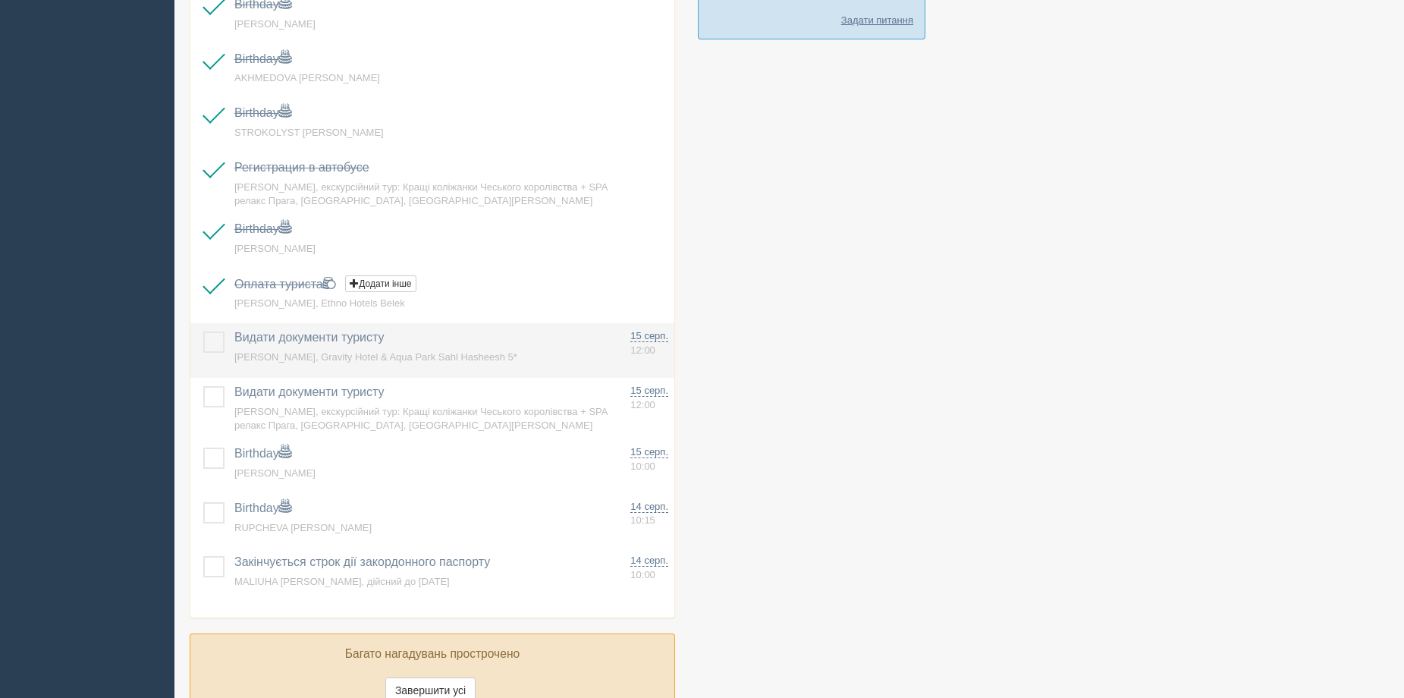
click at [203, 331] on label at bounding box center [203, 331] width 0 height 0
click at [0, 0] on input "checkbox" at bounding box center [0, 0] width 0 height 0
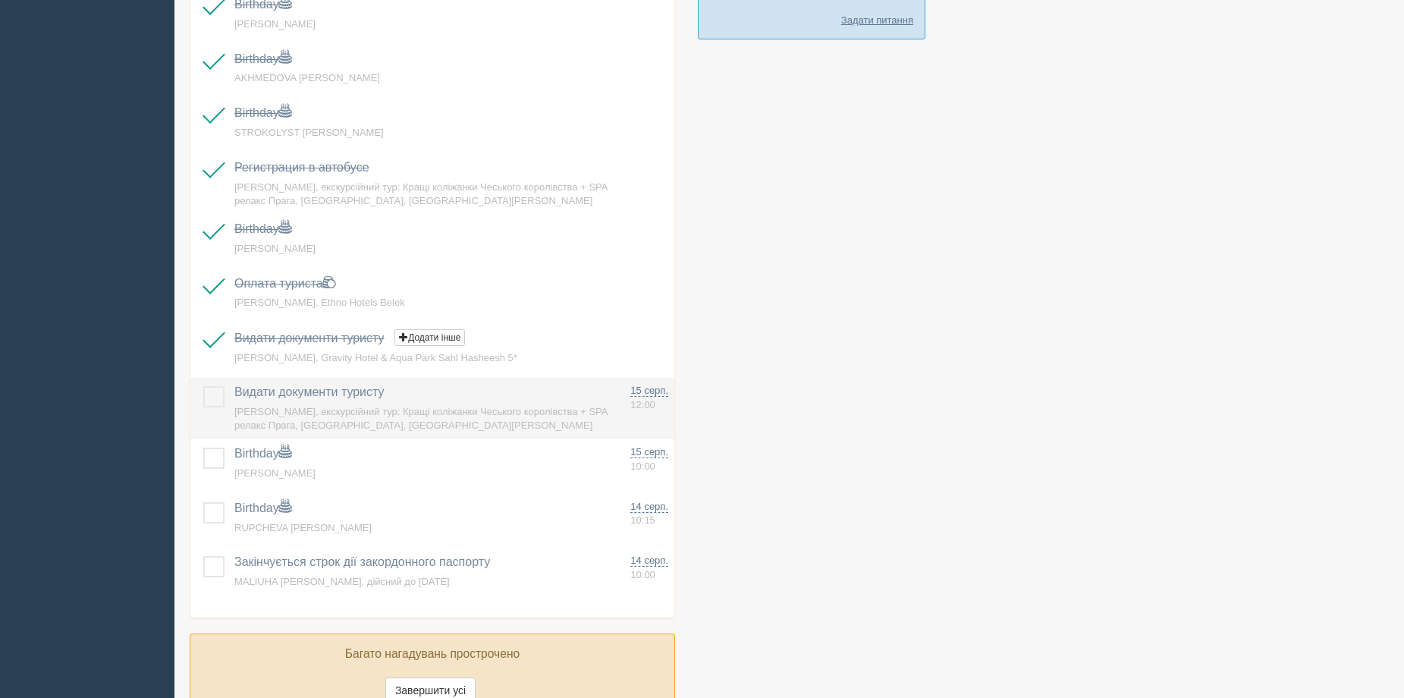
click at [203, 386] on label at bounding box center [203, 386] width 0 height 0
click at [0, 0] on input "checkbox" at bounding box center [0, 0] width 0 height 0
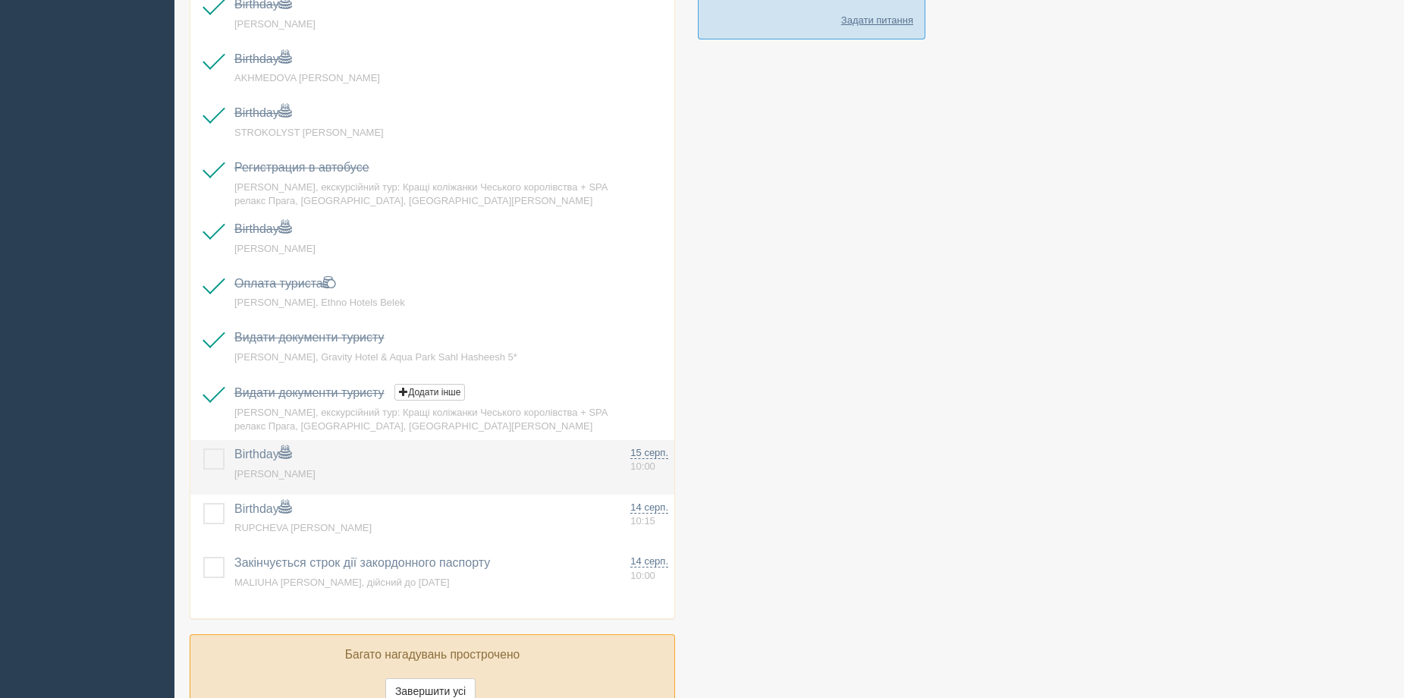
click at [203, 448] on label at bounding box center [203, 448] width 0 height 0
click at [0, 0] on input "checkbox" at bounding box center [0, 0] width 0 height 0
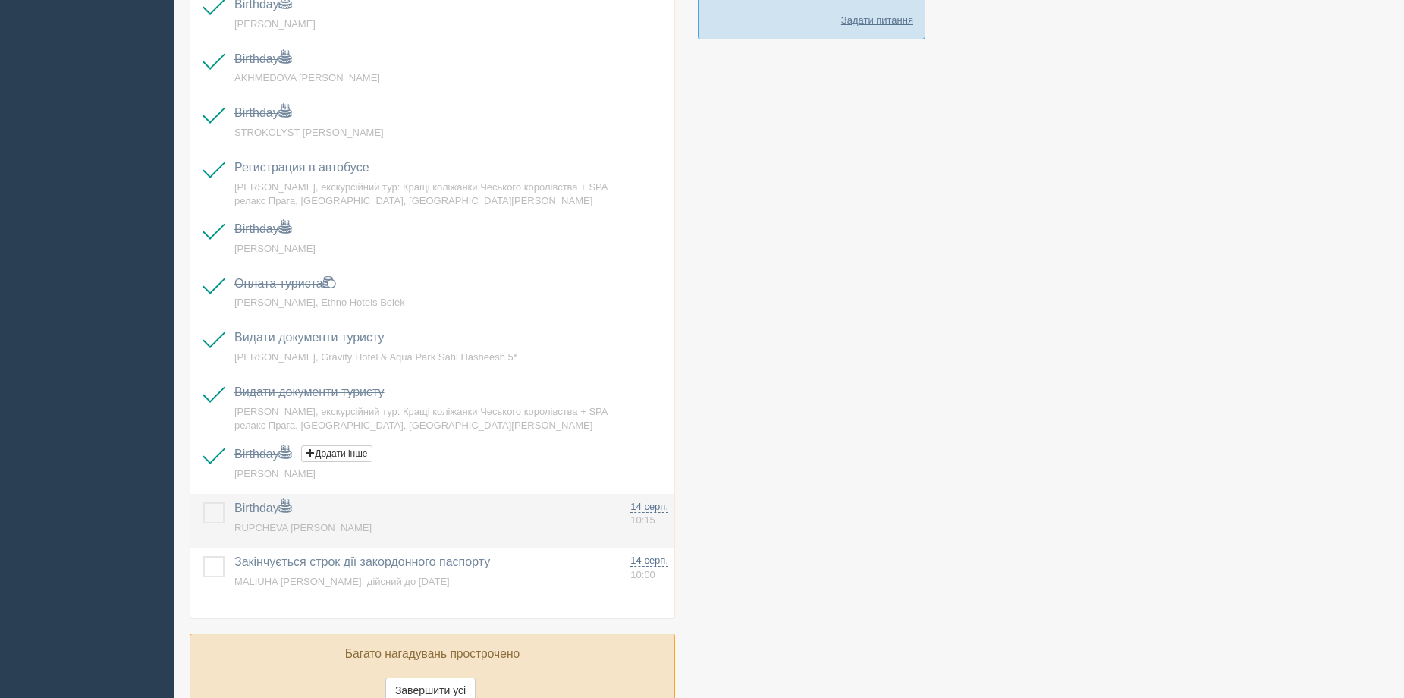
click at [203, 502] on label at bounding box center [203, 502] width 0 height 0
click at [0, 0] on input "checkbox" at bounding box center [0, 0] width 0 height 0
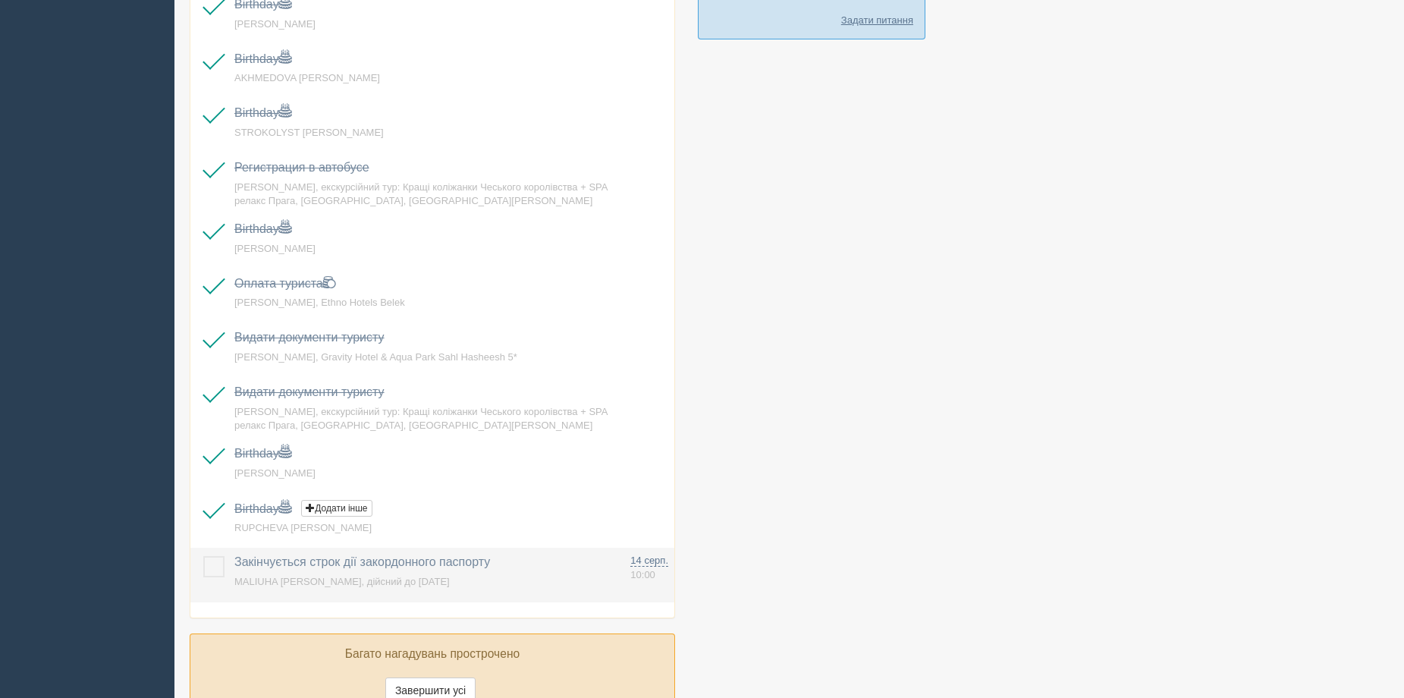
click at [203, 556] on label at bounding box center [203, 556] width 0 height 0
click at [0, 0] on input "checkbox" at bounding box center [0, 0] width 0 height 0
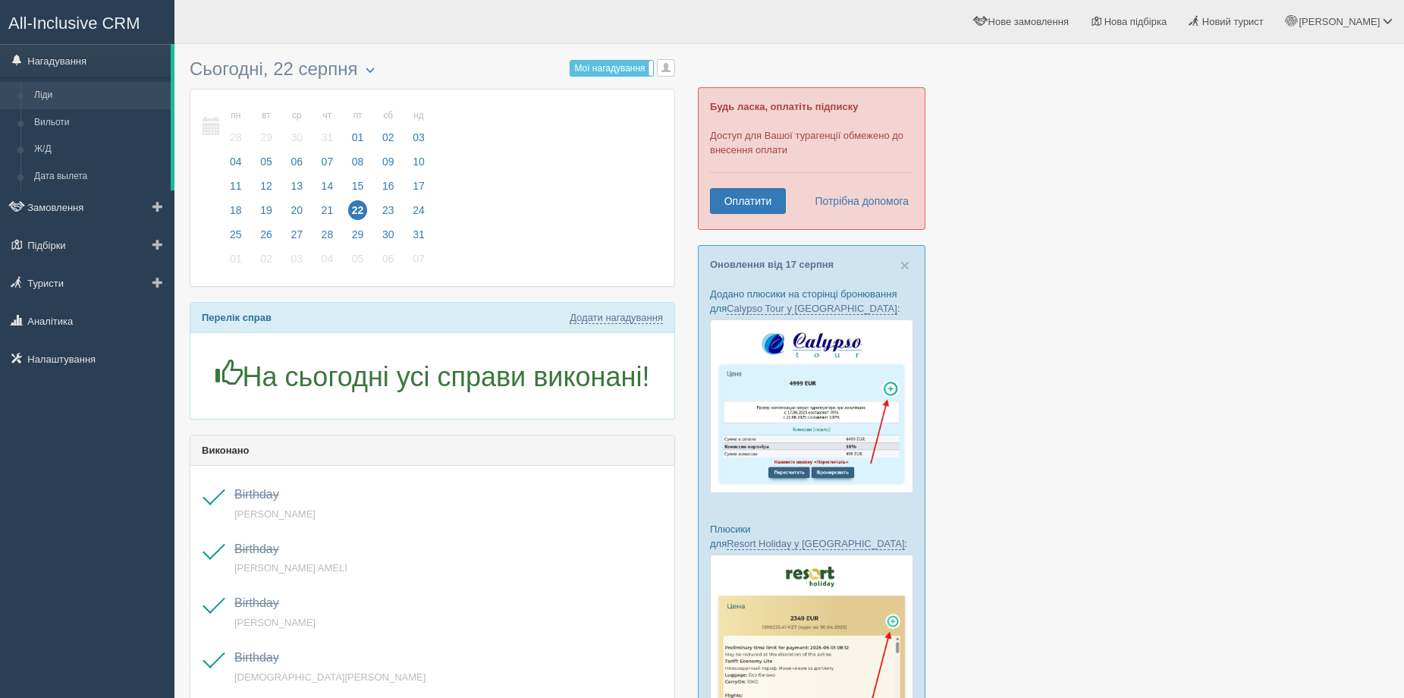
click at [55, 83] on link "Ліди" at bounding box center [98, 95] width 143 height 27
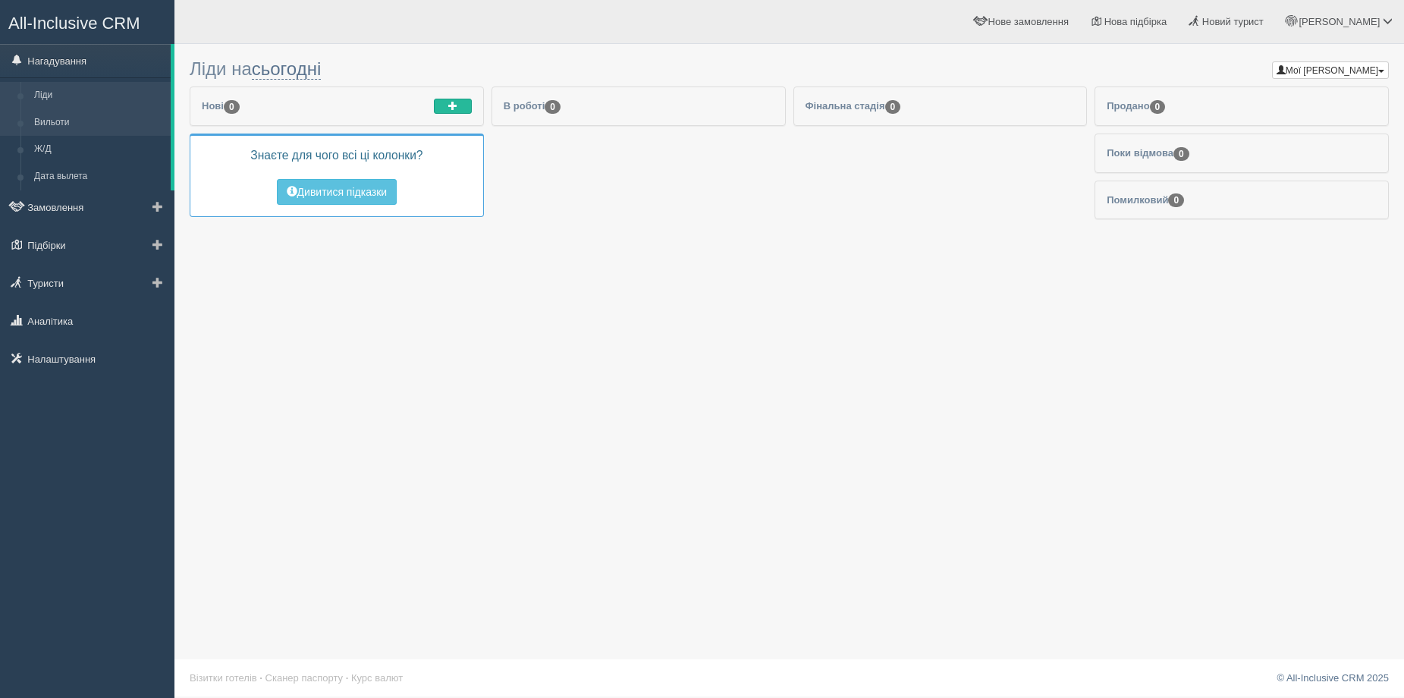
click at [52, 114] on link "Вильоти" at bounding box center [98, 122] width 143 height 27
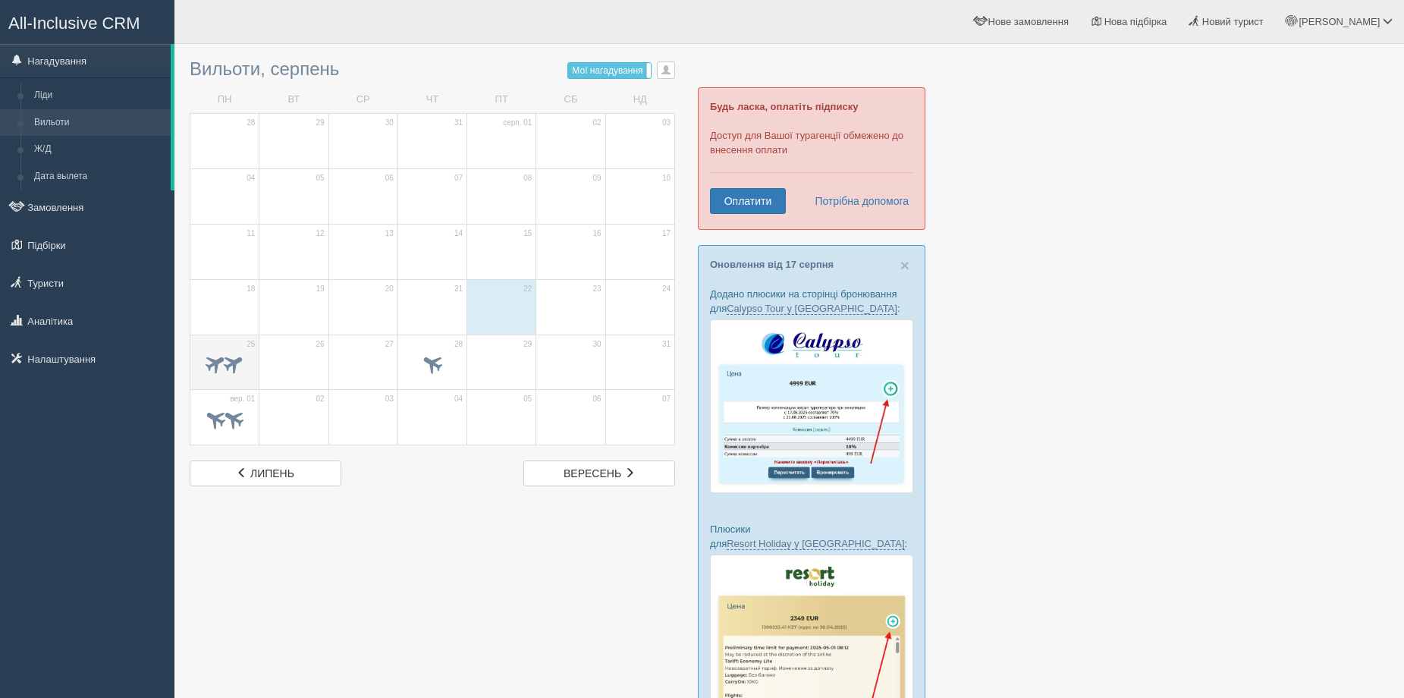
click at [215, 359] on span at bounding box center [215, 363] width 25 height 25
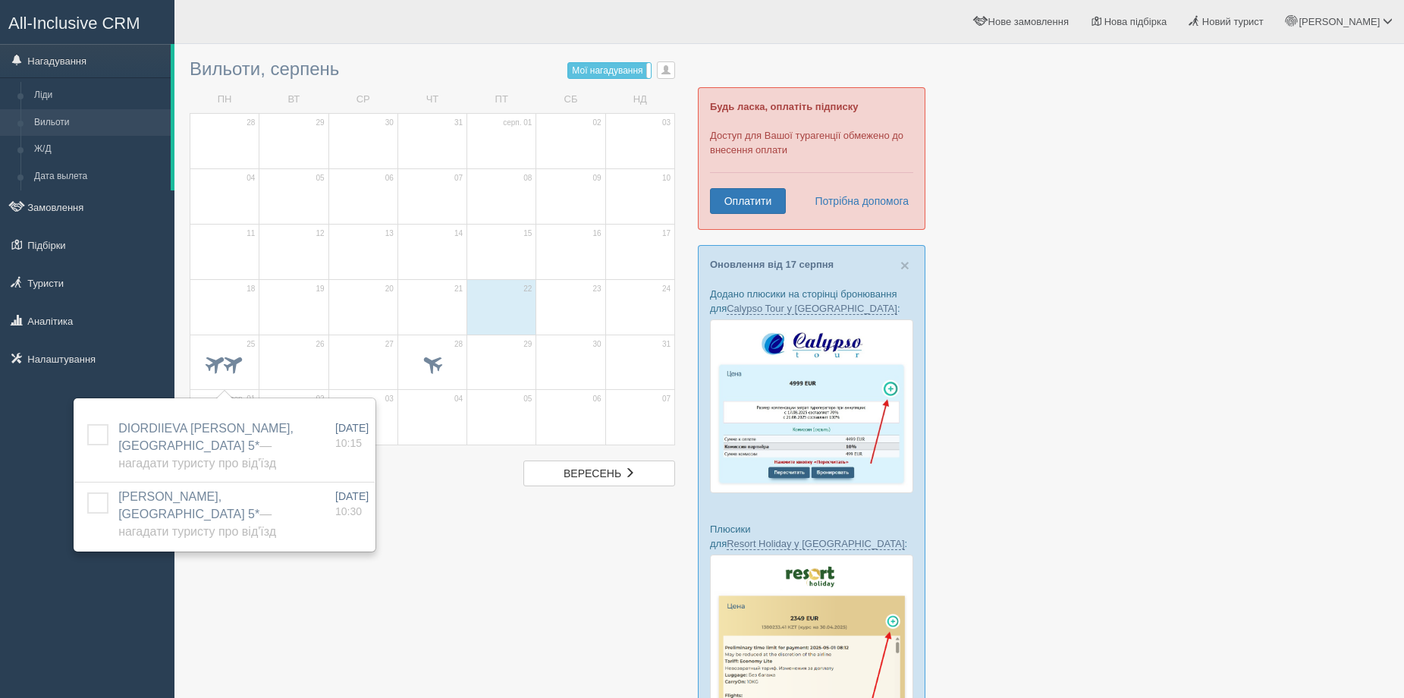
click at [472, 494] on div at bounding box center [789, 584] width 1199 height 1065
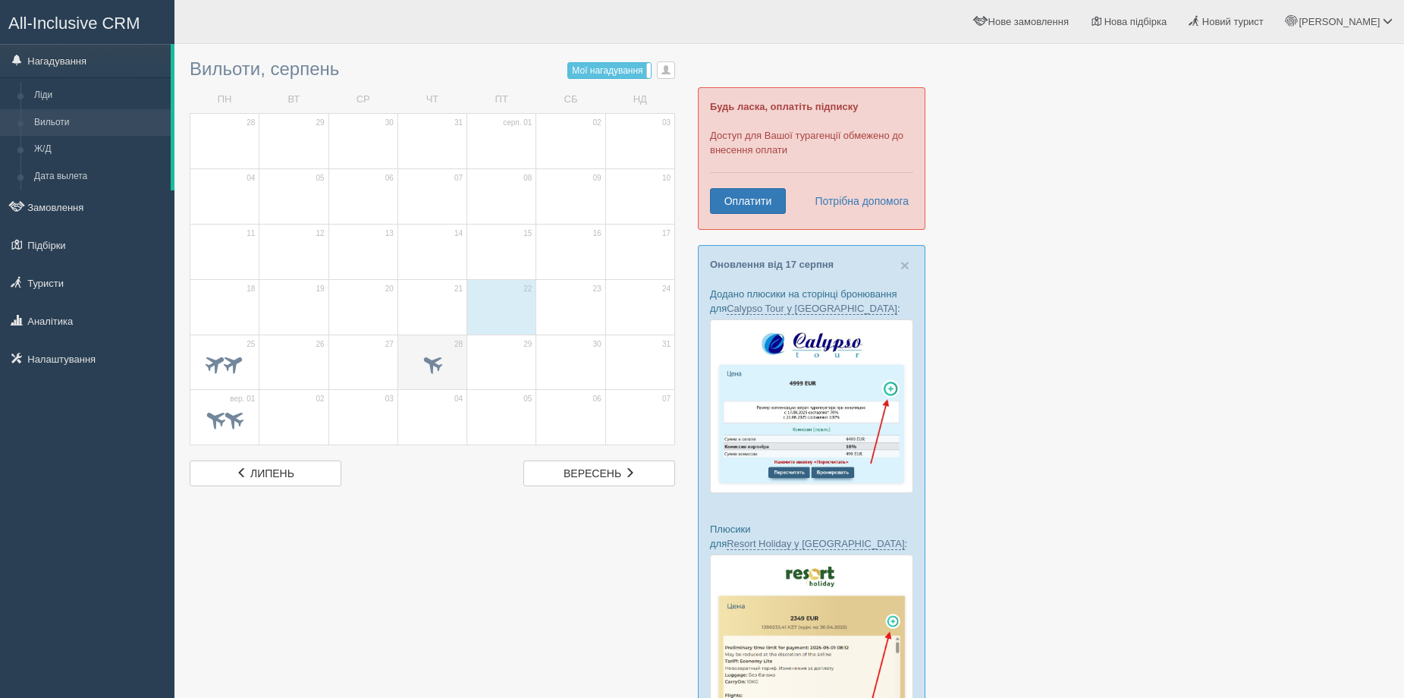
click at [420, 356] on span at bounding box center [432, 363] width 25 height 25
click at [357, 529] on div at bounding box center [789, 584] width 1199 height 1065
click at [99, 22] on span "All-Inclusive CRM" at bounding box center [74, 23] width 132 height 19
